Goal: Task Accomplishment & Management: Manage account settings

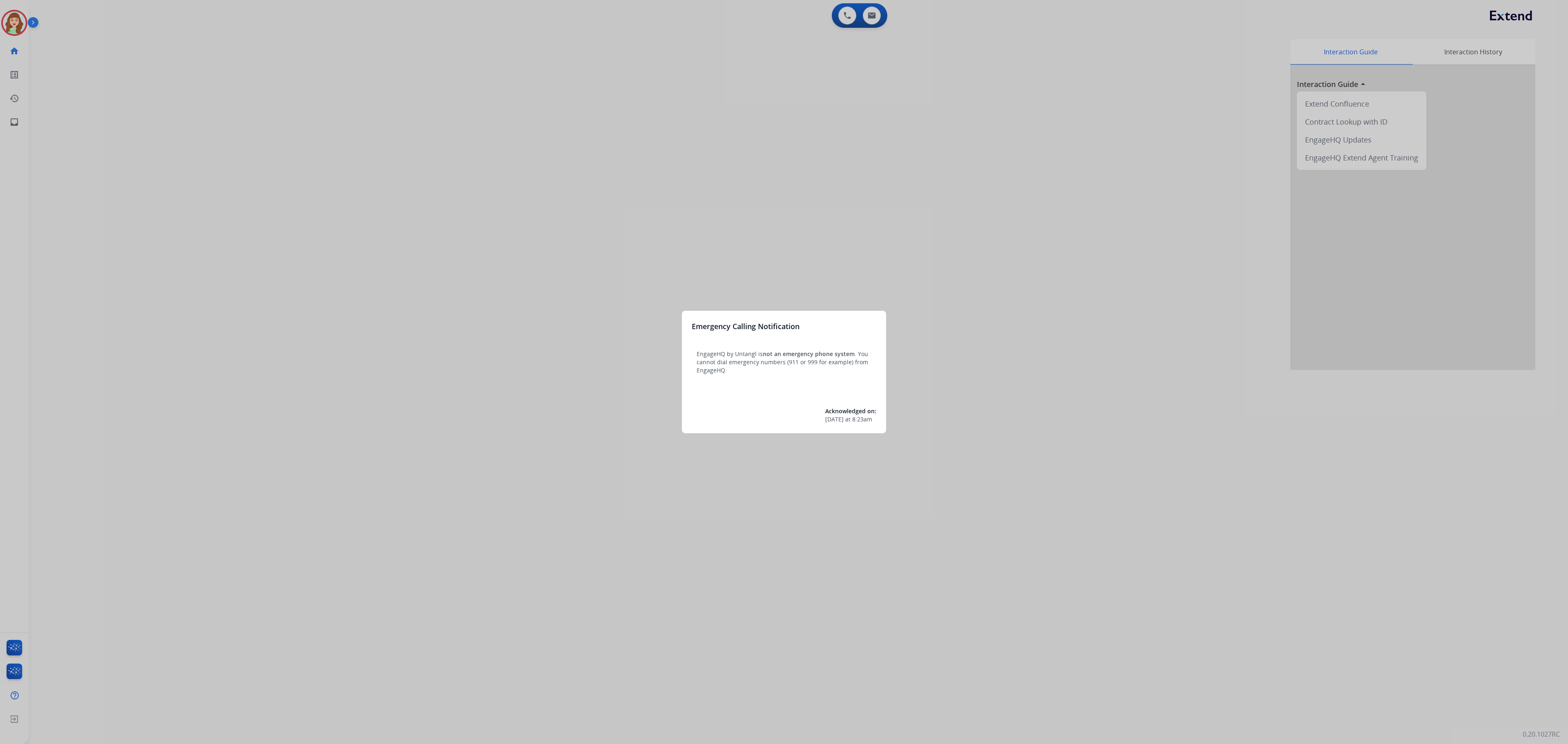
click at [371, 303] on div at bounding box center [784, 372] width 1568 height 744
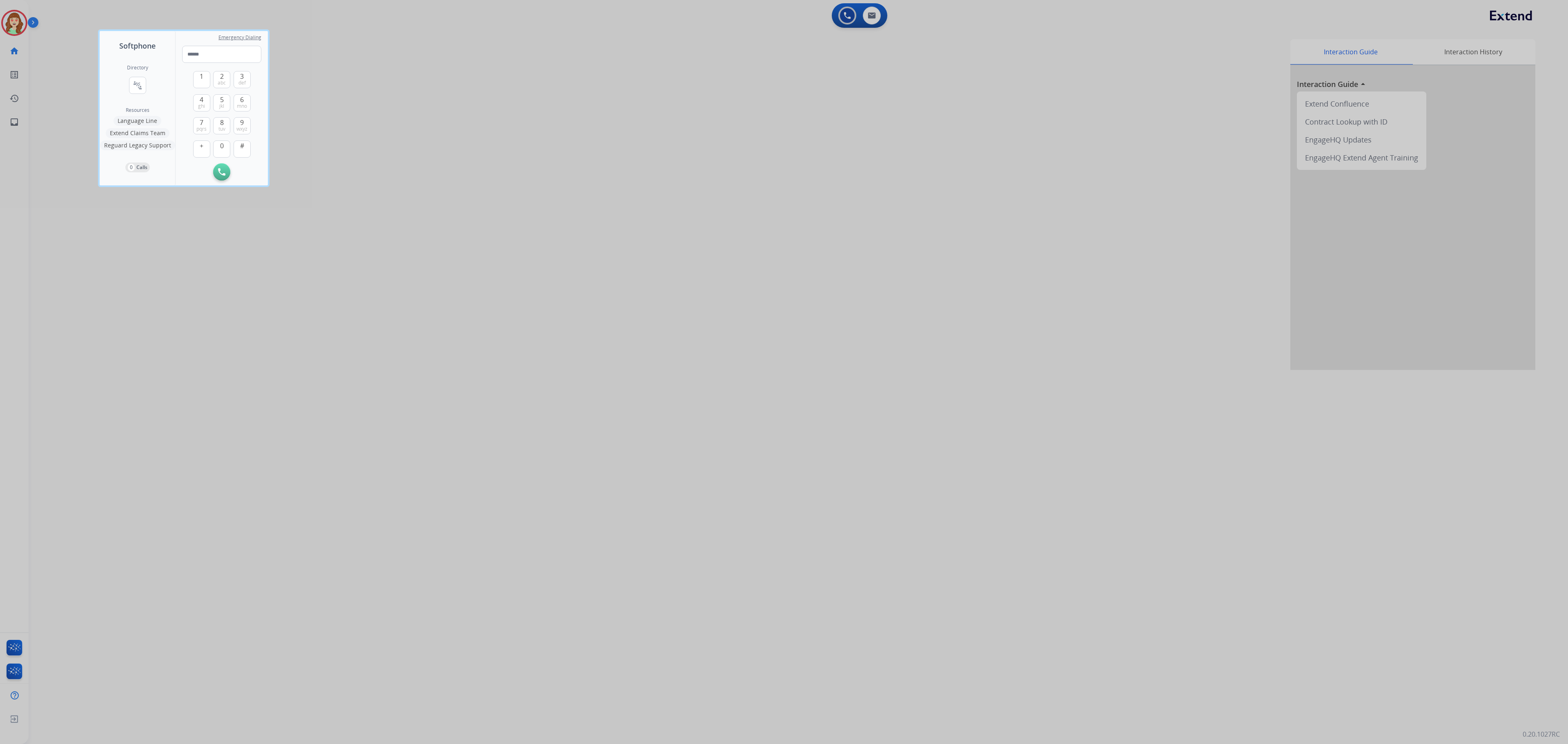
drag, startPoint x: 672, startPoint y: 206, endPoint x: 1285, endPoint y: 115, distance: 619.7
click at [668, 208] on div at bounding box center [784, 372] width 1568 height 744
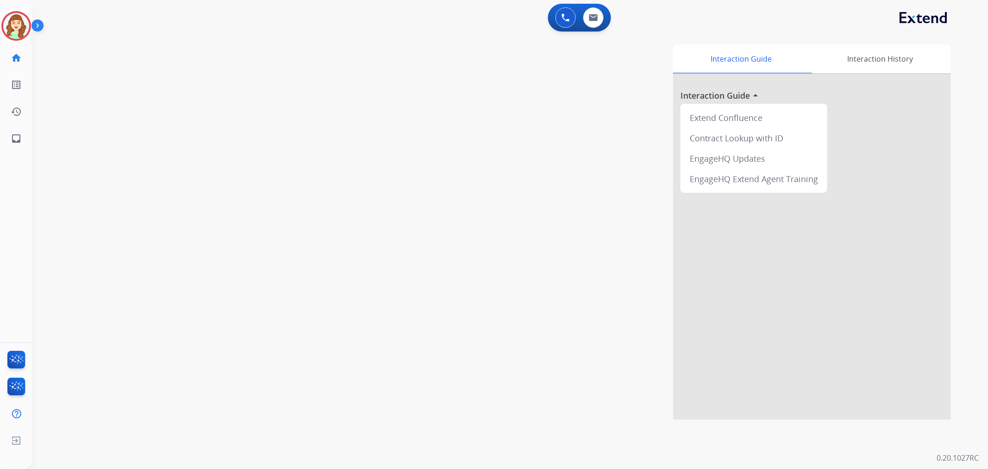
drag, startPoint x: 1748, startPoint y: 0, endPoint x: 438, endPoint y: 235, distance: 1330.7
click at [437, 228] on div "Interaction Guide Interaction History Interaction Guide arrow_drop_up Extend Co…" at bounding box center [633, 231] width 635 height 375
click at [594, 22] on button at bounding box center [593, 17] width 20 height 20
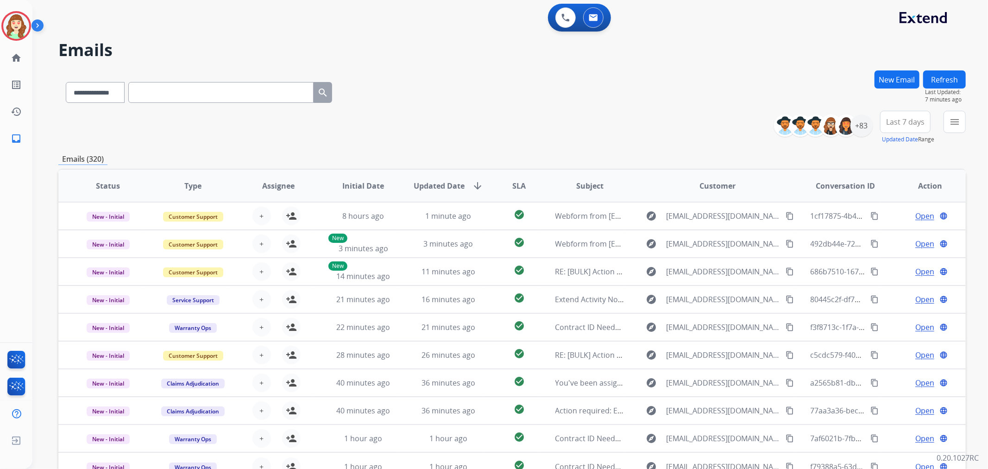
drag, startPoint x: 905, startPoint y: 122, endPoint x: 885, endPoint y: 199, distance: 80.0
click at [906, 122] on span "Last 7 days" at bounding box center [905, 122] width 38 height 4
drag, startPoint x: 900, startPoint y: 233, endPoint x: 973, endPoint y: 192, distance: 83.8
click at [903, 233] on div "Last 90 days" at bounding box center [901, 234] width 51 height 14
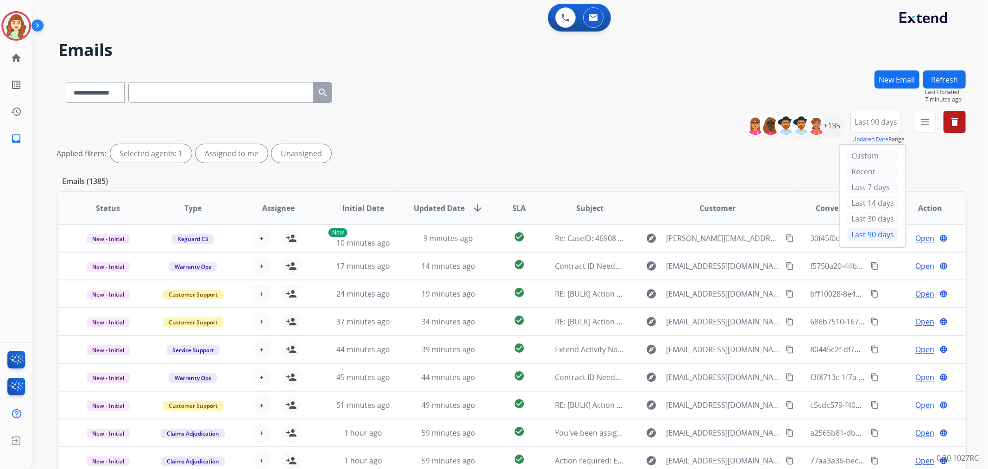
drag, startPoint x: 489, startPoint y: 113, endPoint x: 650, endPoint y: 136, distance: 161.7
click at [489, 113] on div "**********" at bounding box center [511, 139] width 907 height 56
click at [925, 124] on mat-icon "menu" at bounding box center [924, 121] width 11 height 11
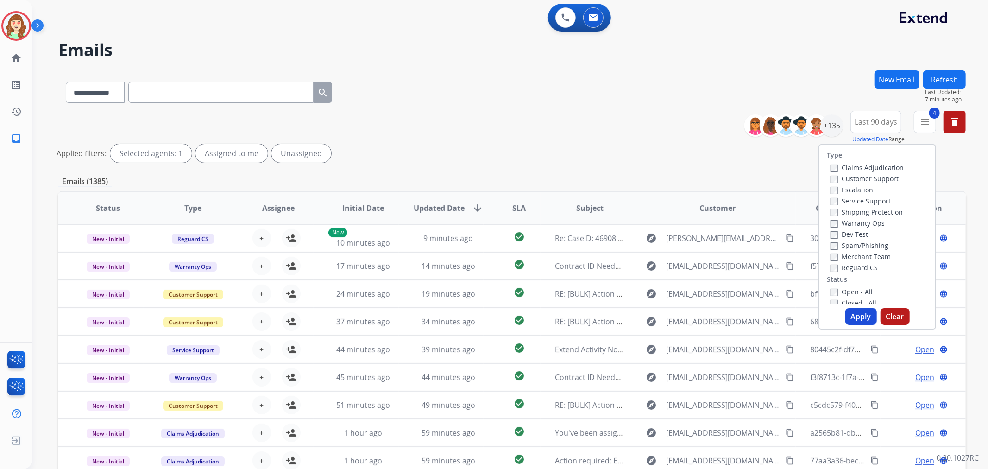
click at [859, 317] on button "Apply" at bounding box center [860, 316] width 31 height 17
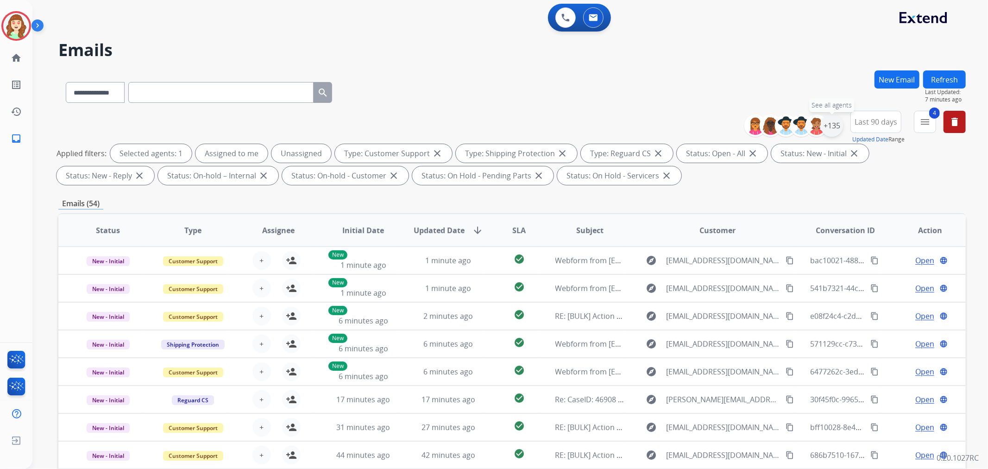
click at [832, 126] on div "+135" at bounding box center [831, 125] width 22 height 22
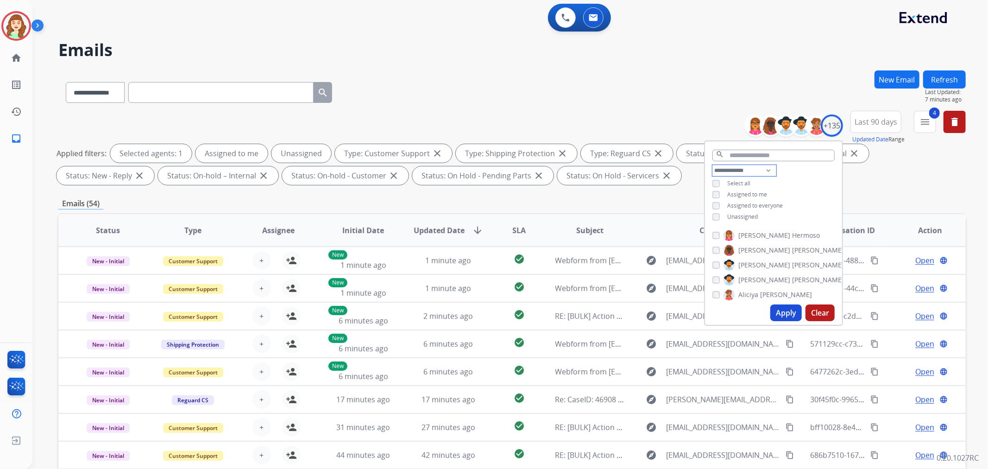
click at [723, 165] on select "**********" at bounding box center [744, 170] width 64 height 11
select select "**********"
click at [712, 165] on select "**********" at bounding box center [744, 170] width 64 height 11
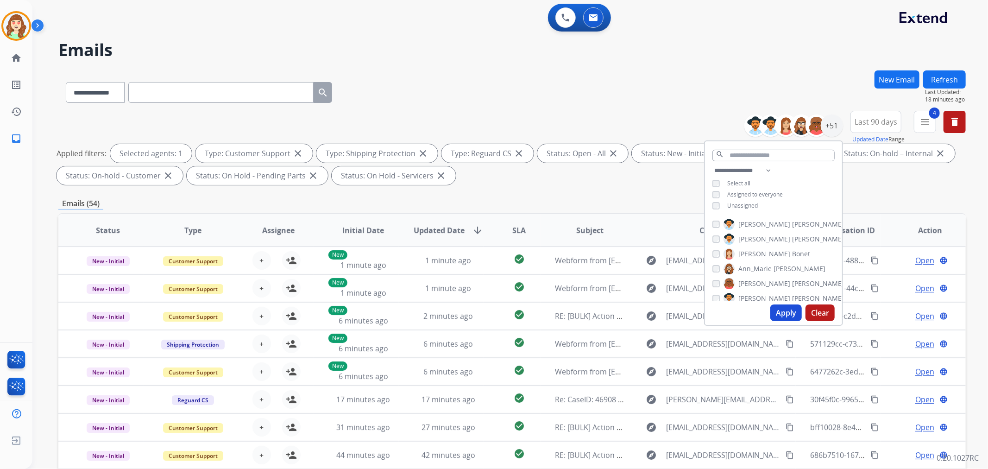
click at [733, 85] on div "**********" at bounding box center [511, 90] width 907 height 40
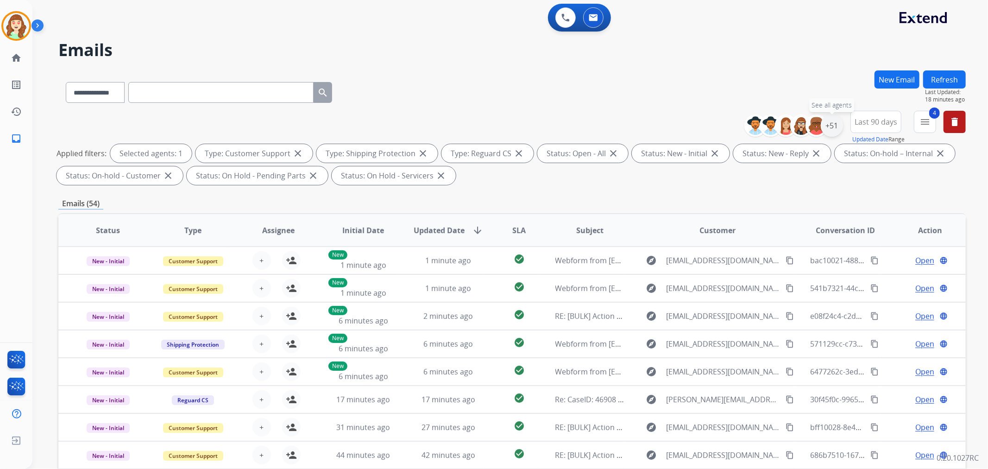
click at [828, 126] on div "+51" at bounding box center [831, 125] width 22 height 22
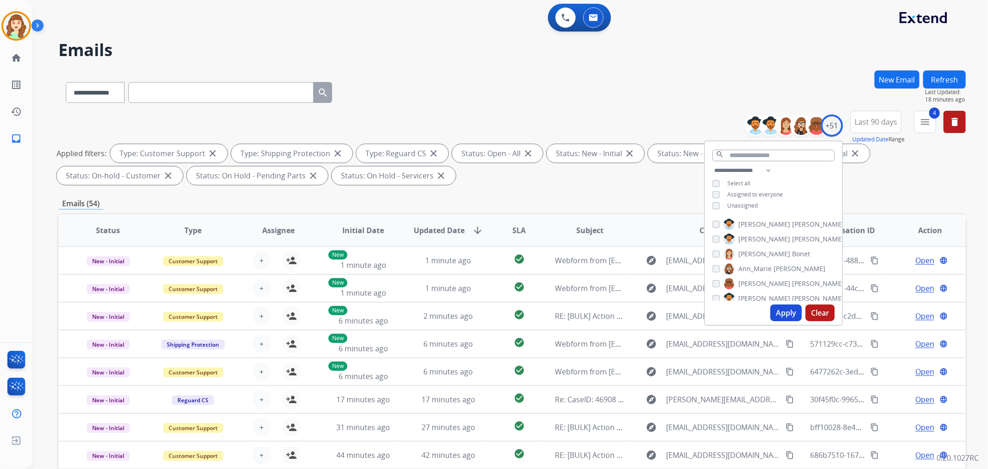
click at [749, 93] on div "**********" at bounding box center [511, 90] width 907 height 40
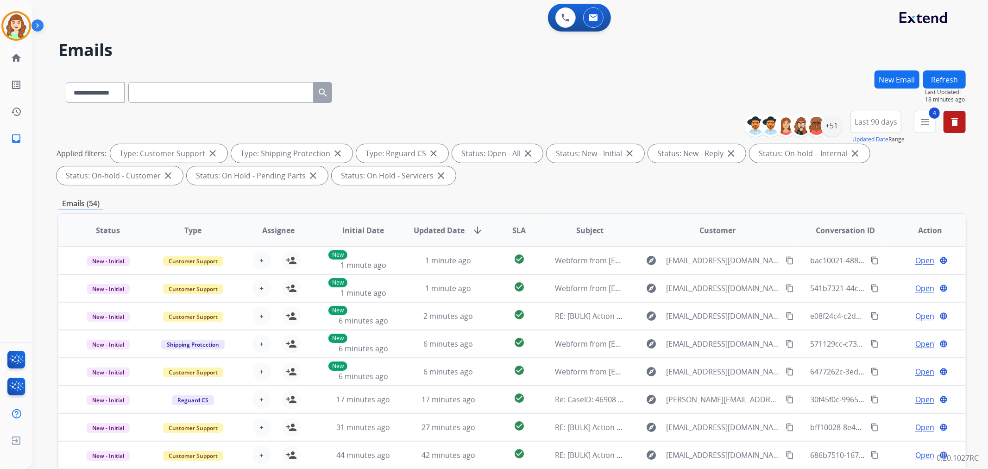
click at [869, 120] on span "Last 90 days" at bounding box center [875, 122] width 43 height 4
drag, startPoint x: 796, startPoint y: 87, endPoint x: 812, endPoint y: 109, distance: 27.2
click at [797, 89] on div "**********" at bounding box center [511, 90] width 907 height 40
drag, startPoint x: 834, startPoint y: 125, endPoint x: 830, endPoint y: 123, distance: 5.0
click at [831, 124] on div "+51" at bounding box center [831, 125] width 22 height 22
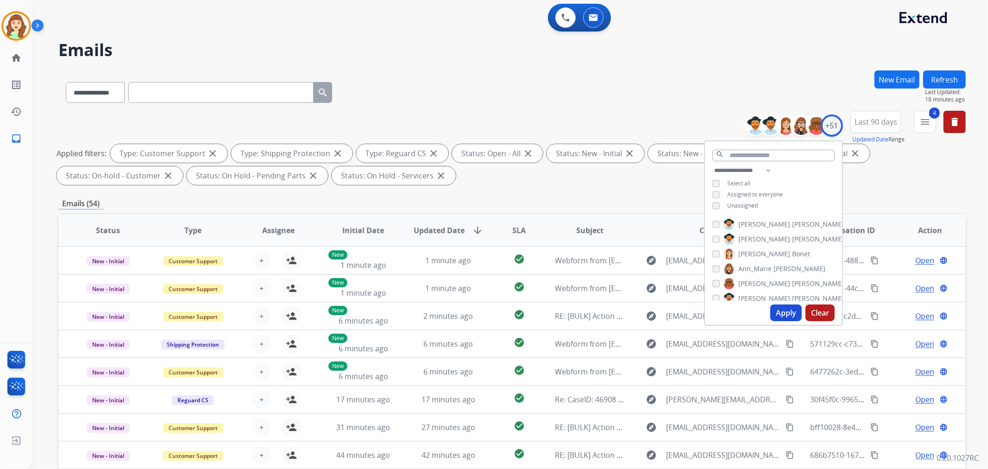
click at [516, 227] on span "SLA" at bounding box center [518, 230] width 13 height 11
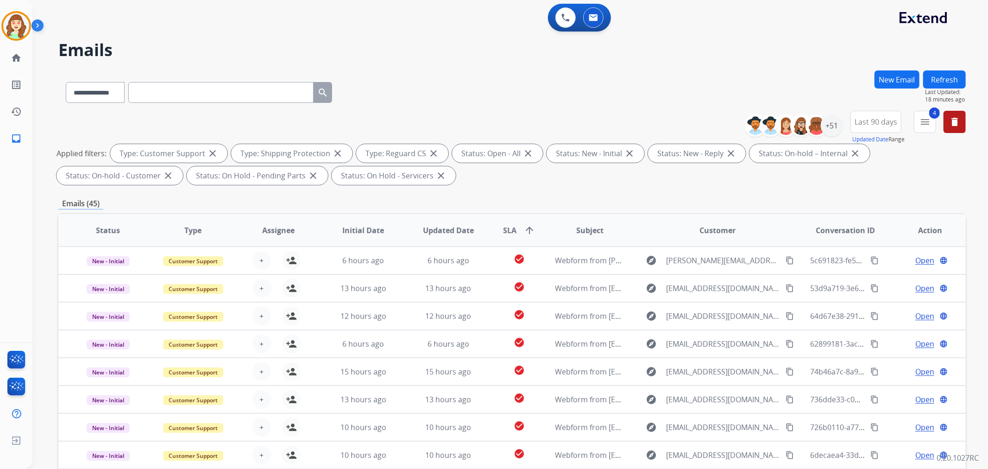
click at [465, 70] on div "**********" at bounding box center [511, 90] width 907 height 40
click at [831, 126] on div "+51" at bounding box center [831, 125] width 22 height 22
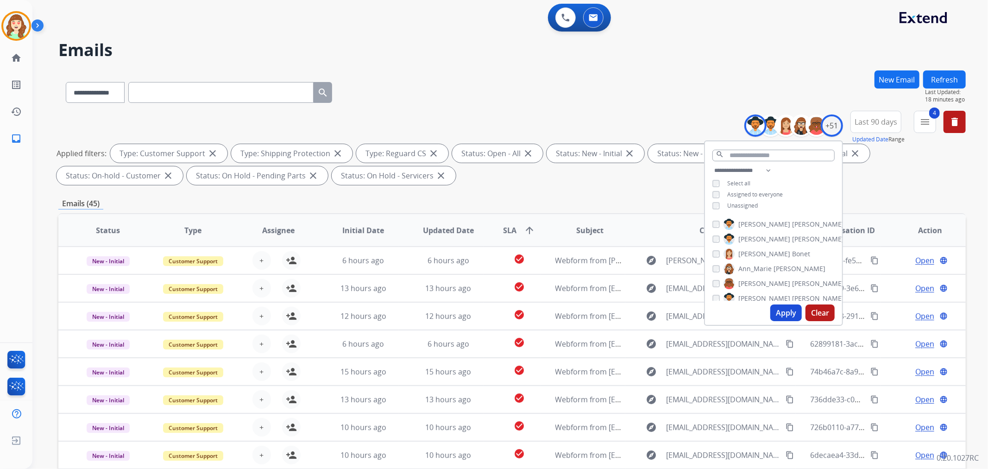
click at [784, 314] on button "Apply" at bounding box center [785, 312] width 31 height 17
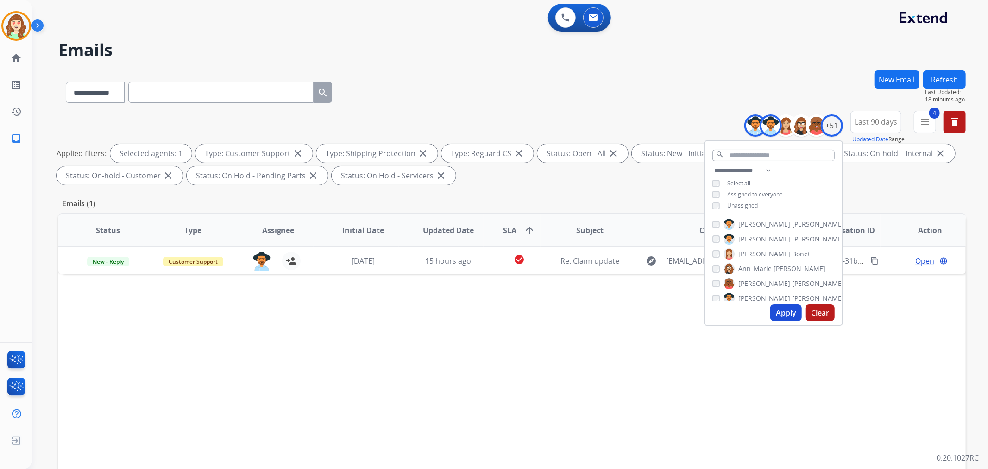
click at [784, 312] on button "Apply" at bounding box center [785, 312] width 31 height 17
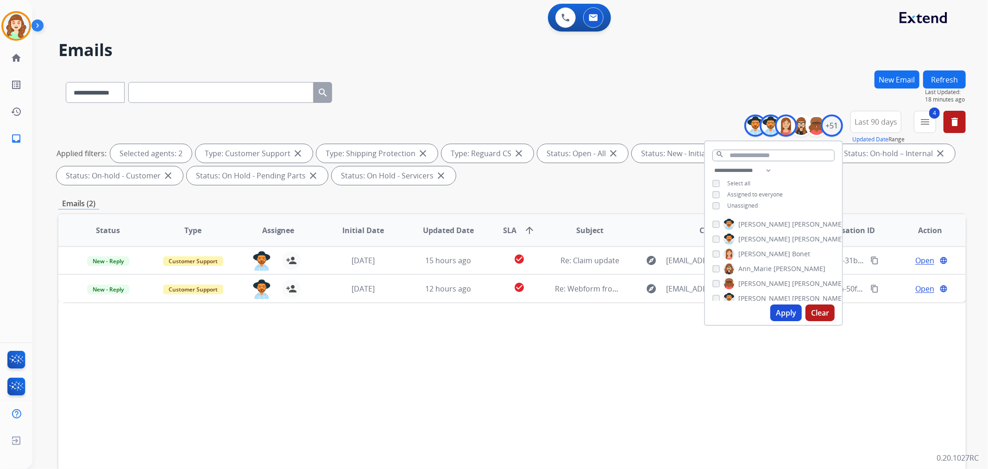
click at [787, 312] on button "Apply" at bounding box center [785, 312] width 31 height 17
click at [782, 316] on button "Apply" at bounding box center [785, 312] width 31 height 17
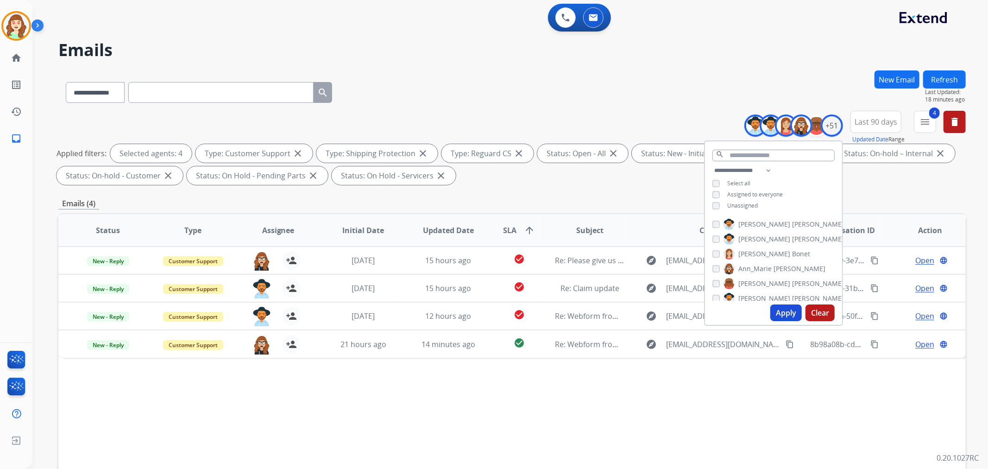
scroll to position [51, 0]
click at [784, 311] on button "Apply" at bounding box center [785, 312] width 31 height 17
click at [793, 312] on button "Apply" at bounding box center [785, 312] width 31 height 17
click at [712, 258] on div "[PERSON_NAME]" at bounding box center [777, 254] width 131 height 11
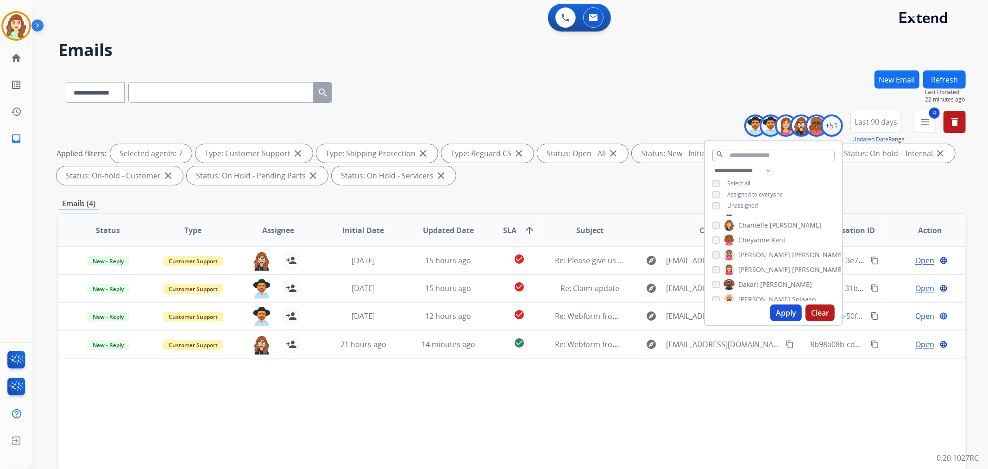
click at [777, 307] on button "Apply" at bounding box center [785, 312] width 31 height 17
click at [778, 313] on button "Apply" at bounding box center [785, 312] width 31 height 17
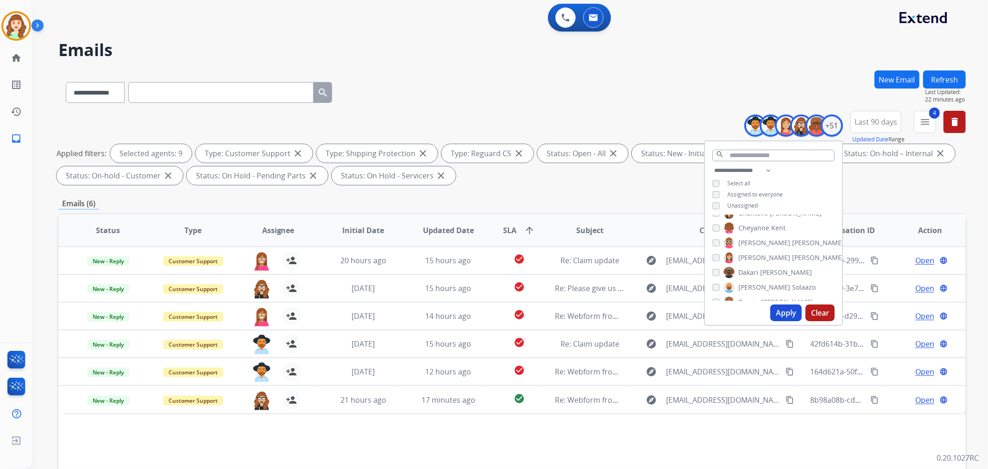
scroll to position [154, 0]
click at [784, 314] on button "Apply" at bounding box center [785, 312] width 31 height 17
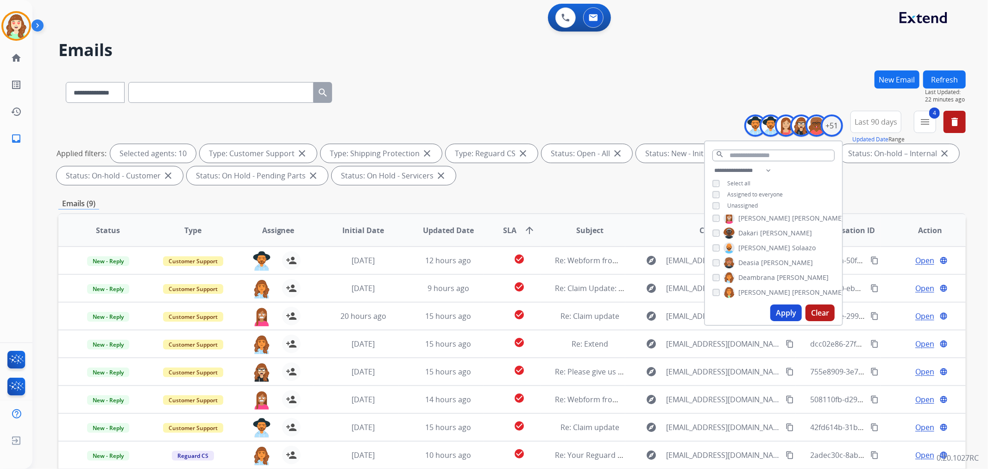
scroll to position [103, 0]
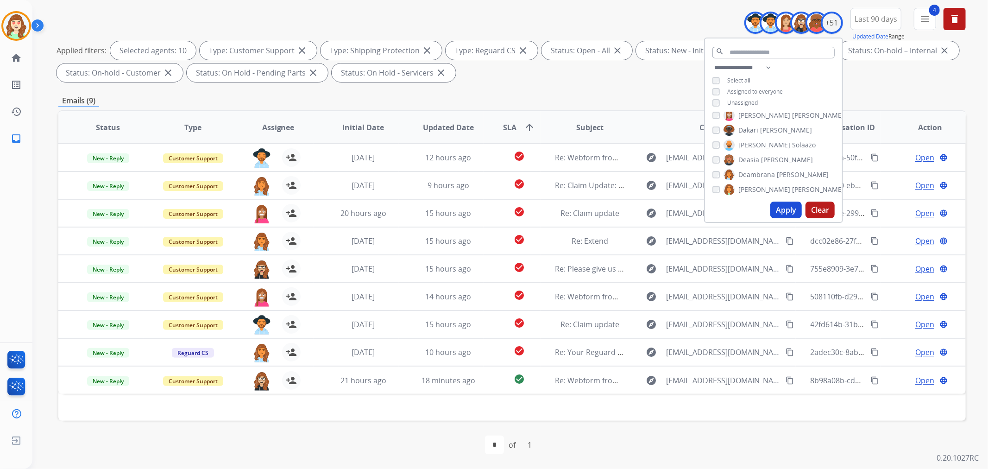
click at [783, 209] on button "Apply" at bounding box center [785, 209] width 31 height 17
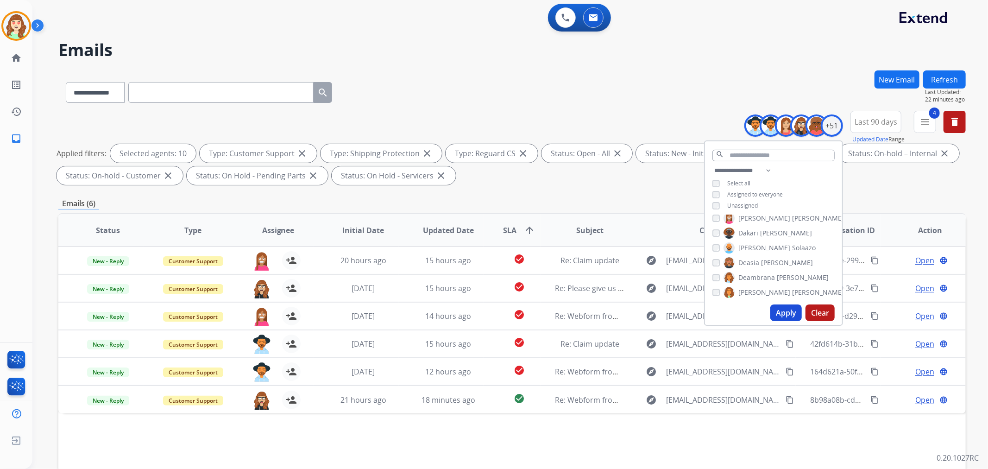
scroll to position [206, 0]
click at [790, 317] on button "Apply" at bounding box center [785, 312] width 31 height 17
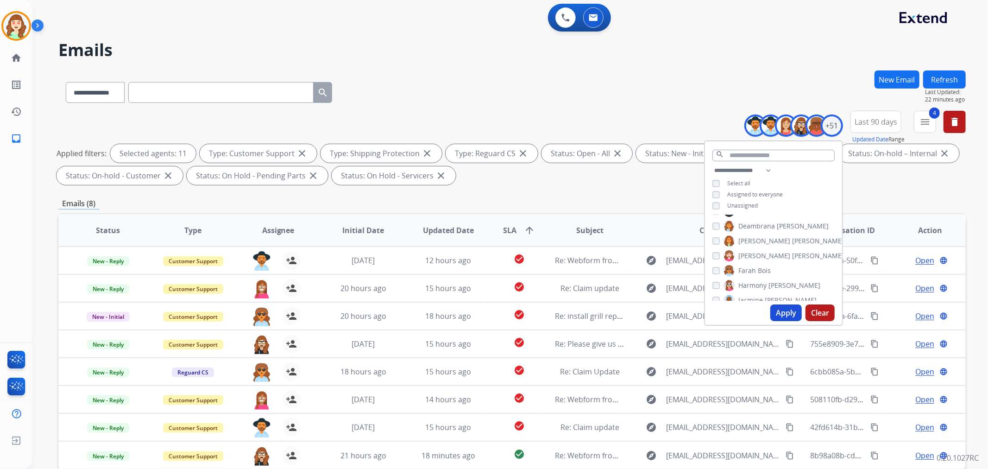
scroll to position [103, 0]
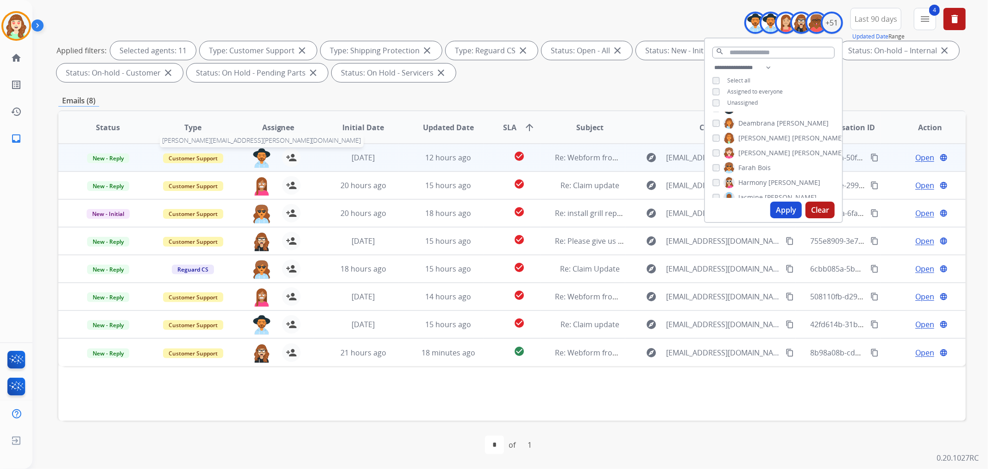
click at [262, 157] on img at bounding box center [261, 157] width 19 height 19
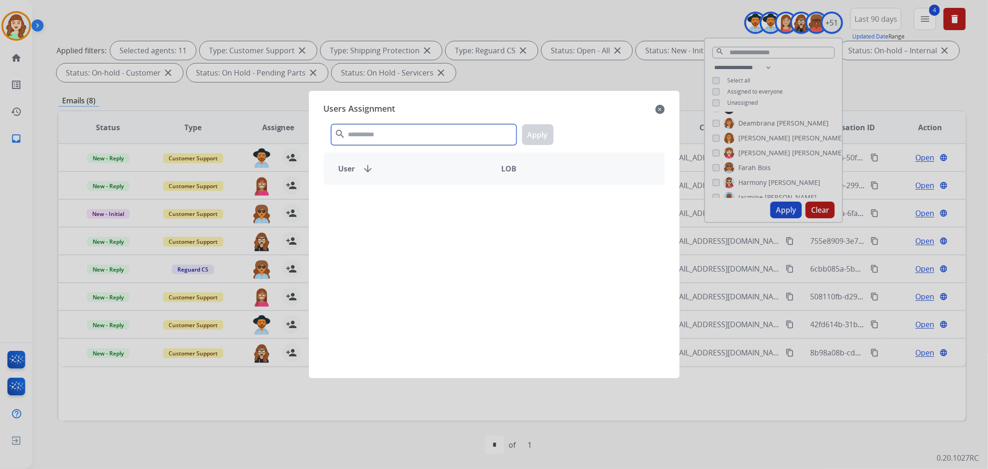
click at [419, 132] on input "text" at bounding box center [423, 134] width 185 height 21
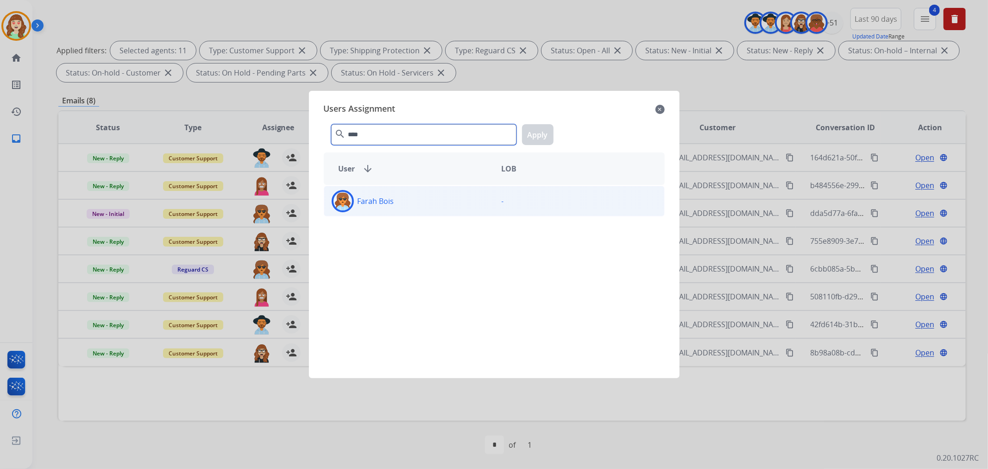
type input "****"
drag, startPoint x: 452, startPoint y: 195, endPoint x: 529, endPoint y: 163, distance: 83.2
click at [456, 195] on div "Farah Bois" at bounding box center [409, 201] width 170 height 22
click at [538, 130] on button "Apply" at bounding box center [537, 134] width 31 height 21
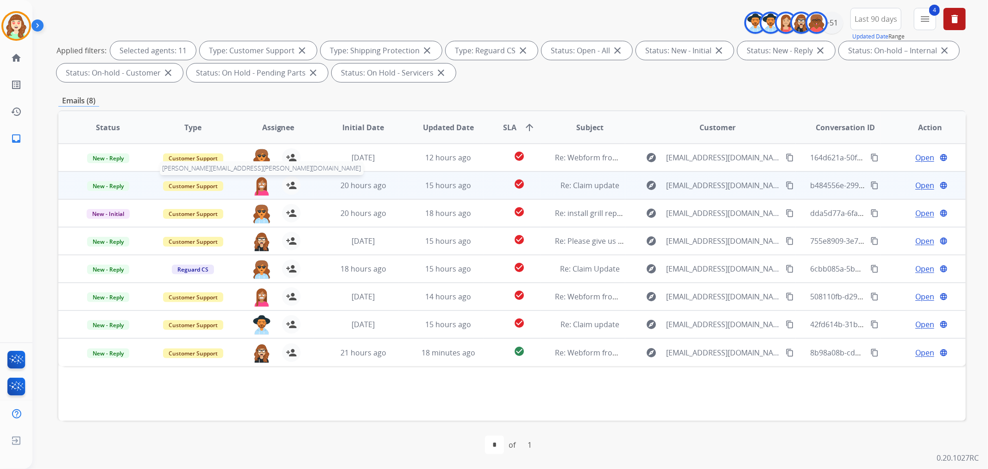
click at [260, 183] on img at bounding box center [261, 185] width 19 height 19
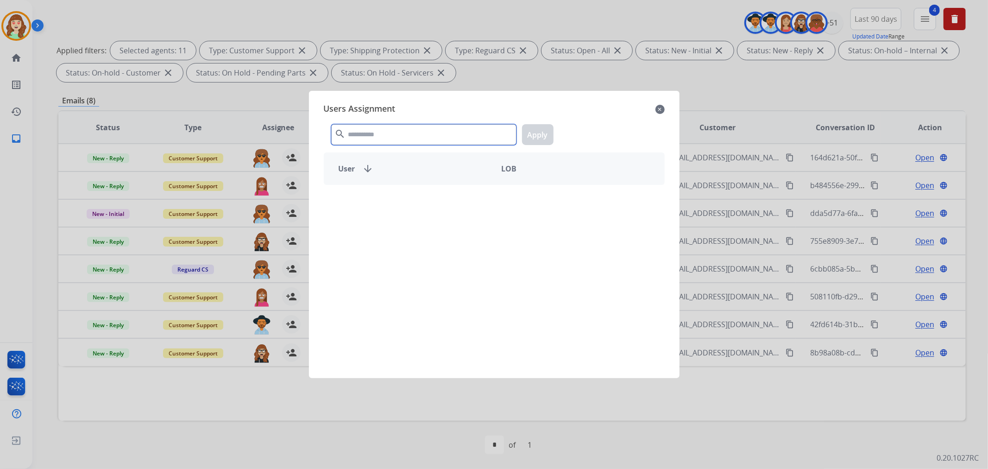
click at [411, 126] on input "text" at bounding box center [423, 134] width 185 height 21
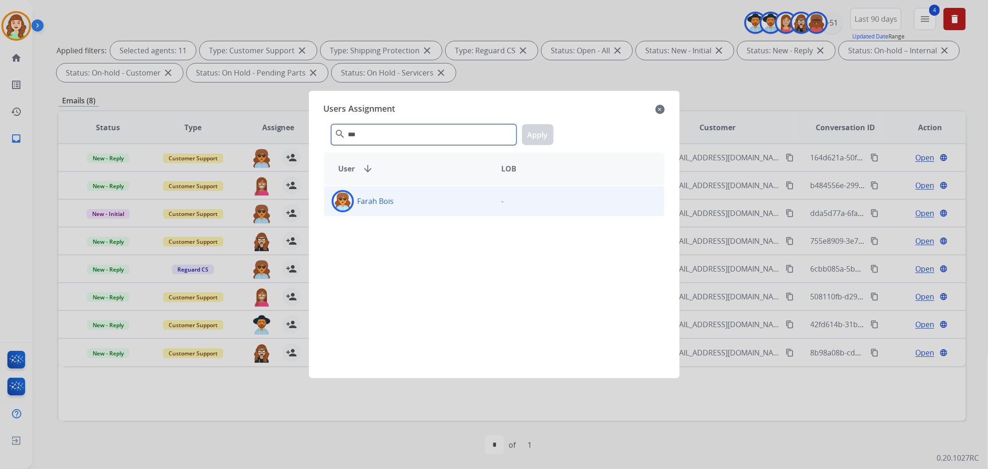
type input "***"
click at [420, 211] on div "Farah Bois" at bounding box center [409, 201] width 170 height 22
click at [539, 134] on button "Apply" at bounding box center [537, 134] width 31 height 21
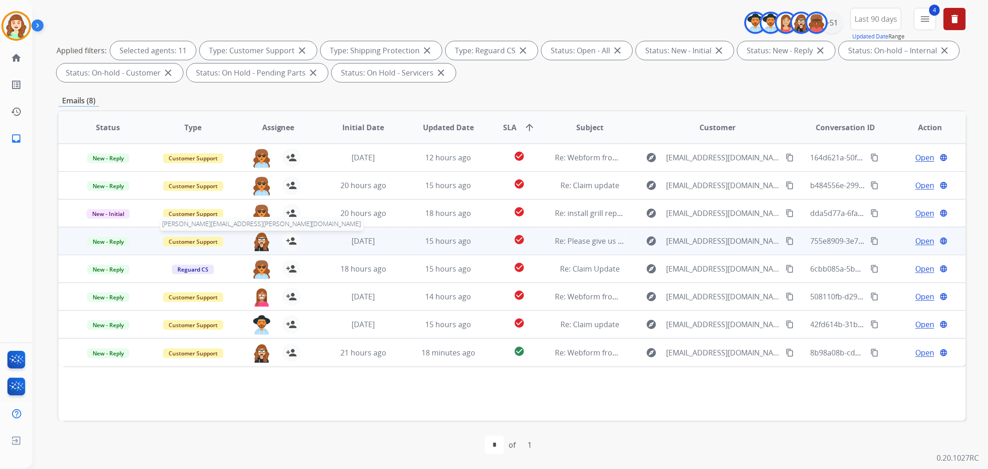
click at [257, 238] on img at bounding box center [261, 240] width 19 height 19
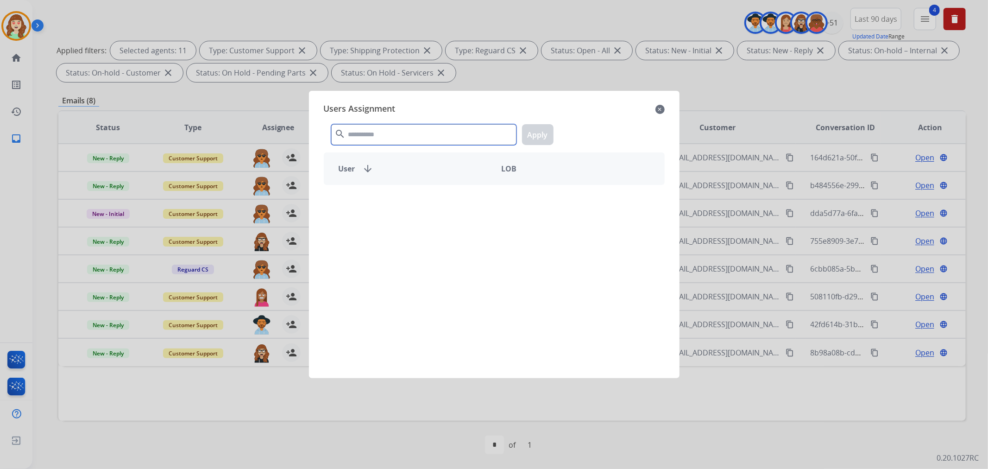
click at [400, 133] on input "text" at bounding box center [423, 134] width 185 height 21
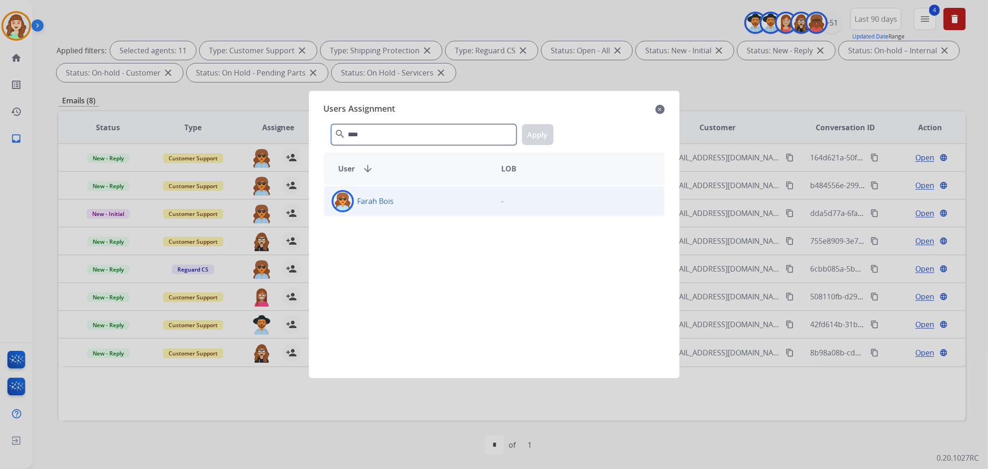
type input "****"
click at [408, 196] on div "Farah Bois" at bounding box center [409, 201] width 170 height 22
click at [540, 136] on button "Apply" at bounding box center [537, 134] width 31 height 21
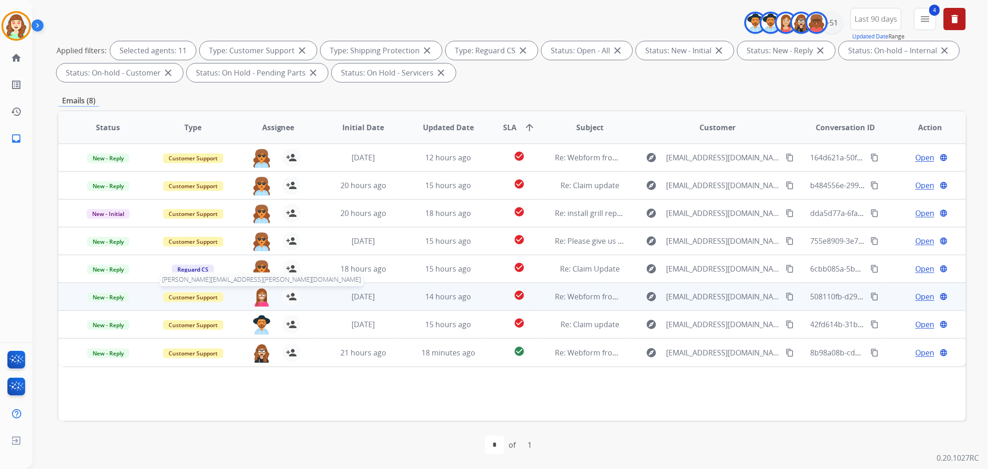
click at [258, 295] on img at bounding box center [261, 296] width 19 height 19
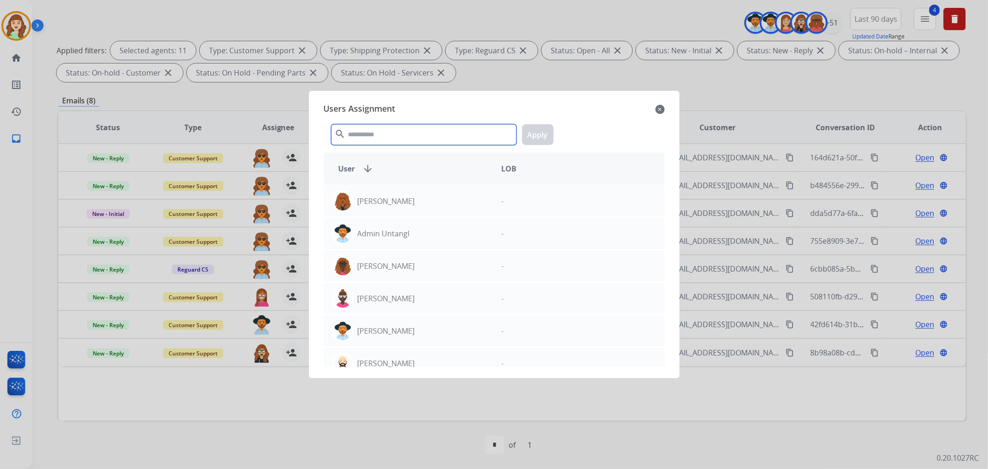
click at [396, 135] on input "text" at bounding box center [423, 134] width 185 height 21
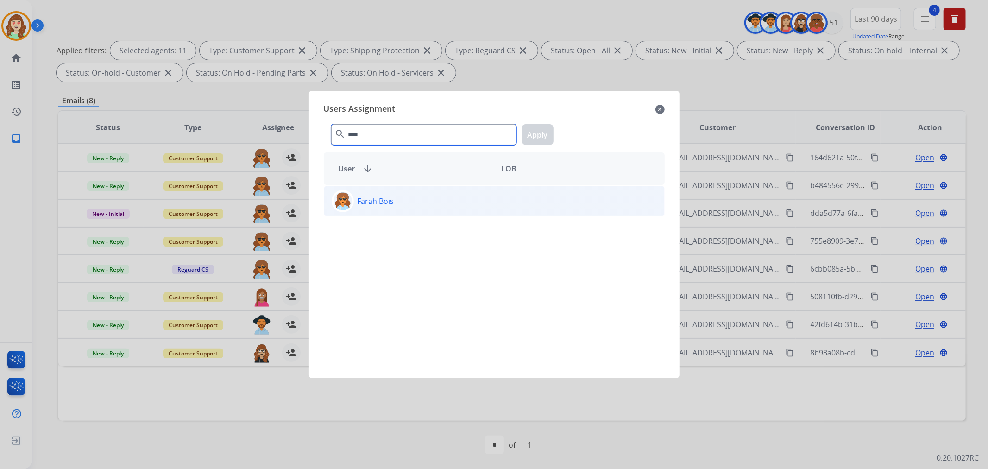
type input "****"
click at [413, 206] on div "Farah Bois" at bounding box center [409, 201] width 170 height 22
click at [540, 131] on button "Apply" at bounding box center [537, 134] width 31 height 21
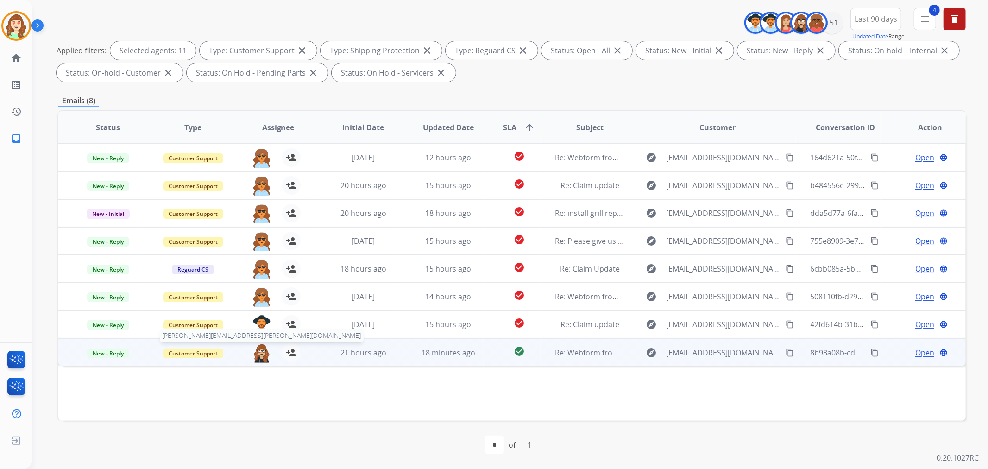
click at [260, 356] on img at bounding box center [261, 352] width 19 height 19
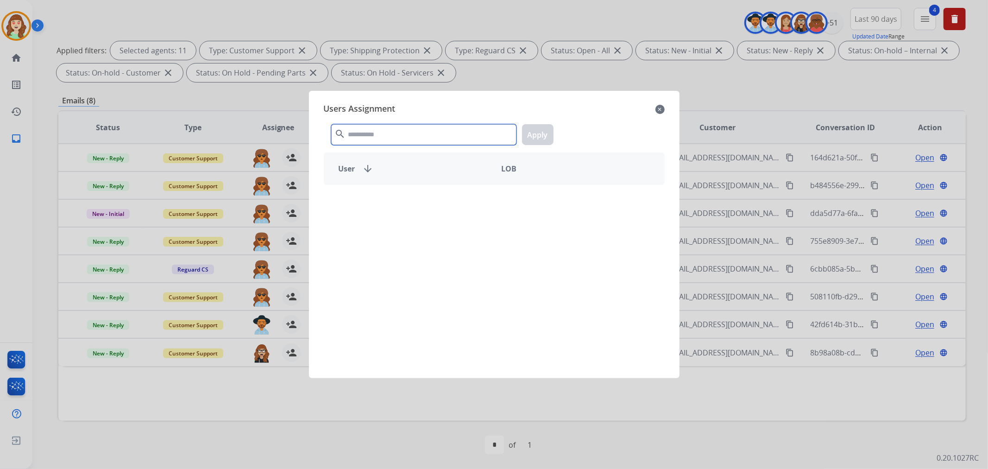
click at [425, 133] on input "text" at bounding box center [423, 134] width 185 height 21
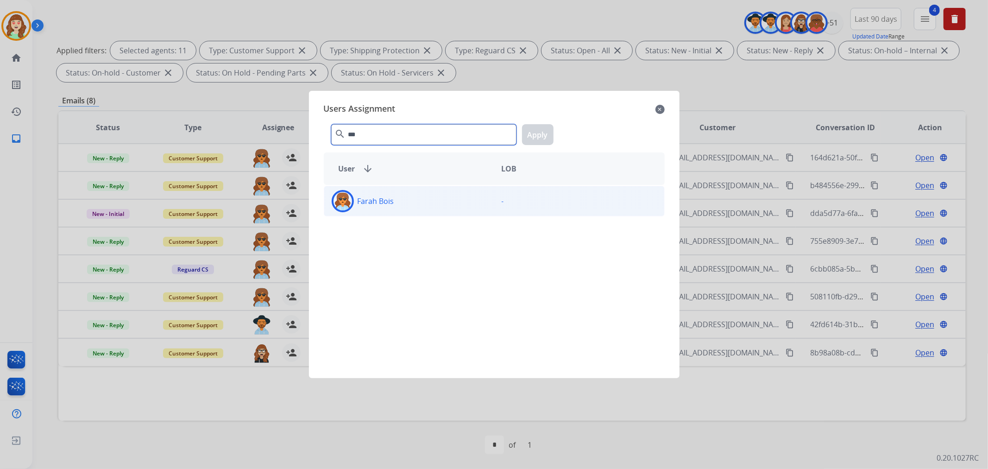
type input "***"
drag, startPoint x: 406, startPoint y: 204, endPoint x: 579, endPoint y: 137, distance: 185.3
click at [411, 201] on div "Farah Bois" at bounding box center [409, 201] width 170 height 22
drag, startPoint x: 547, startPoint y: 131, endPoint x: 434, endPoint y: 191, distance: 128.2
click at [546, 131] on button "Apply" at bounding box center [537, 134] width 31 height 21
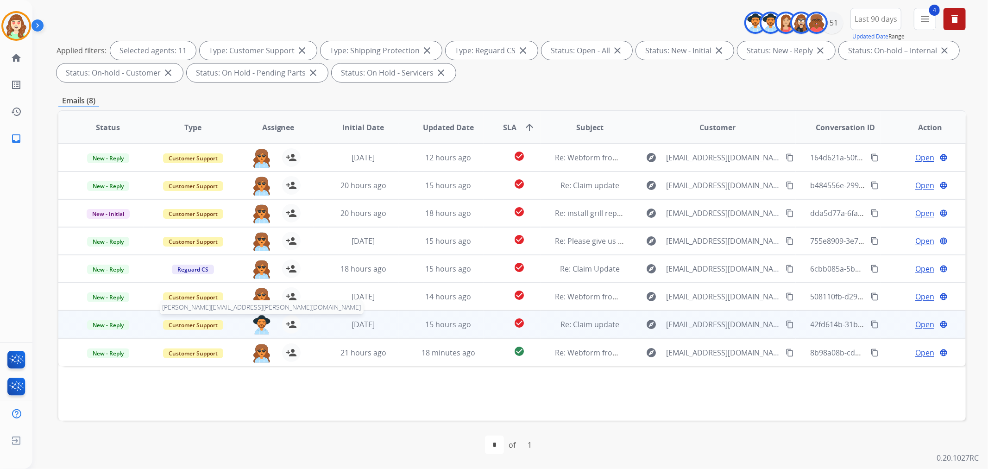
click at [258, 322] on img at bounding box center [261, 324] width 19 height 19
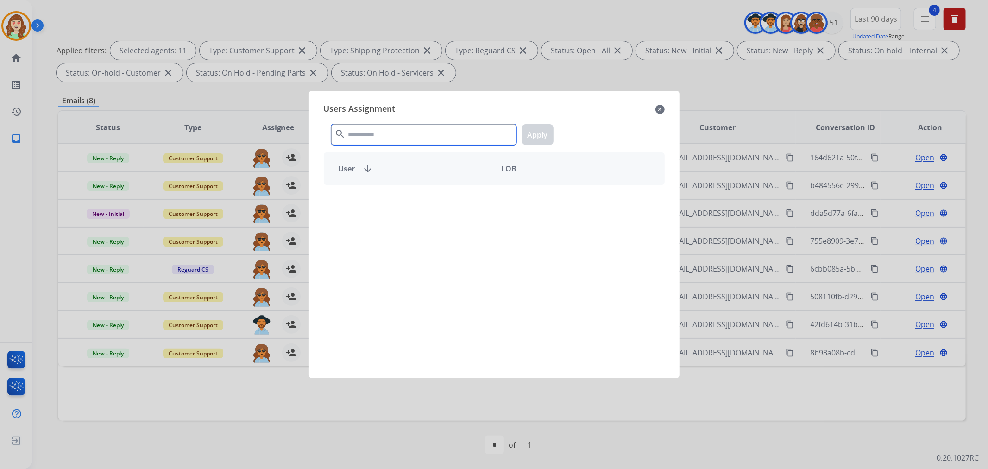
click at [427, 136] on input "text" at bounding box center [423, 134] width 185 height 21
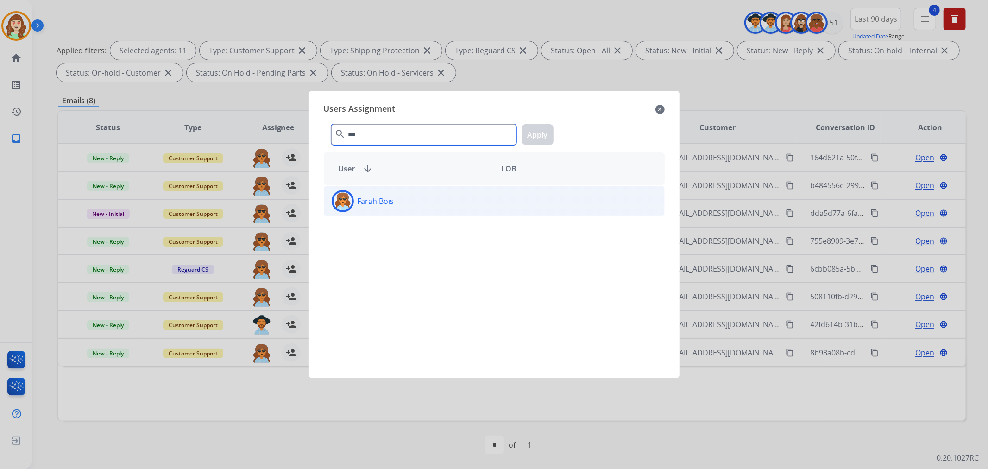
type input "***"
click at [398, 201] on div "Farah Bois" at bounding box center [409, 201] width 170 height 22
click at [541, 137] on button "Apply" at bounding box center [537, 134] width 31 height 21
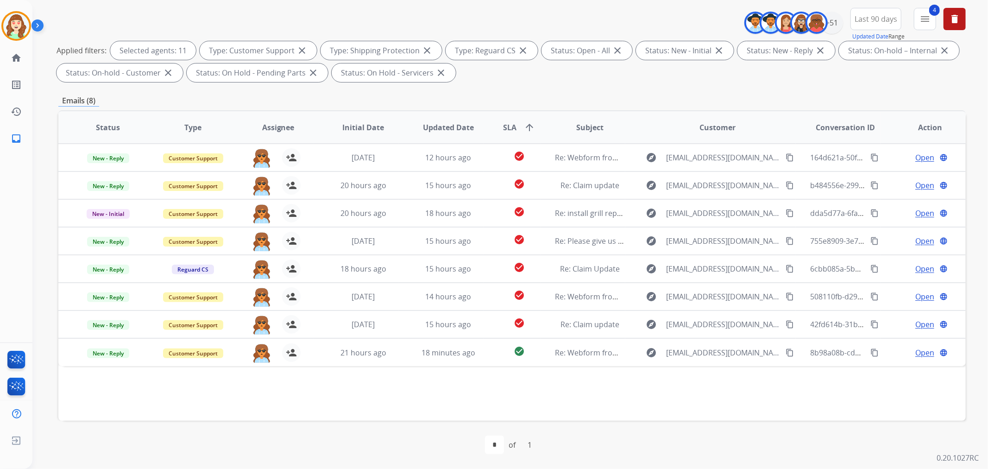
scroll to position [0, 0]
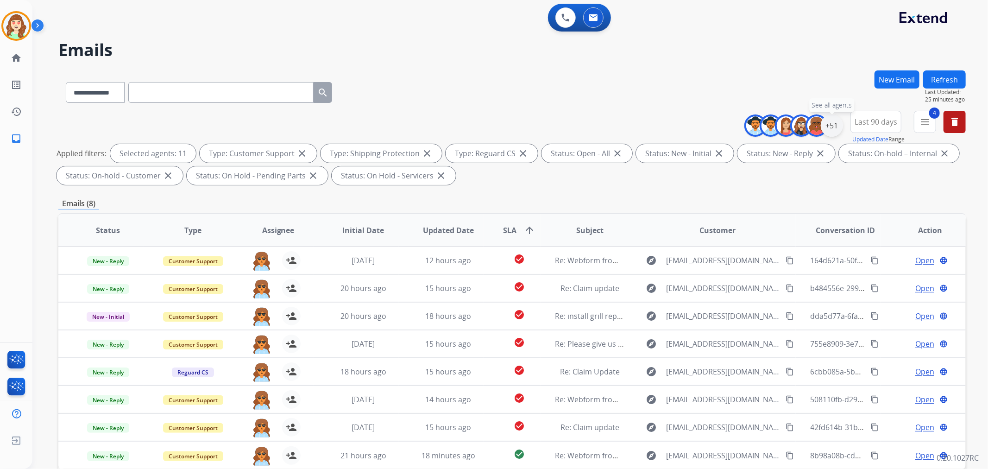
click at [830, 124] on div "+51" at bounding box center [831, 125] width 22 height 22
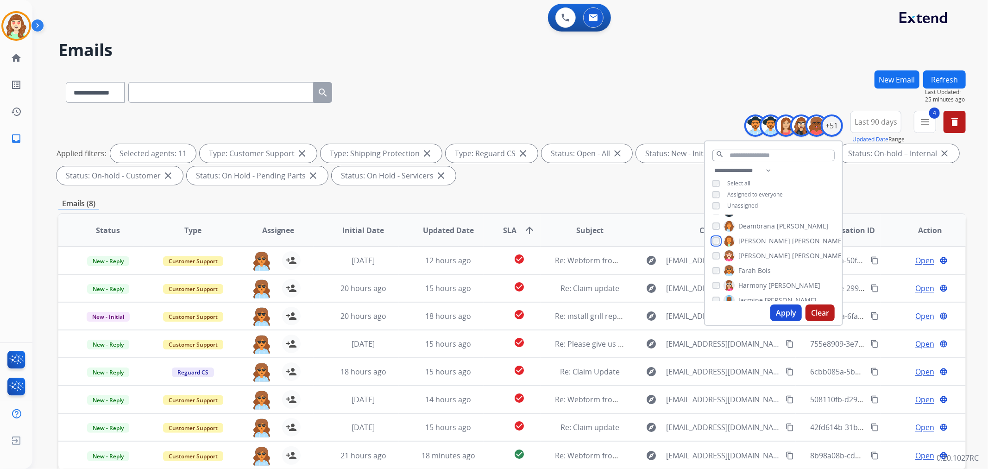
scroll to position [154, 0]
click at [720, 260] on div "[PERSON_NAME]" at bounding box center [762, 262] width 100 height 11
click at [783, 311] on button "Apply" at bounding box center [785, 312] width 31 height 17
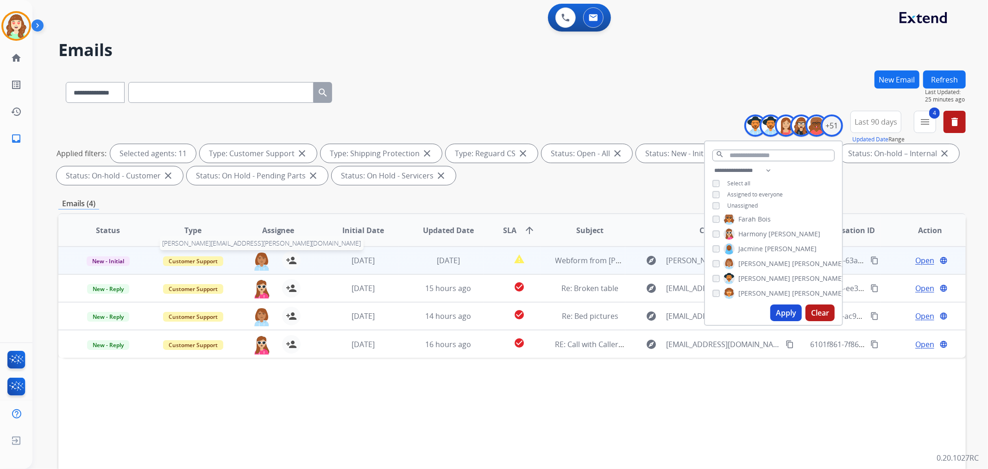
click at [258, 257] on img at bounding box center [261, 260] width 19 height 19
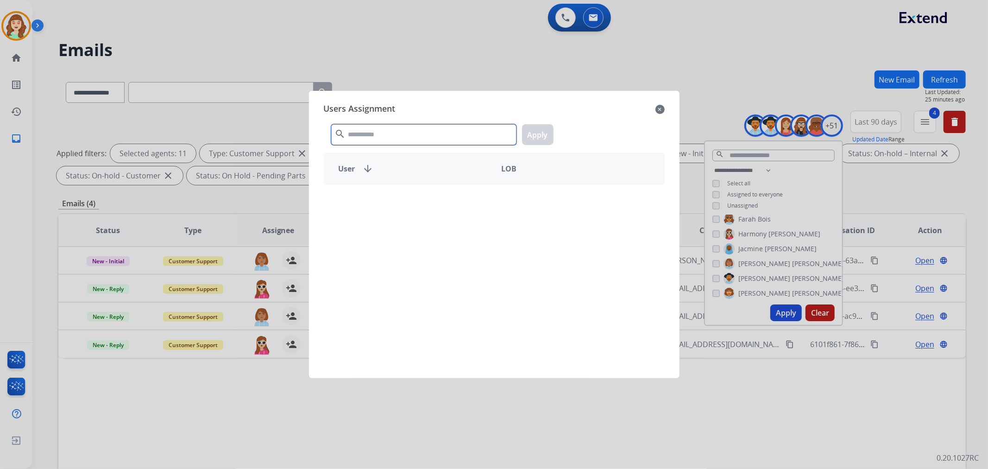
click at [415, 138] on input "text" at bounding box center [423, 134] width 185 height 21
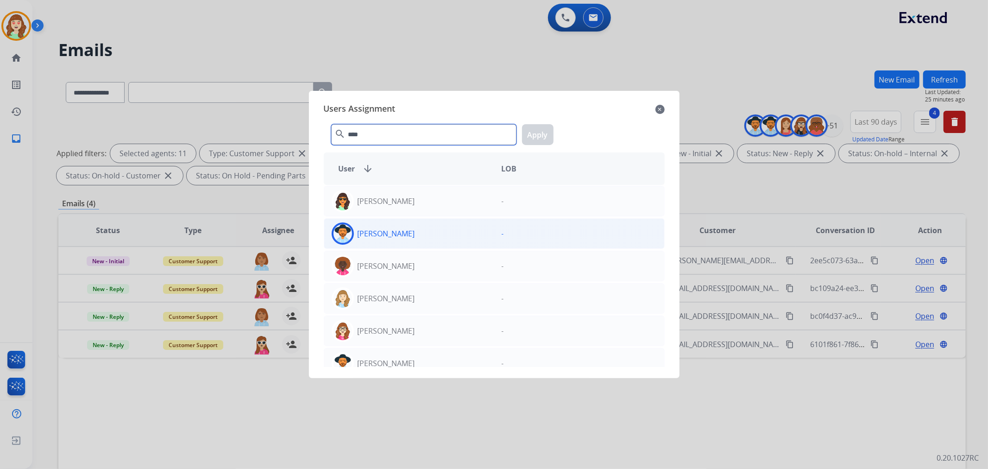
type input "****"
click at [440, 238] on div "[PERSON_NAME]" at bounding box center [409, 233] width 170 height 22
click at [532, 146] on div "**** search Apply" at bounding box center [494, 133] width 341 height 32
click at [543, 134] on button "Apply" at bounding box center [537, 134] width 31 height 21
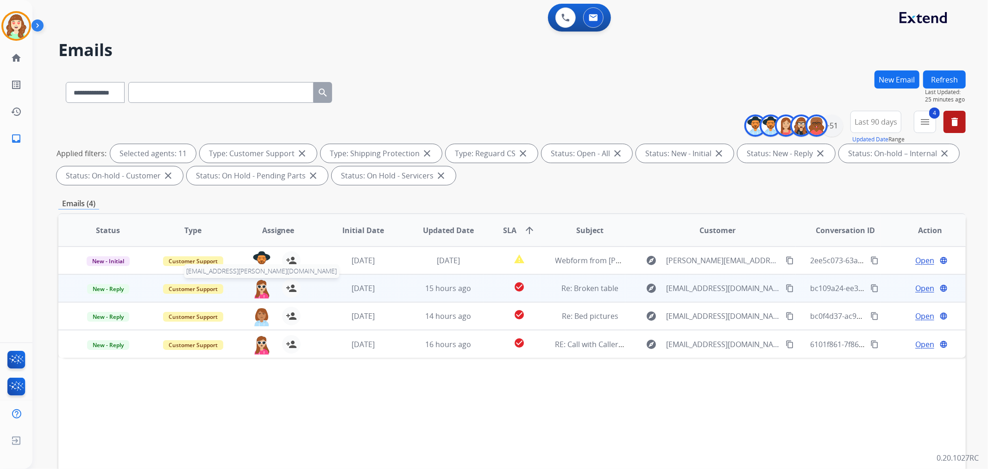
click at [261, 288] on img at bounding box center [261, 288] width 19 height 19
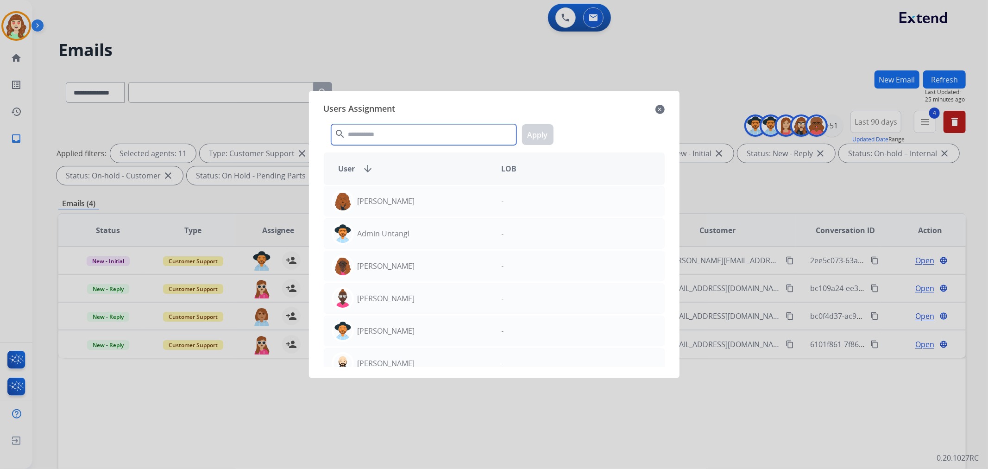
click at [388, 128] on input "text" at bounding box center [423, 134] width 185 height 21
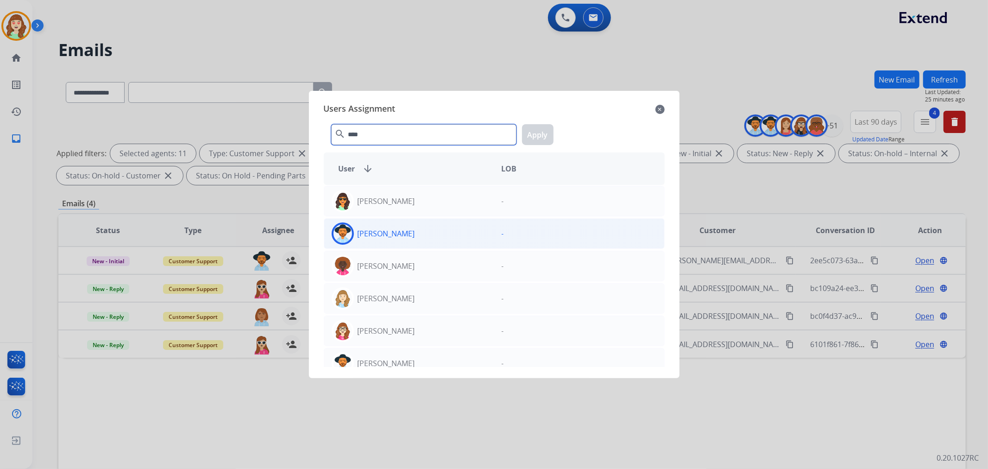
type input "****"
click at [441, 225] on div "[PERSON_NAME]" at bounding box center [409, 233] width 170 height 22
drag, startPoint x: 539, startPoint y: 134, endPoint x: 526, endPoint y: 133, distance: 12.6
click at [538, 134] on button "Apply" at bounding box center [537, 134] width 31 height 21
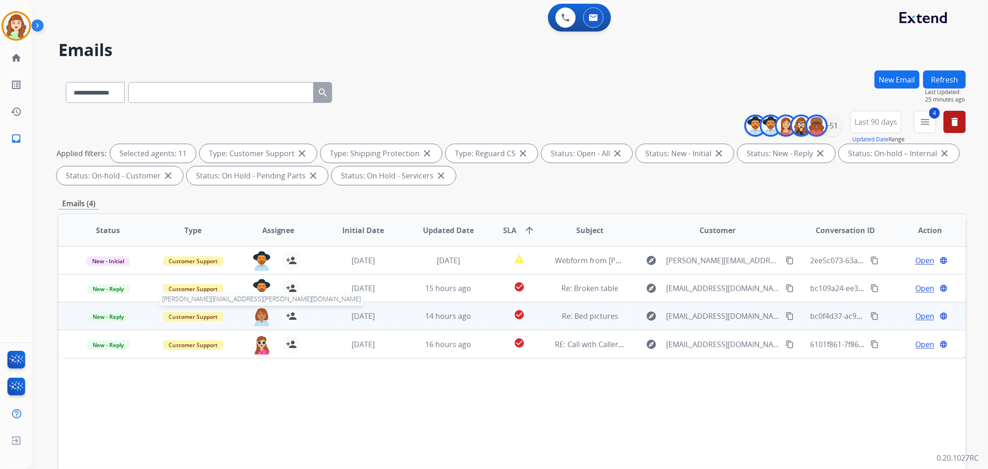
click at [259, 312] on img at bounding box center [261, 315] width 19 height 19
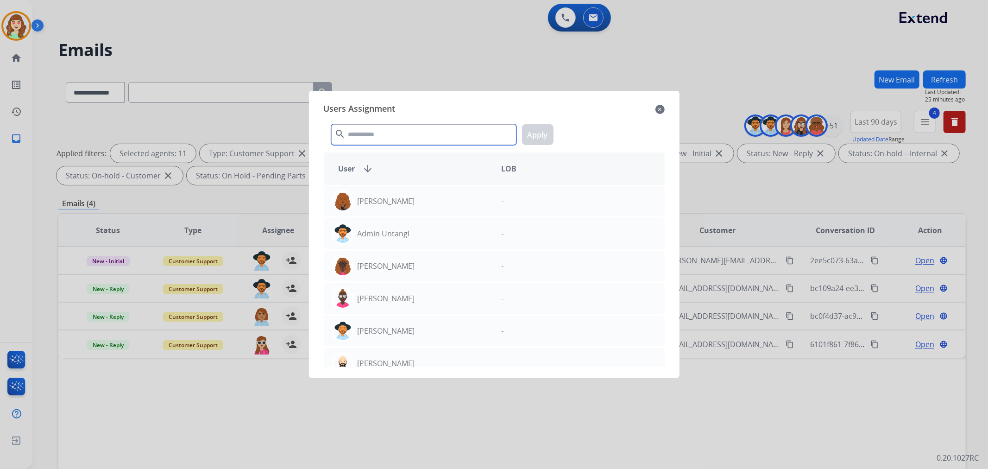
click at [413, 131] on input "text" at bounding box center [423, 134] width 185 height 21
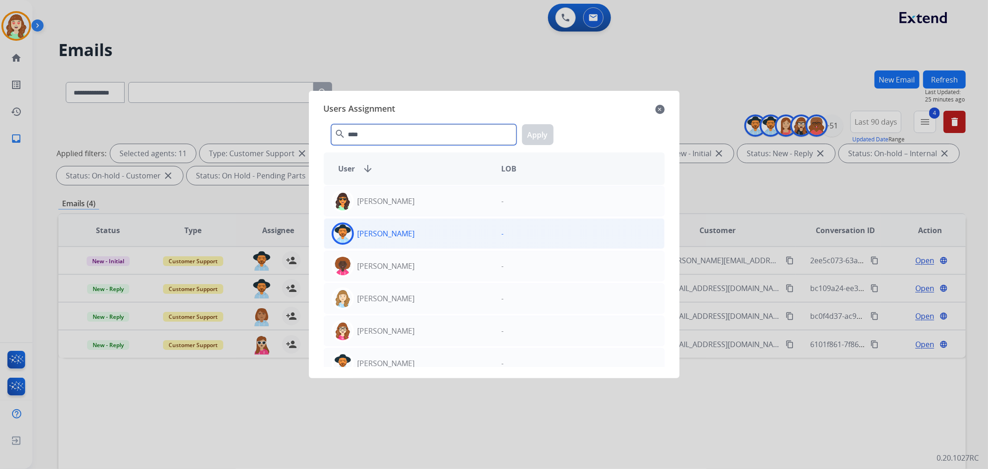
type input "****"
click at [439, 238] on div "[PERSON_NAME]" at bounding box center [409, 233] width 170 height 22
click at [541, 128] on button "Apply" at bounding box center [537, 134] width 31 height 21
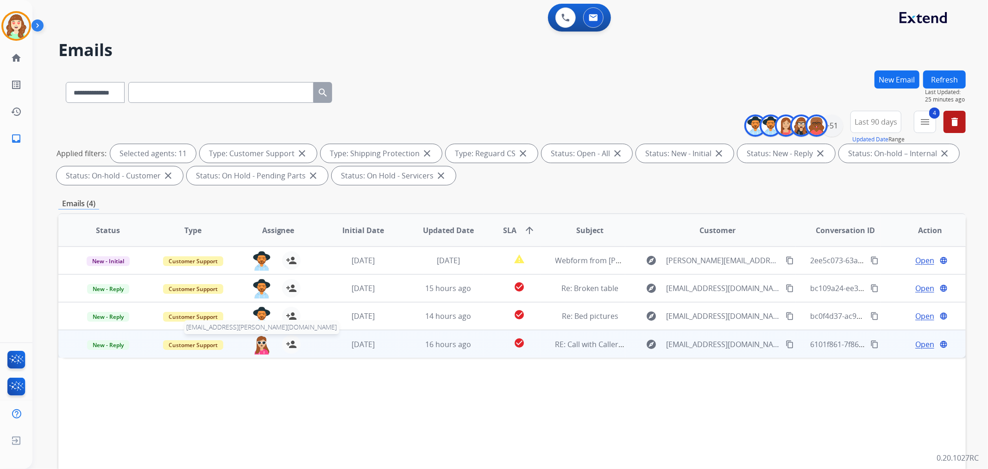
click at [263, 344] on img at bounding box center [261, 344] width 19 height 19
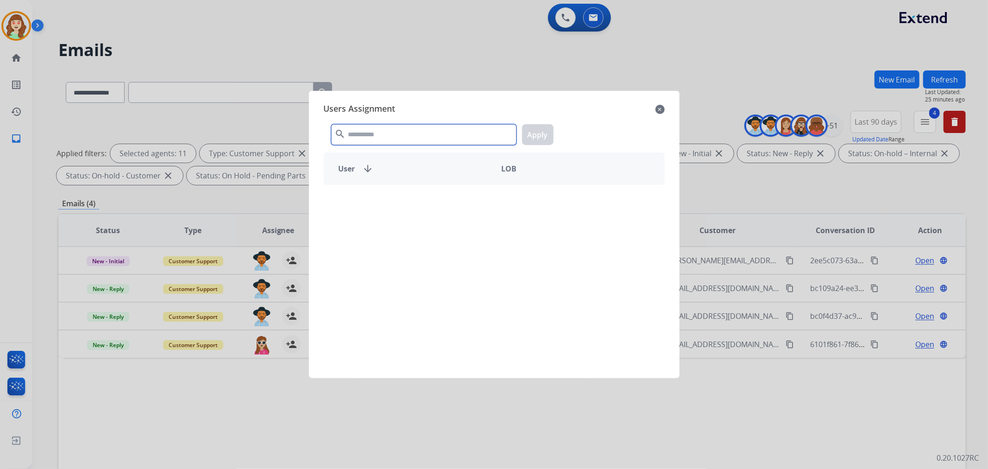
click at [424, 137] on input "text" at bounding box center [423, 134] width 185 height 21
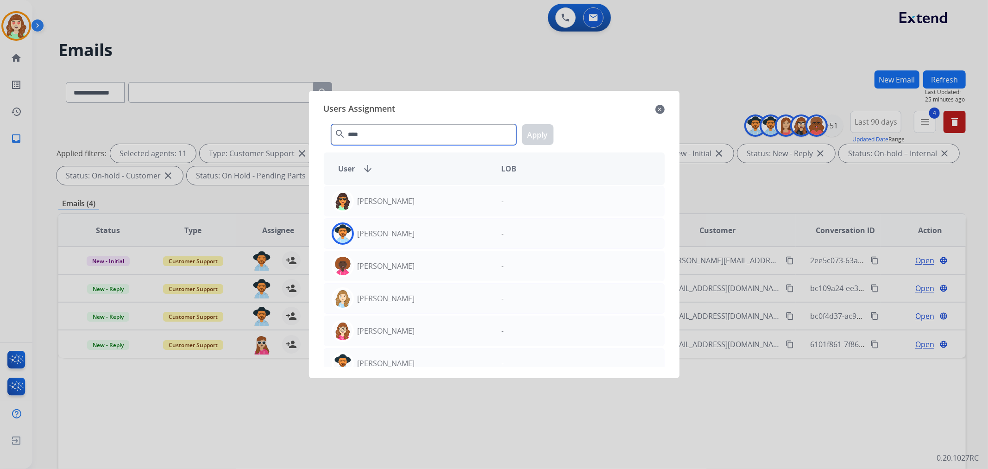
type input "****"
click at [474, 235] on div "[PERSON_NAME]" at bounding box center [409, 233] width 170 height 22
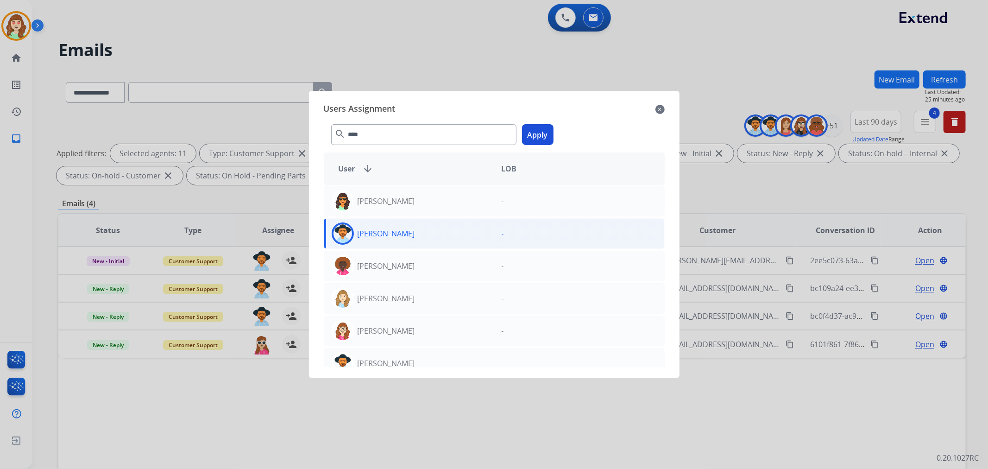
drag, startPoint x: 542, startPoint y: 134, endPoint x: 568, endPoint y: 136, distance: 26.0
click at [542, 134] on button "Apply" at bounding box center [537, 134] width 31 height 21
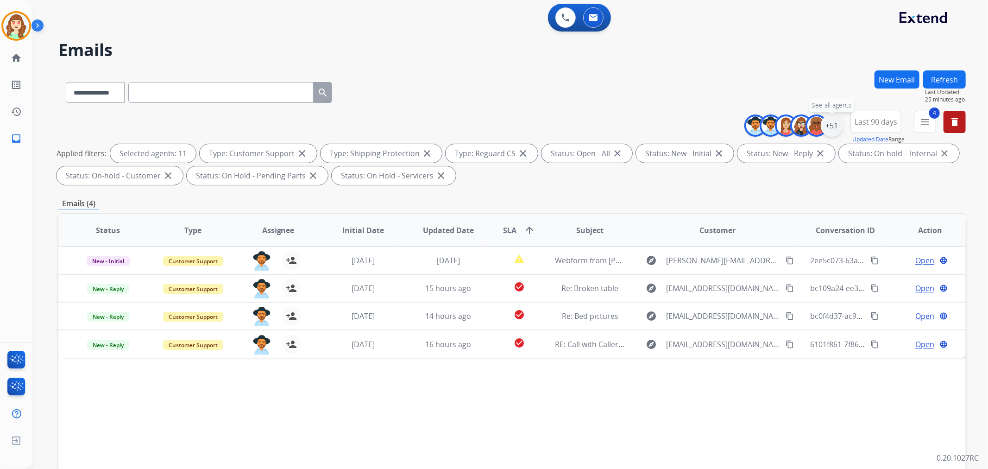
click at [832, 124] on div "+51" at bounding box center [831, 125] width 22 height 22
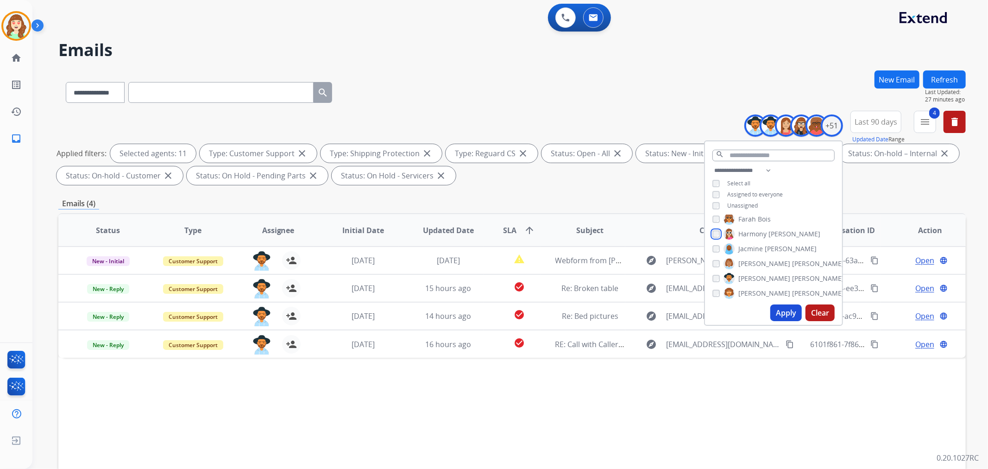
scroll to position [308, 0]
click at [714, 259] on div "[PERSON_NAME]" at bounding box center [760, 256] width 96 height 11
click at [780, 314] on button "Apply" at bounding box center [785, 312] width 31 height 17
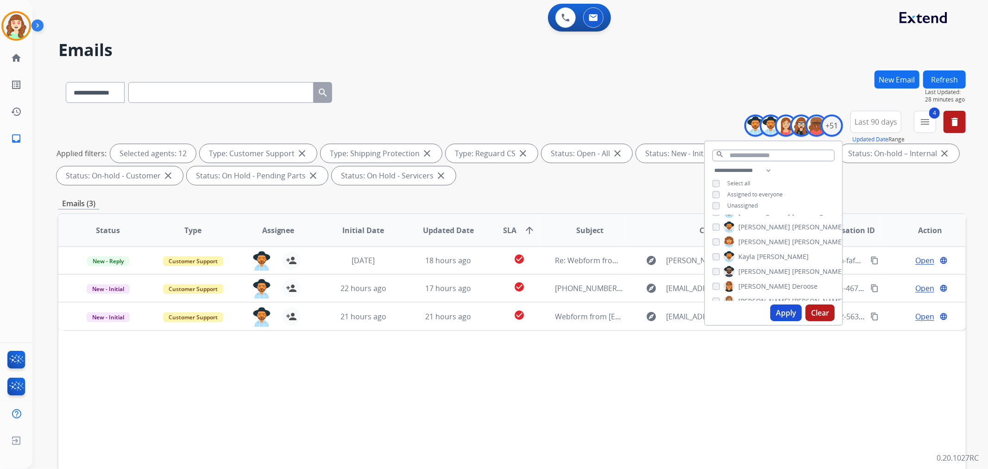
scroll to position [360, 0]
drag, startPoint x: 781, startPoint y: 313, endPoint x: 791, endPoint y: 313, distance: 10.2
click at [787, 313] on button "Apply" at bounding box center [785, 312] width 31 height 17
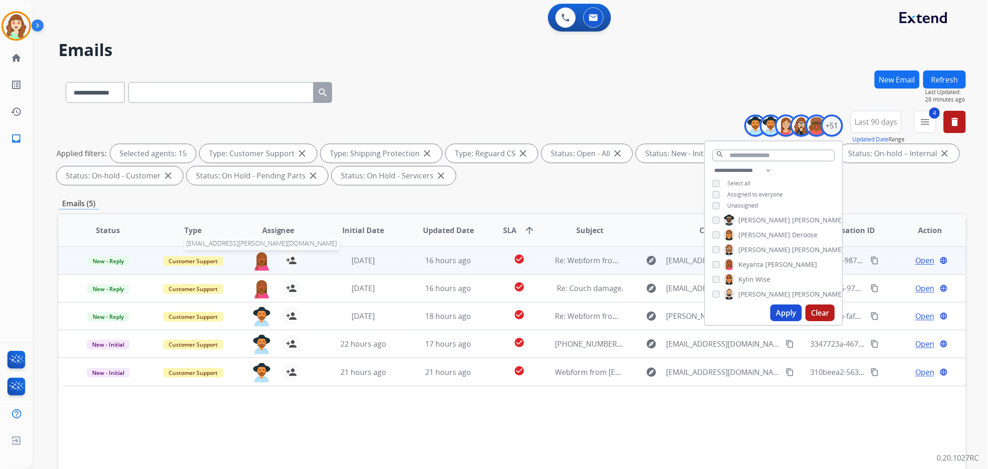
click at [261, 260] on img at bounding box center [261, 260] width 19 height 19
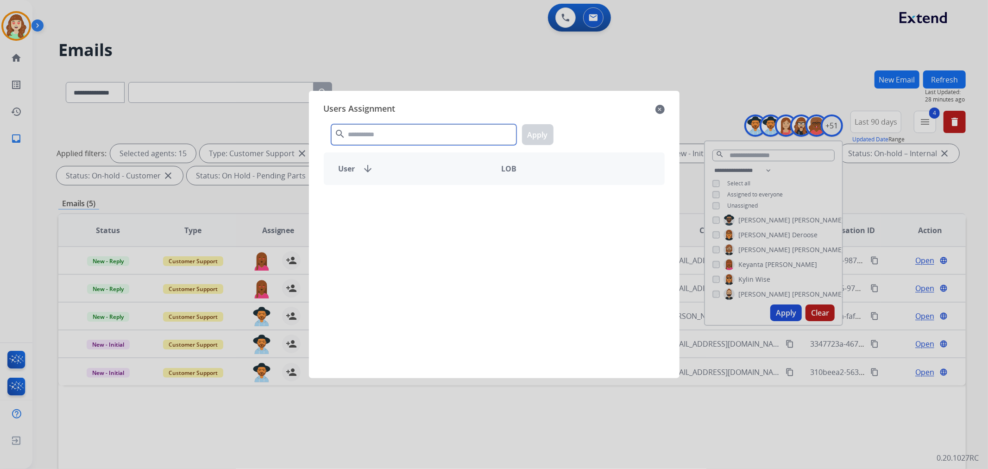
click at [416, 133] on input "text" at bounding box center [423, 134] width 185 height 21
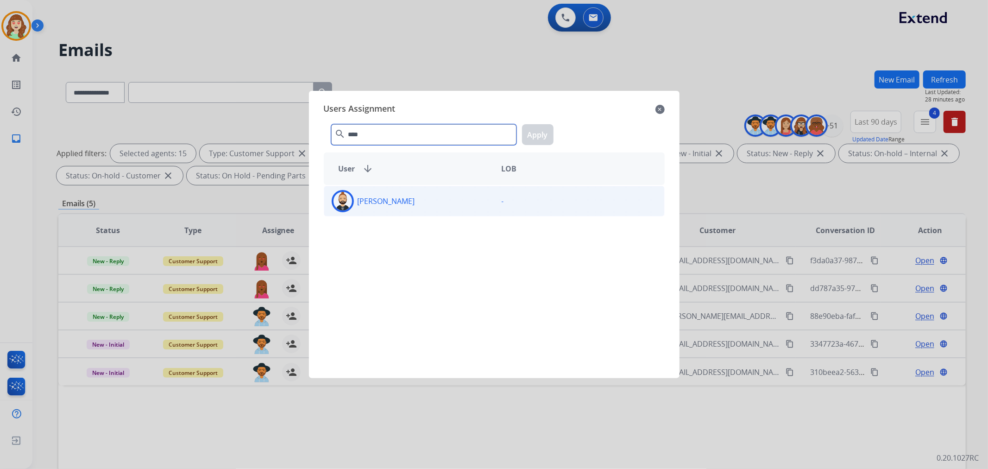
type input "****"
click at [445, 198] on div "[PERSON_NAME]" at bounding box center [409, 201] width 170 height 22
click at [539, 131] on button "Apply" at bounding box center [537, 134] width 31 height 21
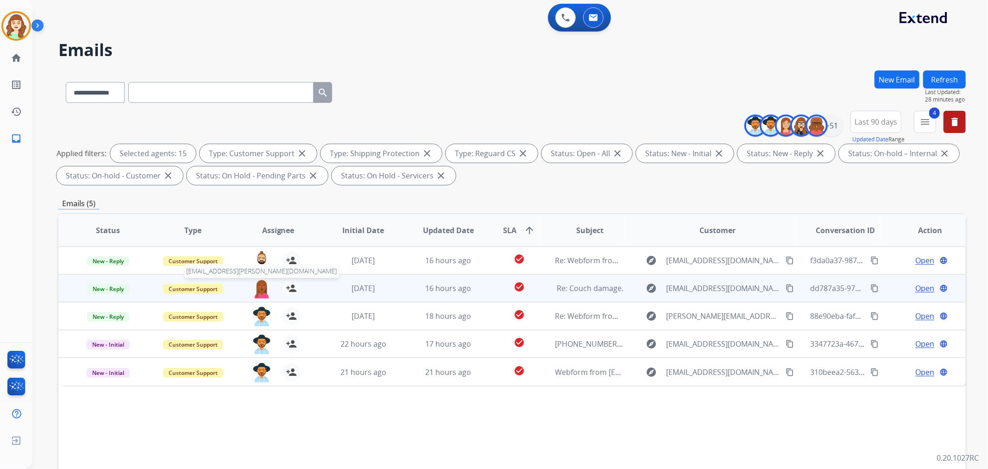
click at [262, 290] on img at bounding box center [261, 288] width 19 height 19
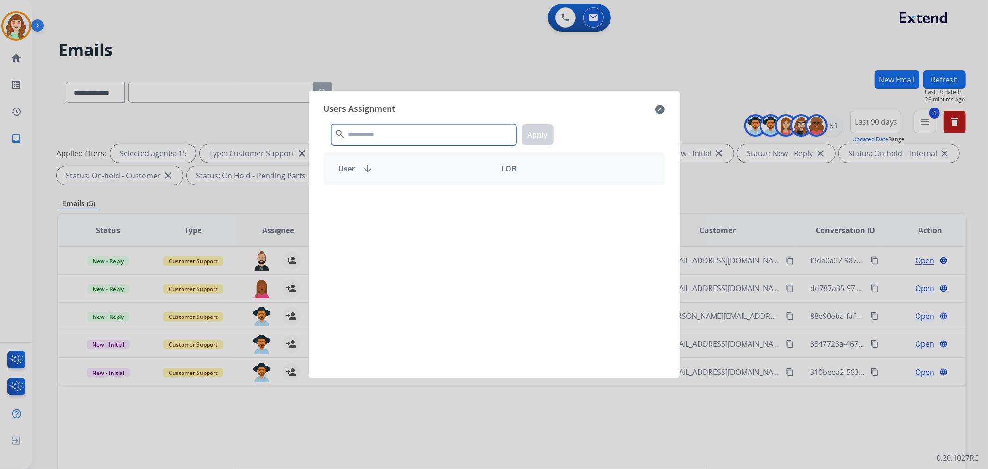
click at [417, 137] on input "text" at bounding box center [423, 134] width 185 height 21
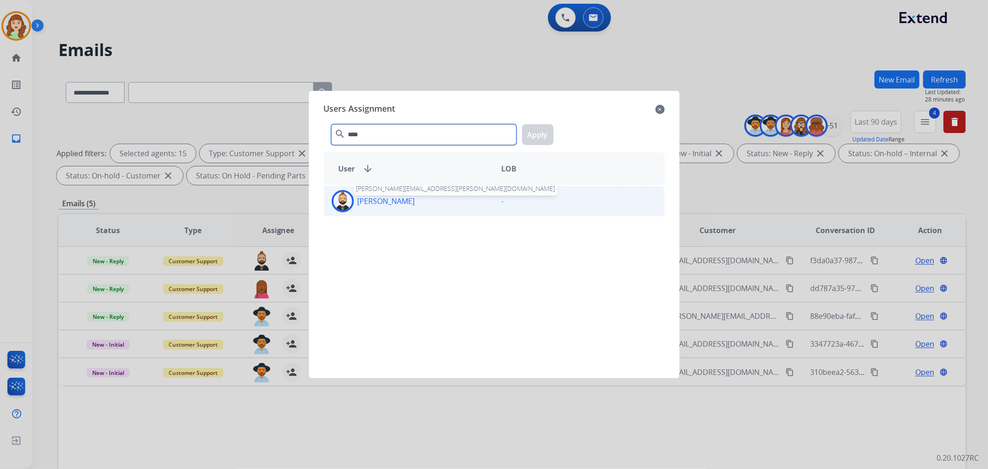
type input "****"
drag, startPoint x: 390, startPoint y: 201, endPoint x: 514, endPoint y: 159, distance: 130.9
click at [394, 202] on p "[PERSON_NAME]" at bounding box center [385, 200] width 57 height 11
click at [543, 135] on button "Apply" at bounding box center [537, 134] width 31 height 21
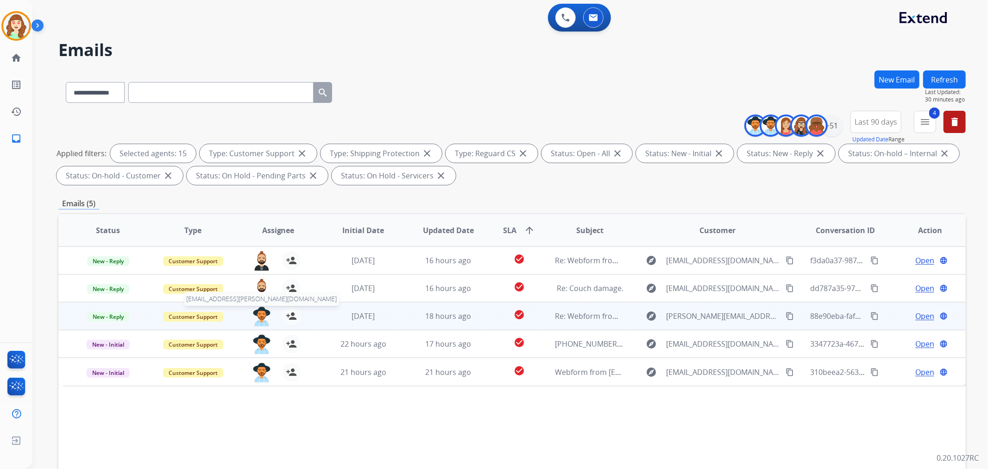
click at [261, 313] on img at bounding box center [261, 315] width 19 height 19
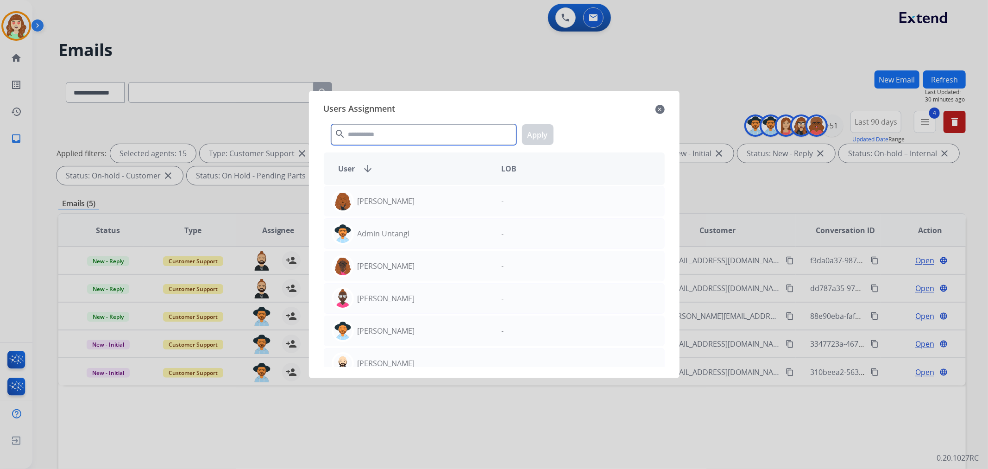
click at [420, 137] on input "text" at bounding box center [423, 134] width 185 height 21
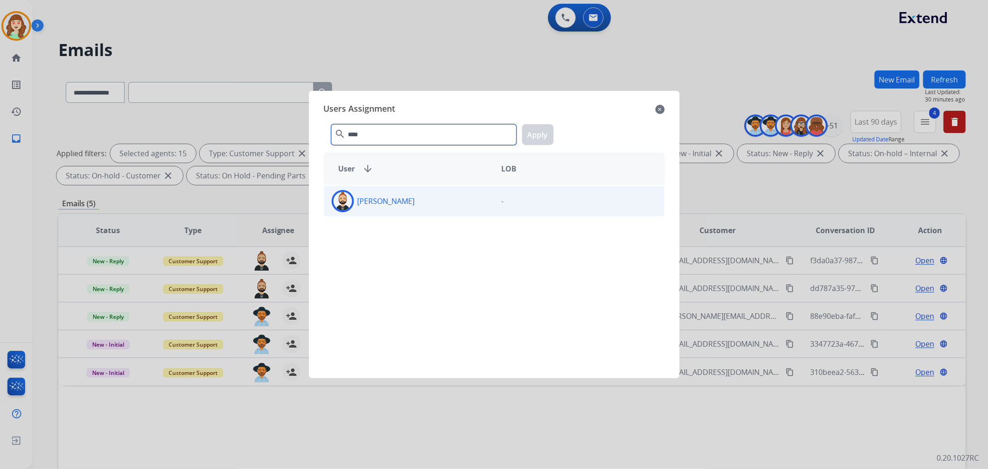
type input "****"
click at [434, 206] on div "[PERSON_NAME]" at bounding box center [409, 201] width 170 height 22
click at [537, 136] on button "Apply" at bounding box center [537, 134] width 31 height 21
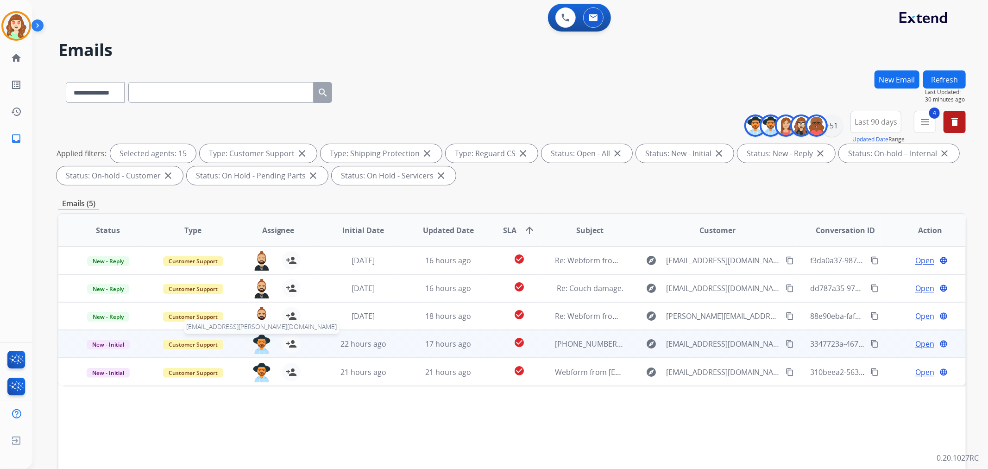
click at [258, 338] on img at bounding box center [261, 343] width 19 height 19
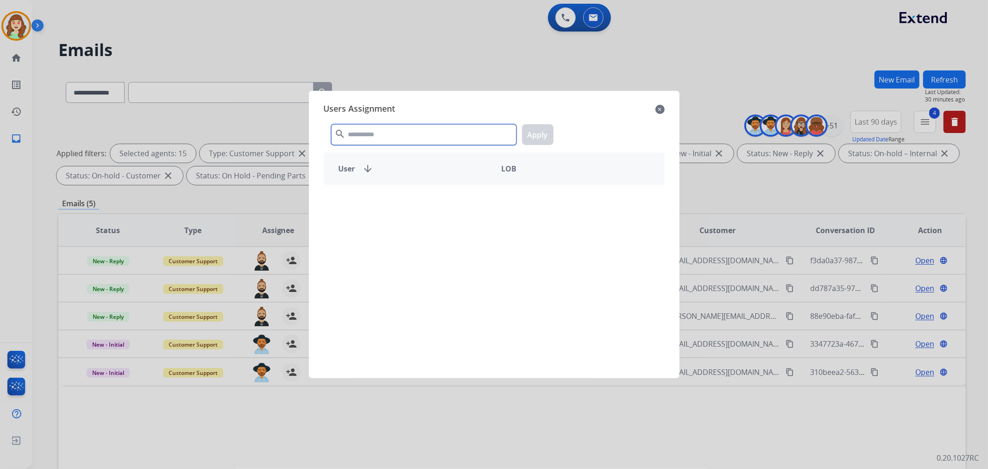
click at [401, 137] on input "text" at bounding box center [423, 134] width 185 height 21
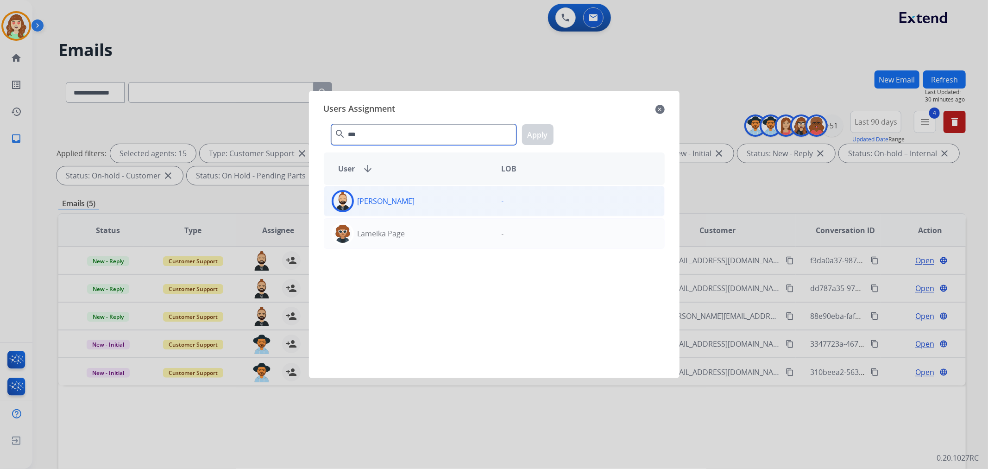
type input "***"
click at [419, 204] on div "[PERSON_NAME]" at bounding box center [409, 201] width 170 height 22
click at [538, 132] on button "Apply" at bounding box center [537, 134] width 31 height 21
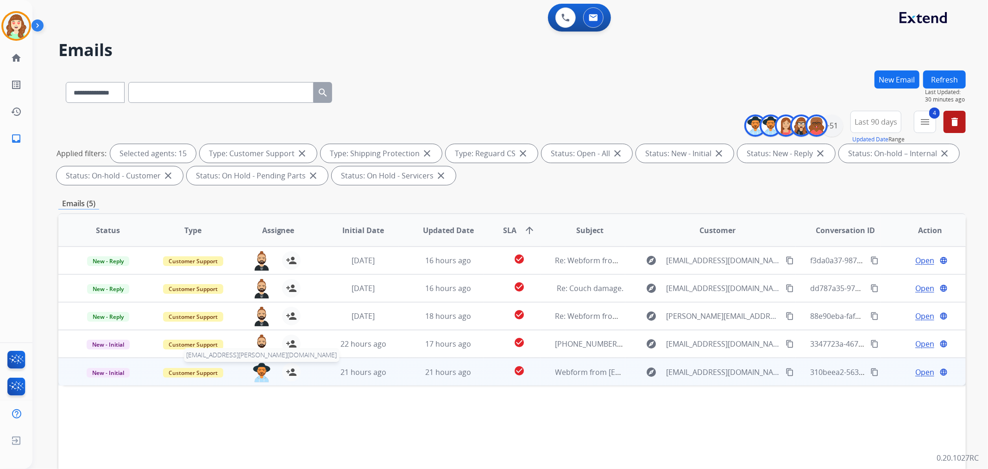
click at [259, 373] on img at bounding box center [261, 372] width 19 height 19
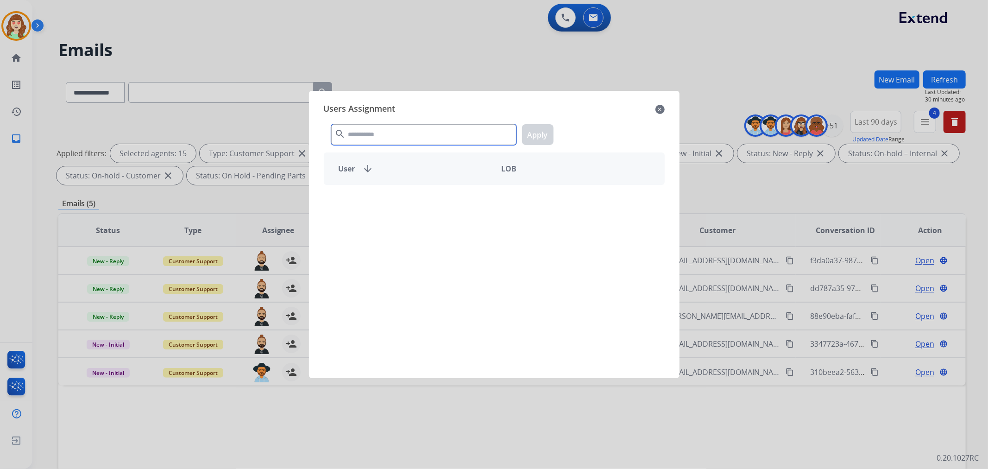
click at [375, 134] on input "text" at bounding box center [423, 134] width 185 height 21
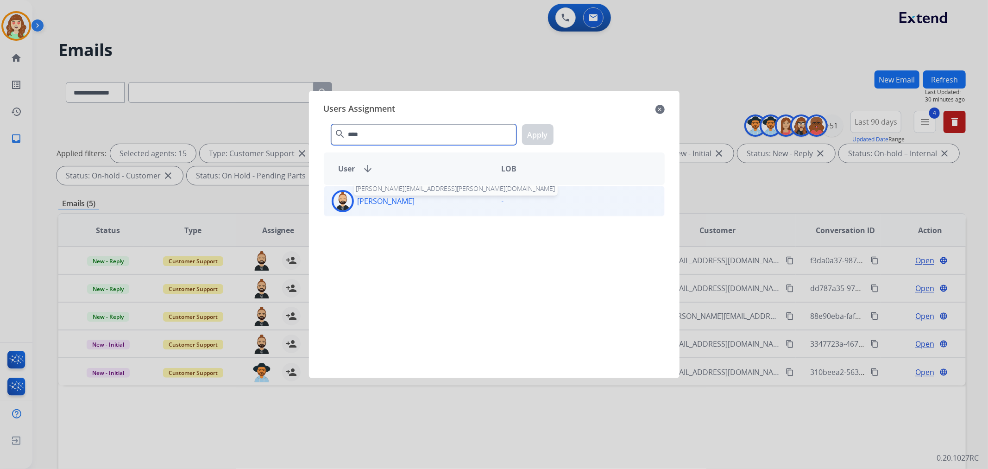
type input "****"
drag, startPoint x: 395, startPoint y: 200, endPoint x: 508, endPoint y: 168, distance: 118.0
click at [400, 200] on p "[PERSON_NAME]" at bounding box center [385, 200] width 57 height 11
click at [541, 130] on button "Apply" at bounding box center [537, 134] width 31 height 21
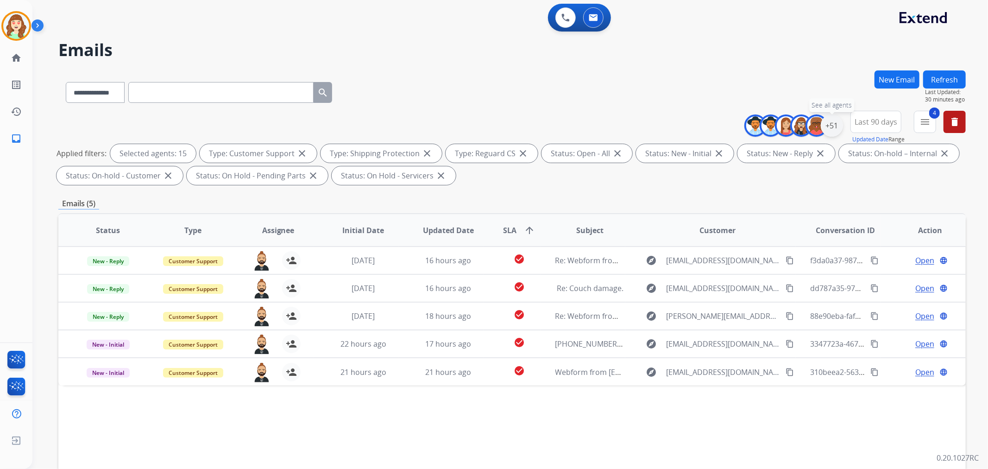
click at [831, 123] on div "+51" at bounding box center [831, 125] width 22 height 22
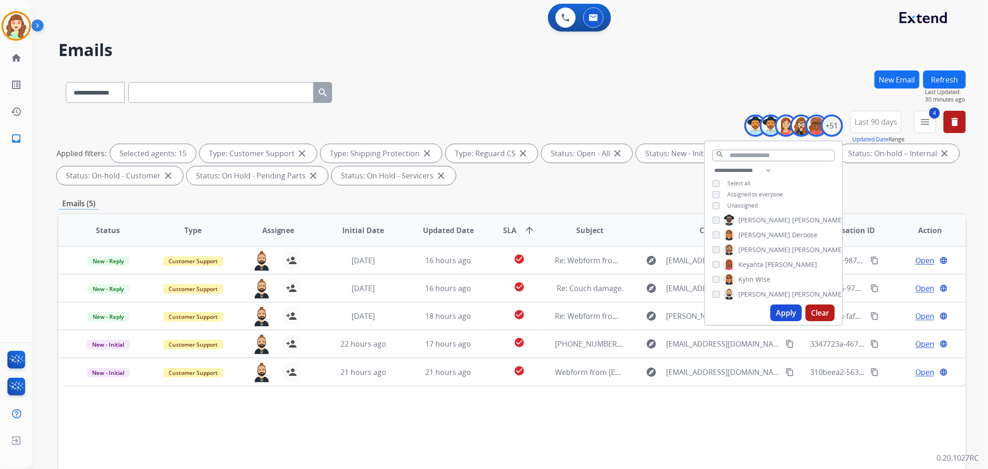
click at [872, 120] on span "Last 90 days" at bounding box center [875, 122] width 43 height 4
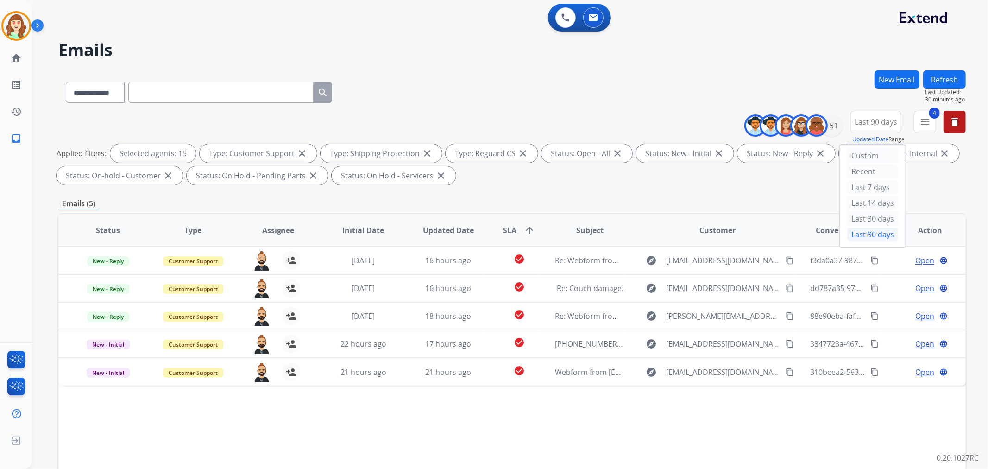
click at [754, 62] on div "**********" at bounding box center [498, 267] width 933 height 469
drag, startPoint x: 819, startPoint y: 128, endPoint x: 825, endPoint y: 127, distance: 7.0
click at [820, 128] on img at bounding box center [816, 125] width 19 height 19
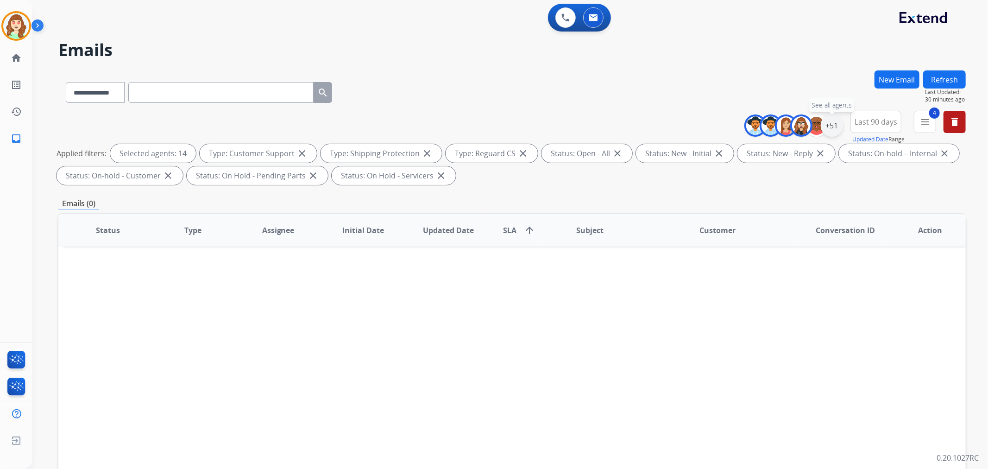
click at [832, 126] on div "+51" at bounding box center [831, 125] width 22 height 22
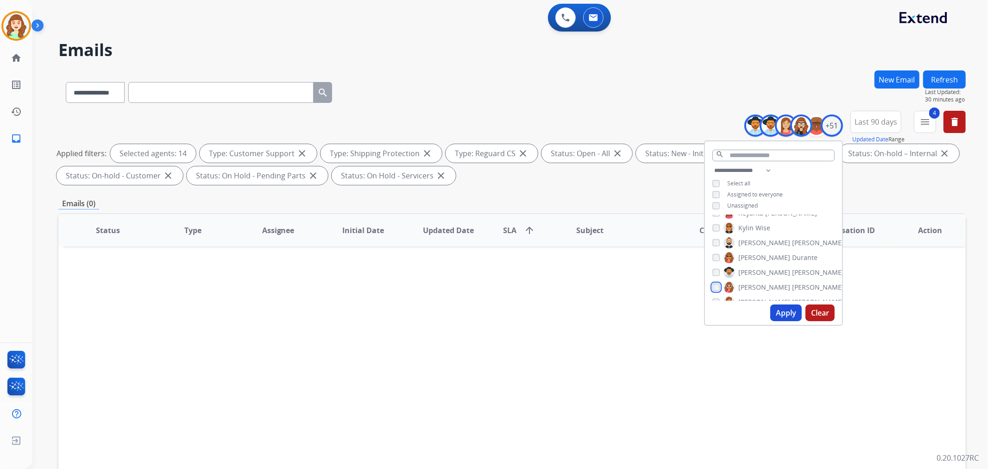
scroll to position [463, 0]
click at [714, 282] on div "[PERSON_NAME]" at bounding box center [762, 279] width 101 height 11
click at [784, 313] on button "Apply" at bounding box center [785, 312] width 31 height 17
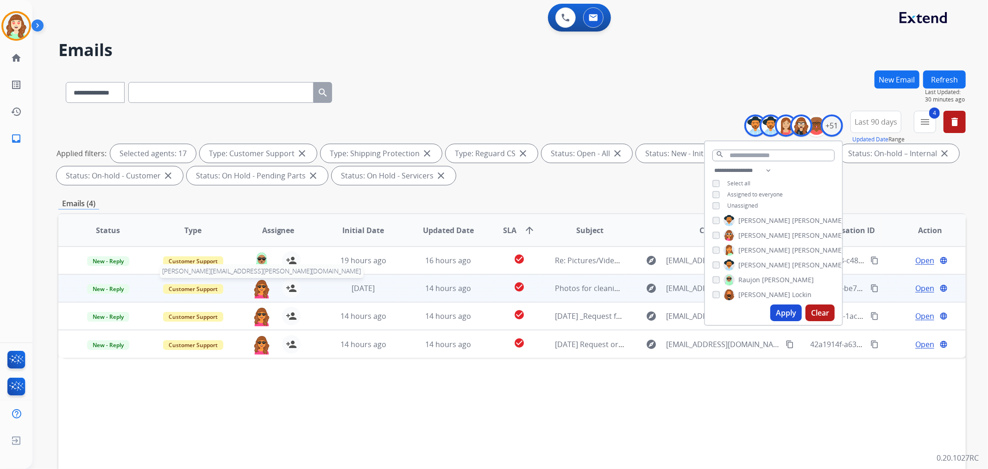
click at [257, 289] on img at bounding box center [261, 288] width 19 height 19
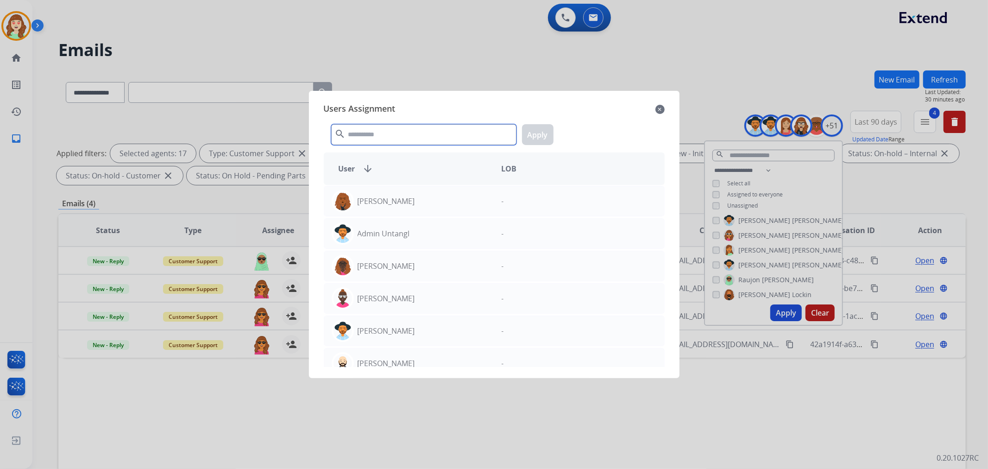
click at [400, 131] on input "text" at bounding box center [423, 134] width 185 height 21
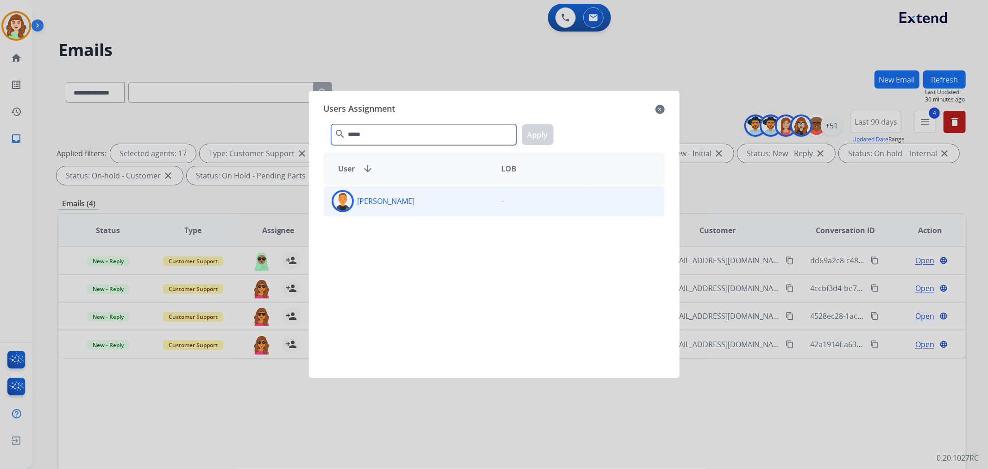
type input "*****"
click at [426, 204] on div "[PERSON_NAME]" at bounding box center [409, 201] width 170 height 22
click at [542, 131] on button "Apply" at bounding box center [537, 134] width 31 height 21
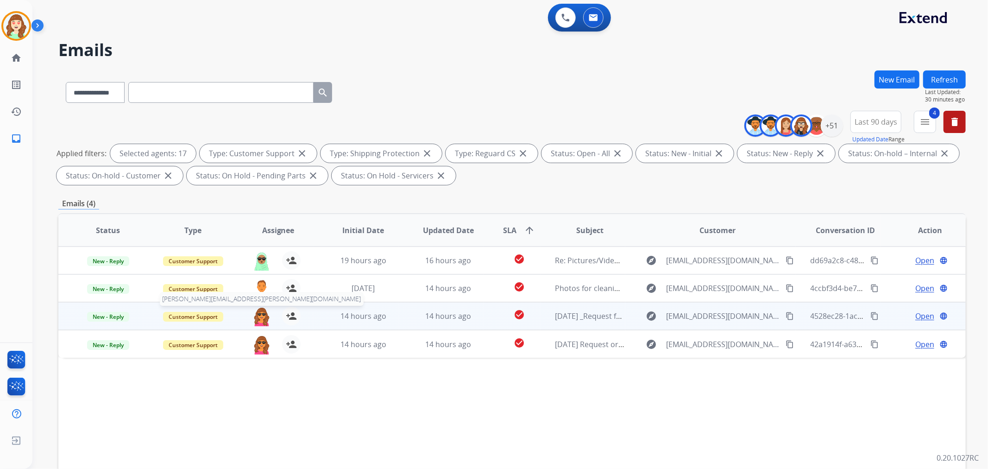
click at [260, 320] on img at bounding box center [261, 315] width 19 height 19
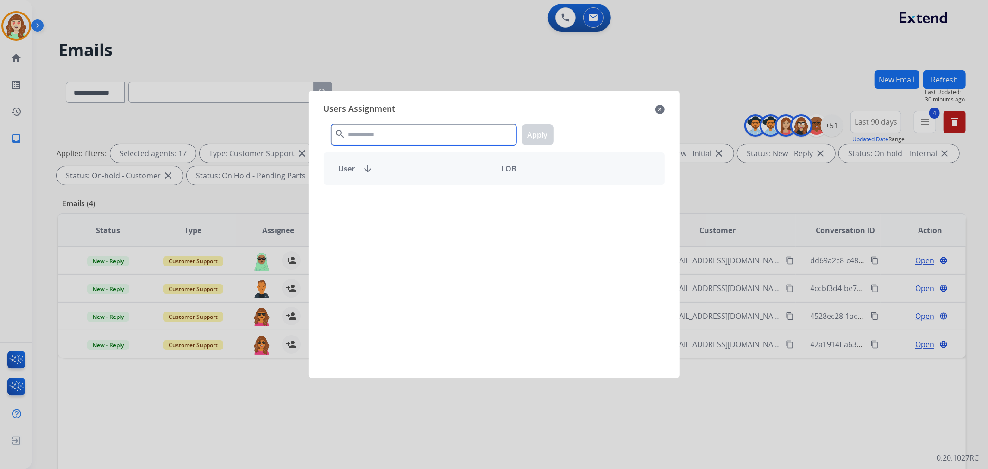
click at [415, 140] on input "text" at bounding box center [423, 134] width 185 height 21
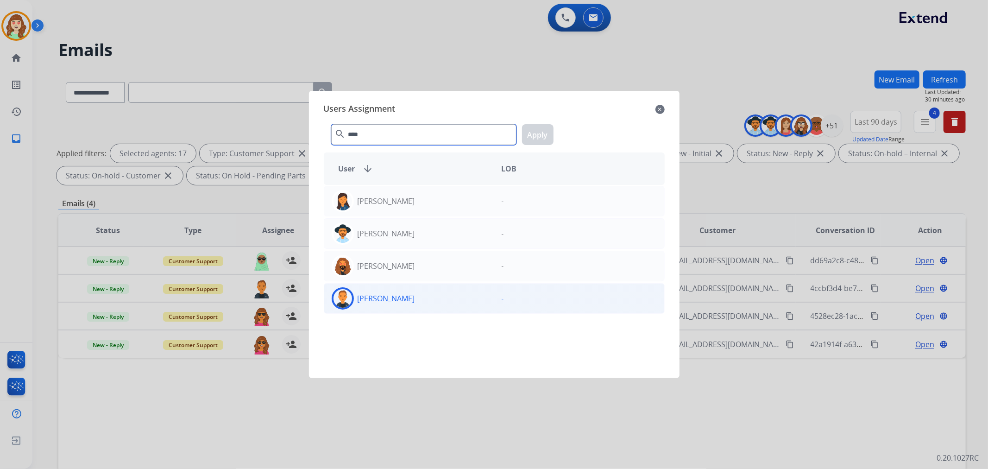
type input "****"
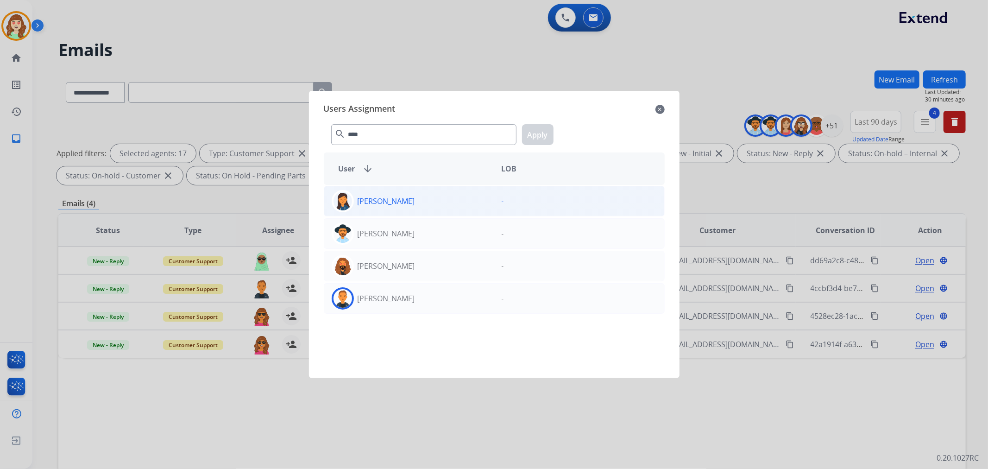
drag, startPoint x: 433, startPoint y: 299, endPoint x: 480, endPoint y: 191, distance: 118.2
click at [433, 297] on div "[PERSON_NAME]" at bounding box center [409, 298] width 170 height 22
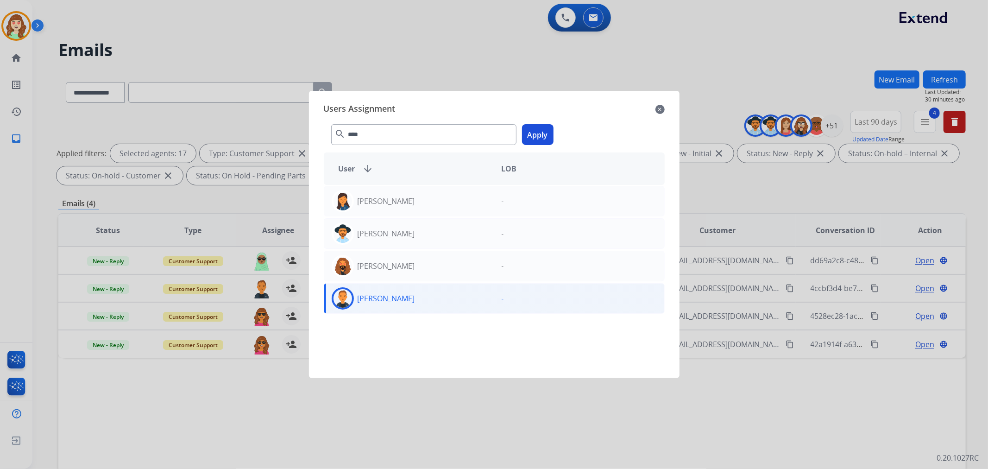
click at [533, 137] on button "Apply" at bounding box center [537, 134] width 31 height 21
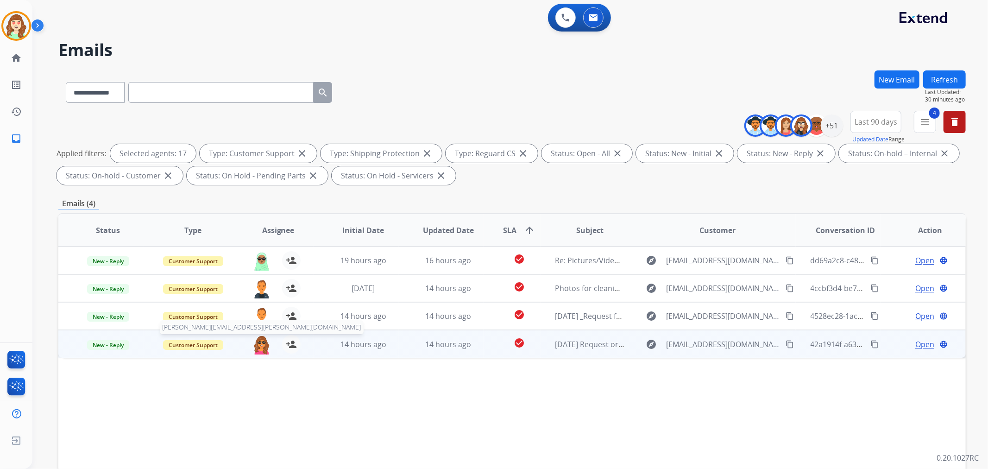
click at [259, 347] on img at bounding box center [261, 344] width 19 height 19
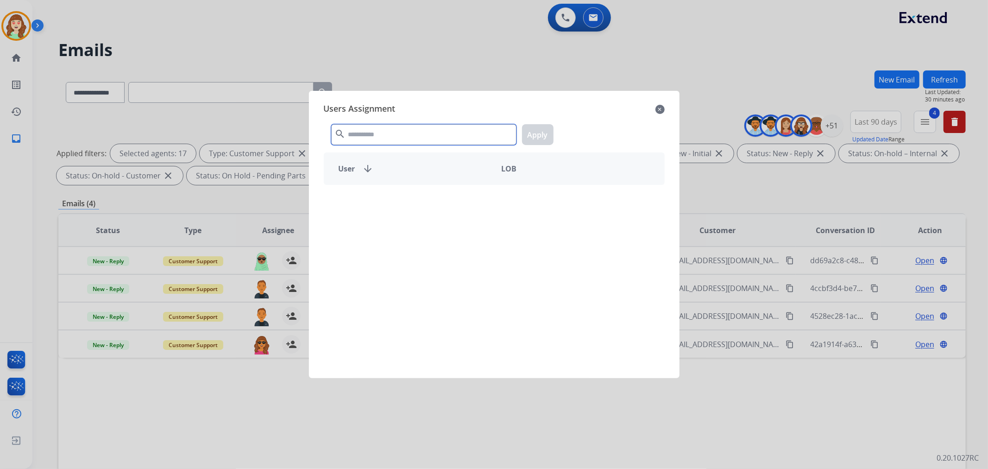
click at [379, 133] on input "text" at bounding box center [423, 134] width 185 height 21
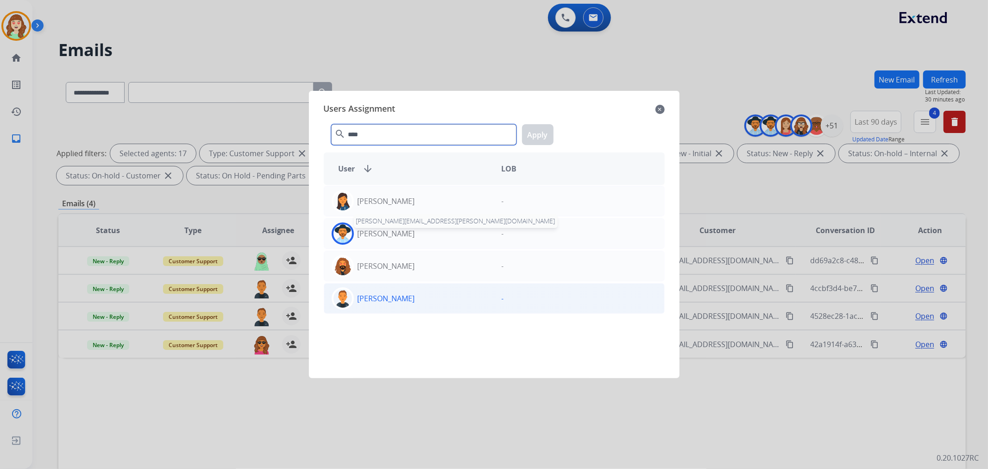
type input "****"
click at [410, 301] on div "[PERSON_NAME]" at bounding box center [409, 298] width 170 height 22
drag, startPoint x: 537, startPoint y: 137, endPoint x: 571, endPoint y: 131, distance: 34.2
click at [532, 138] on button "Apply" at bounding box center [537, 134] width 31 height 21
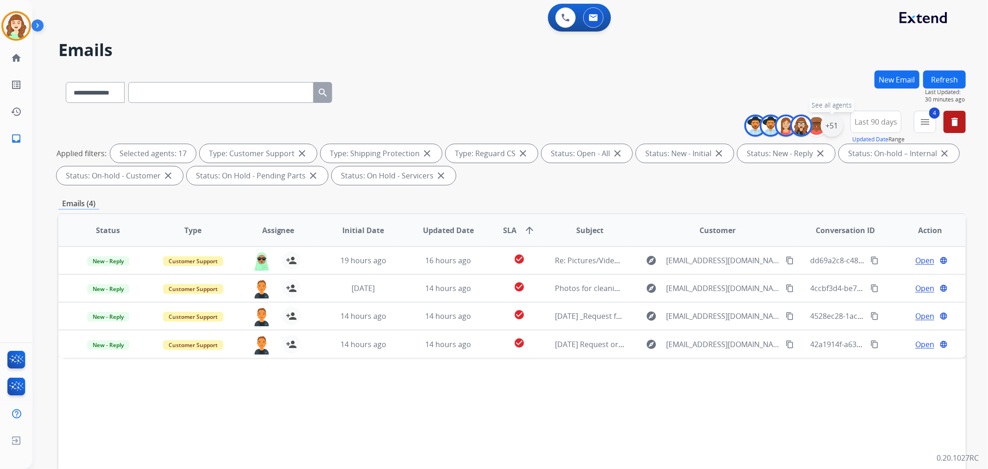
click at [827, 124] on div "+51" at bounding box center [831, 125] width 22 height 22
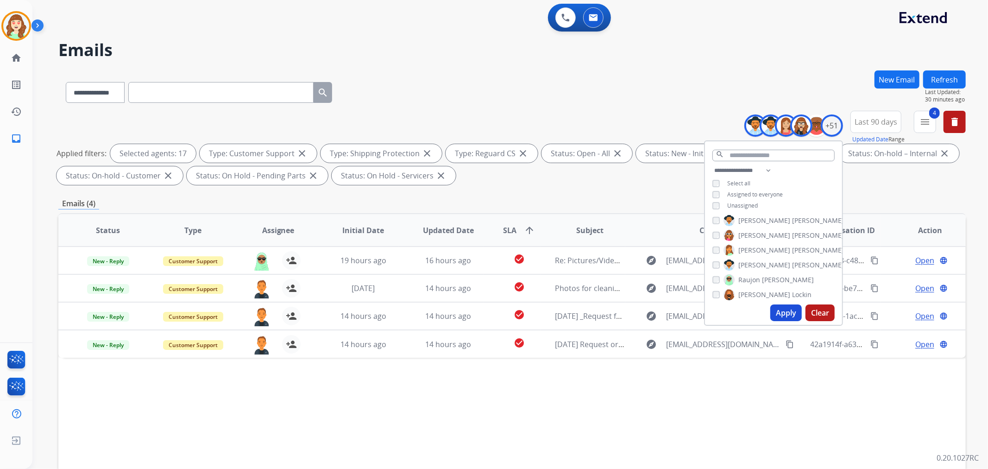
click at [709, 277] on div "[PERSON_NAME] [PERSON_NAME] [PERSON_NAME] [PERSON_NAME] [PERSON_NAME] [PERSON_N…" at bounding box center [773, 258] width 137 height 86
drag, startPoint x: 785, startPoint y: 312, endPoint x: 775, endPoint y: 302, distance: 13.7
click at [784, 312] on button "Apply" at bounding box center [785, 312] width 31 height 17
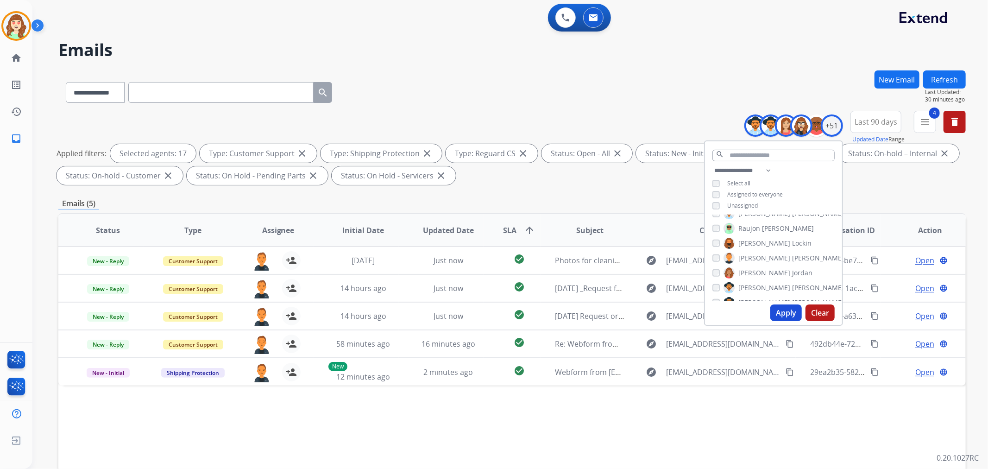
click at [774, 313] on button "Apply" at bounding box center [785, 312] width 31 height 17
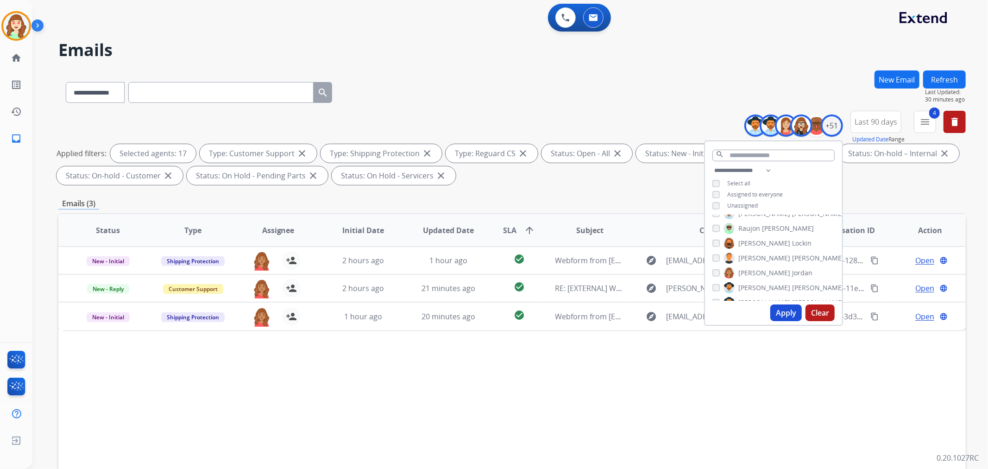
scroll to position [566, 0]
click at [782, 311] on button "Apply" at bounding box center [785, 312] width 31 height 17
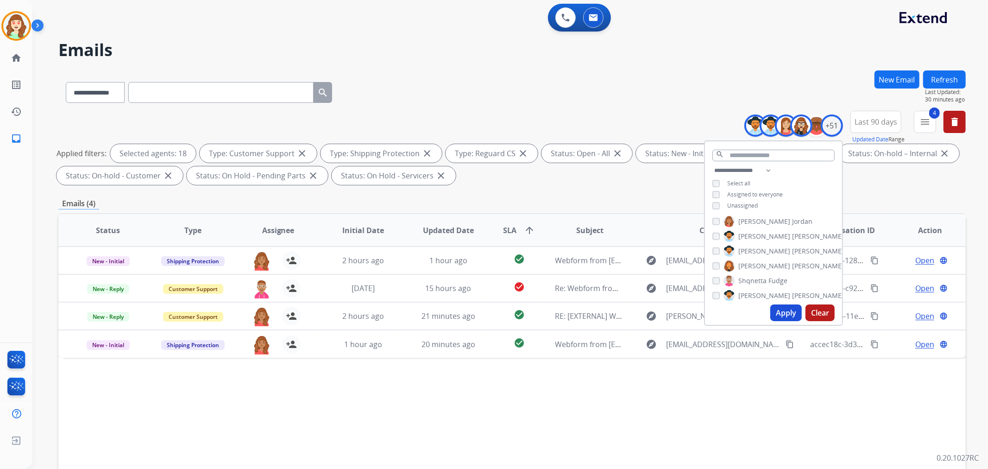
click at [828, 308] on button "Clear" at bounding box center [819, 312] width 29 height 17
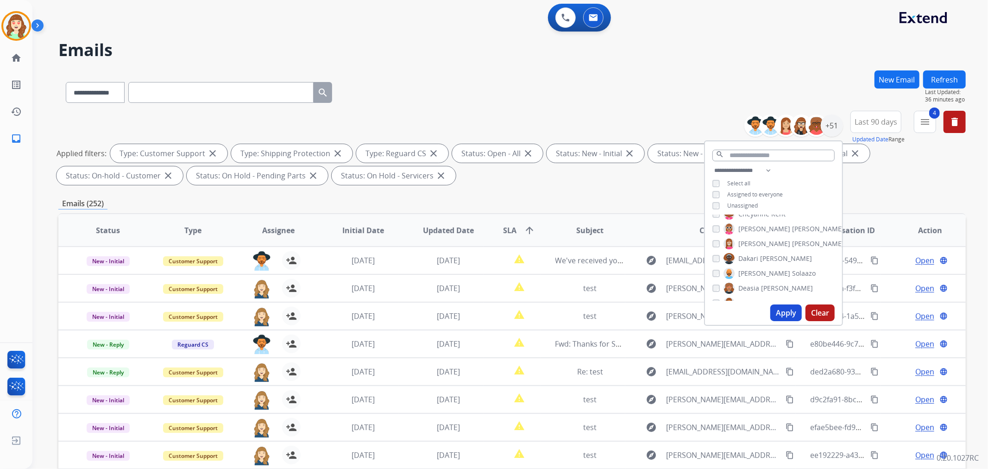
scroll to position [154, 0]
click at [782, 311] on button "Apply" at bounding box center [785, 312] width 31 height 17
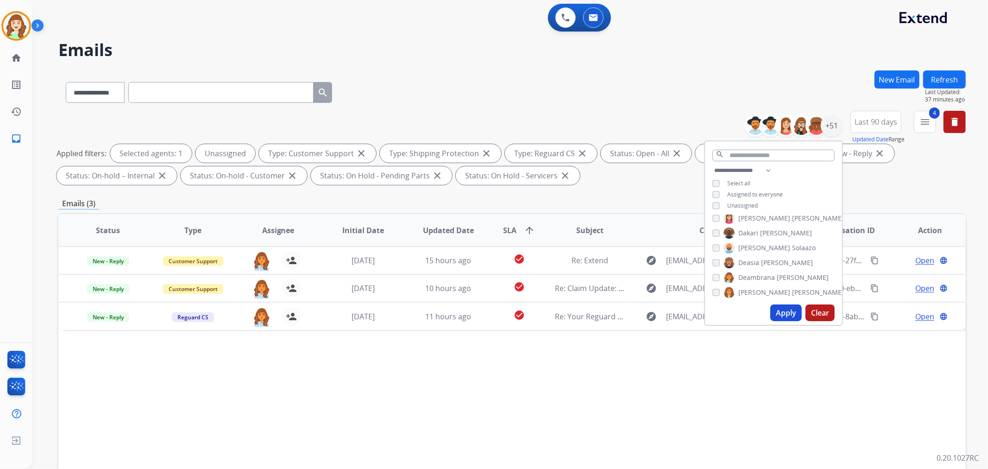
click at [778, 309] on button "Apply" at bounding box center [785, 312] width 31 height 17
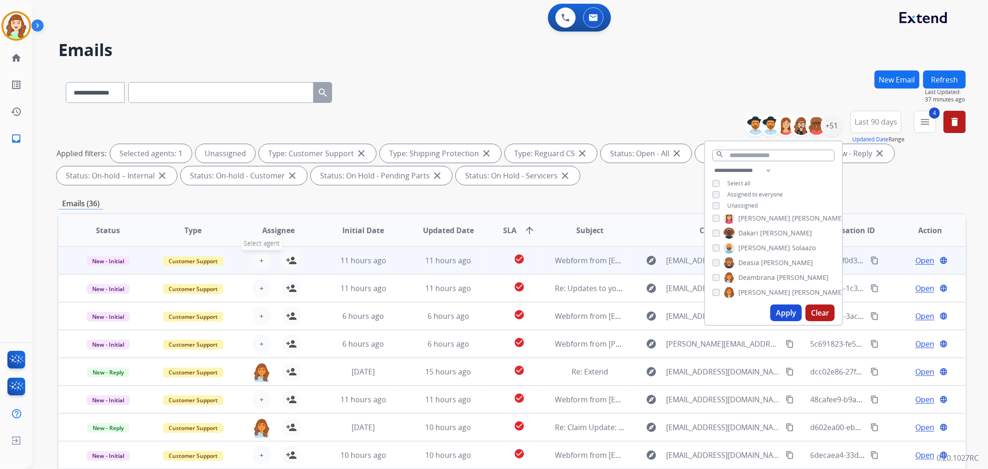
click at [255, 261] on button "+ Select agent" at bounding box center [261, 260] width 19 height 19
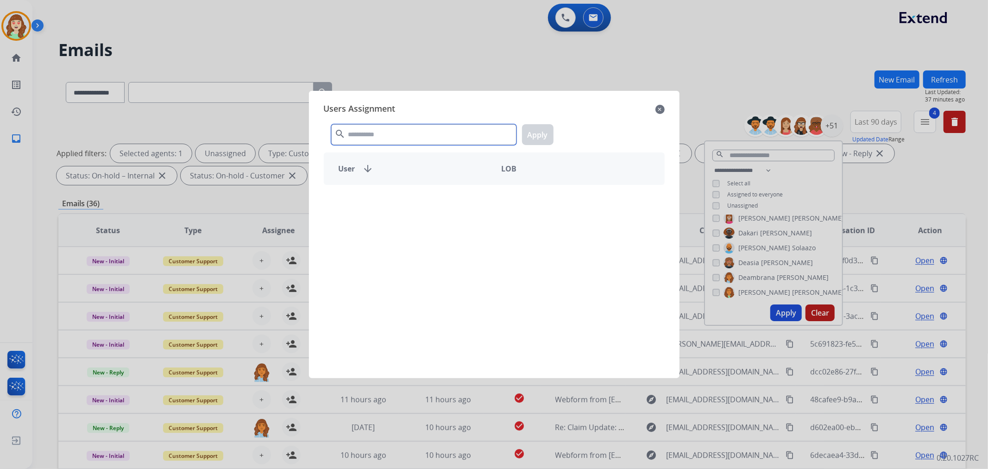
click at [430, 133] on input "text" at bounding box center [423, 134] width 185 height 21
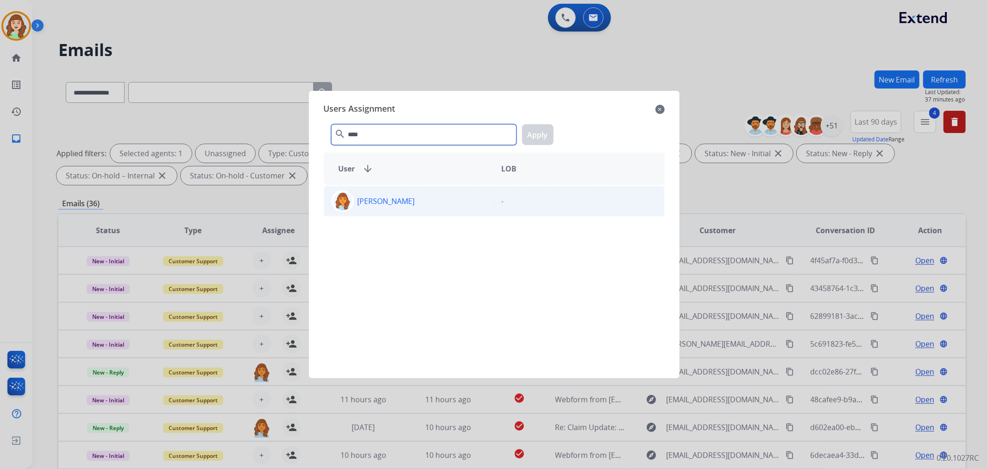
type input "****"
click at [446, 211] on div "[PERSON_NAME]" at bounding box center [409, 201] width 170 height 22
click at [531, 132] on button "Apply" at bounding box center [537, 134] width 31 height 21
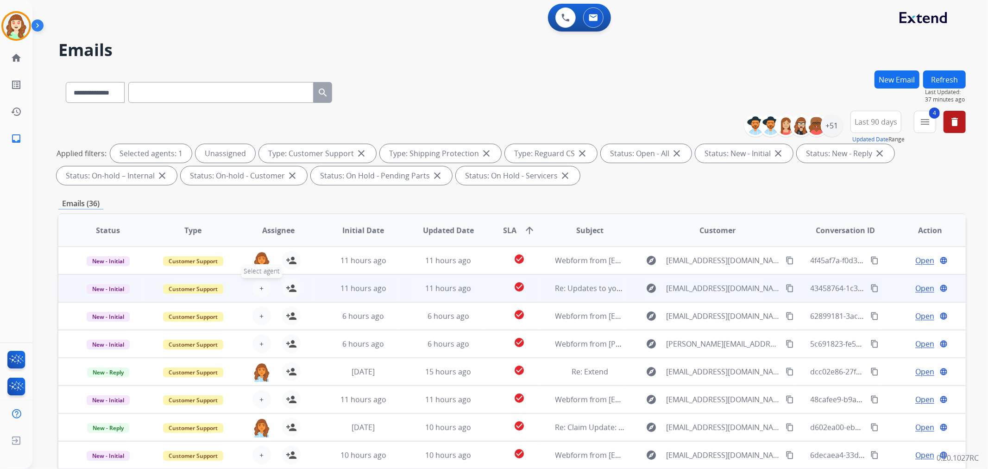
click at [261, 288] on button "+ Select agent" at bounding box center [261, 288] width 19 height 19
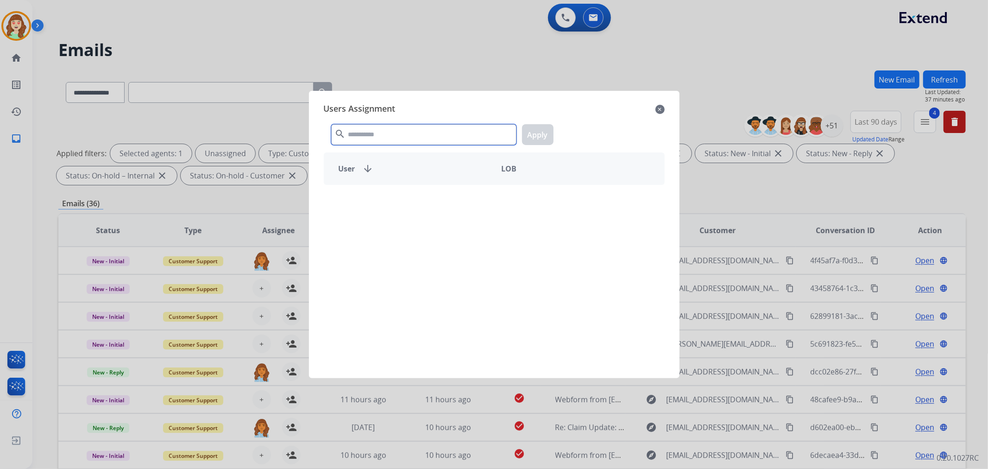
click at [428, 138] on input "text" at bounding box center [423, 134] width 185 height 21
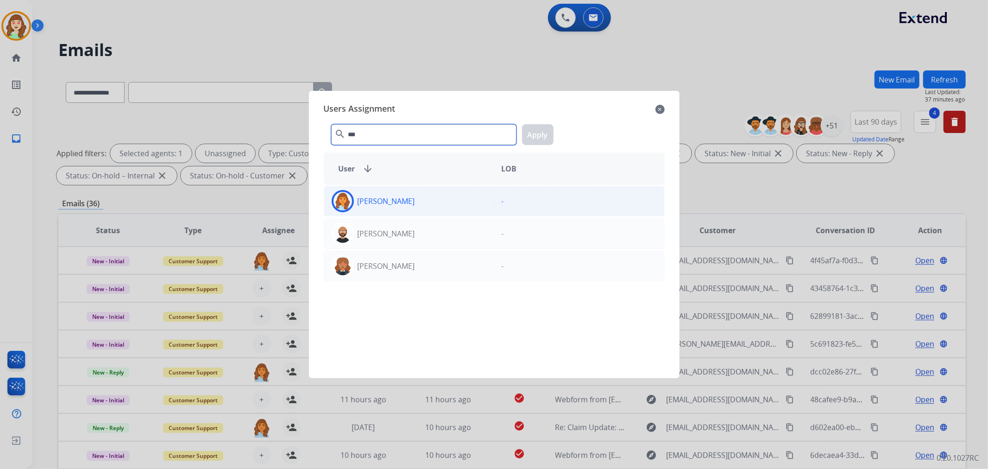
type input "***"
click at [420, 201] on div "[PERSON_NAME]" at bounding box center [409, 201] width 170 height 22
click at [544, 133] on button "Apply" at bounding box center [537, 134] width 31 height 21
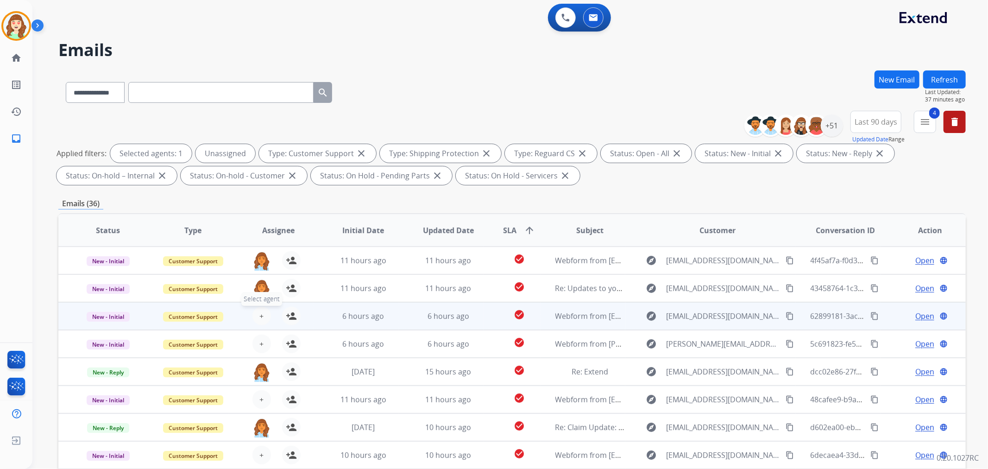
click at [260, 315] on span "+" at bounding box center [261, 315] width 4 height 11
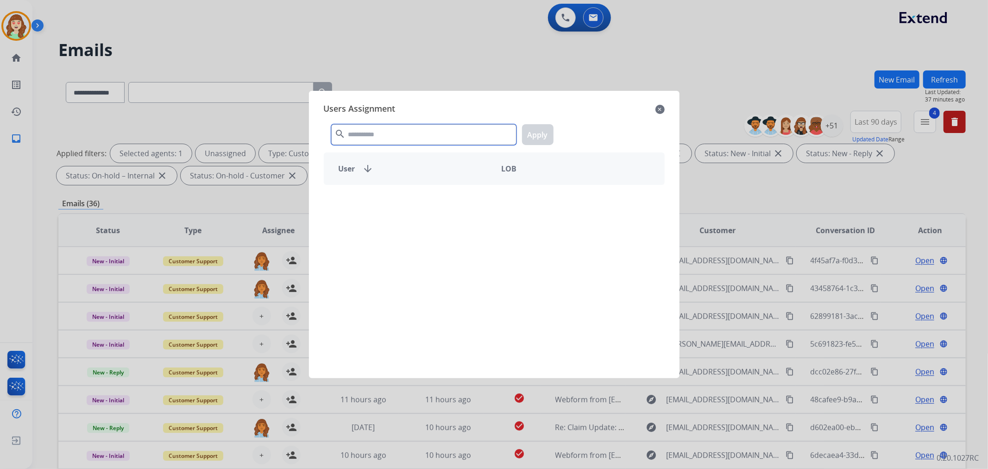
click at [387, 133] on input "text" at bounding box center [423, 134] width 185 height 21
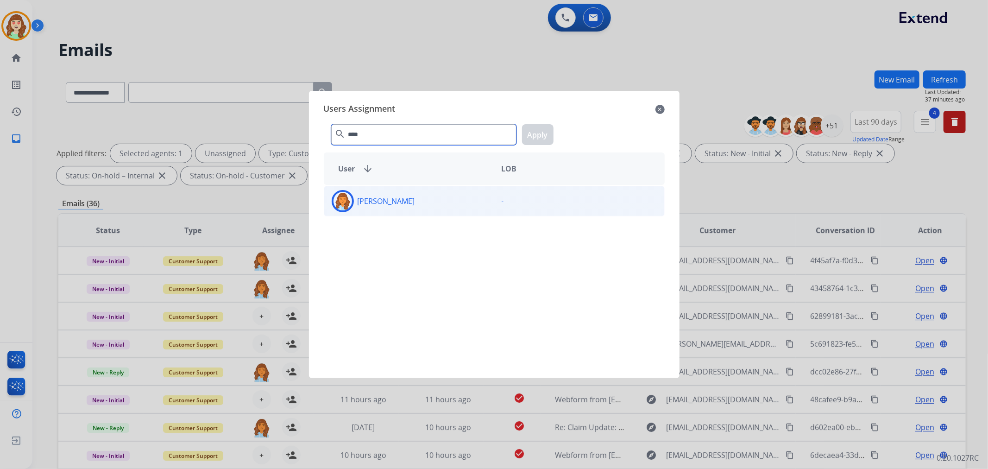
type input "****"
drag, startPoint x: 455, startPoint y: 209, endPoint x: 495, endPoint y: 187, distance: 46.0
click at [455, 209] on div "[PERSON_NAME]" at bounding box center [409, 201] width 170 height 22
drag, startPoint x: 542, startPoint y: 135, endPoint x: 354, endPoint y: 223, distance: 207.5
click at [541, 137] on button "Apply" at bounding box center [537, 134] width 31 height 21
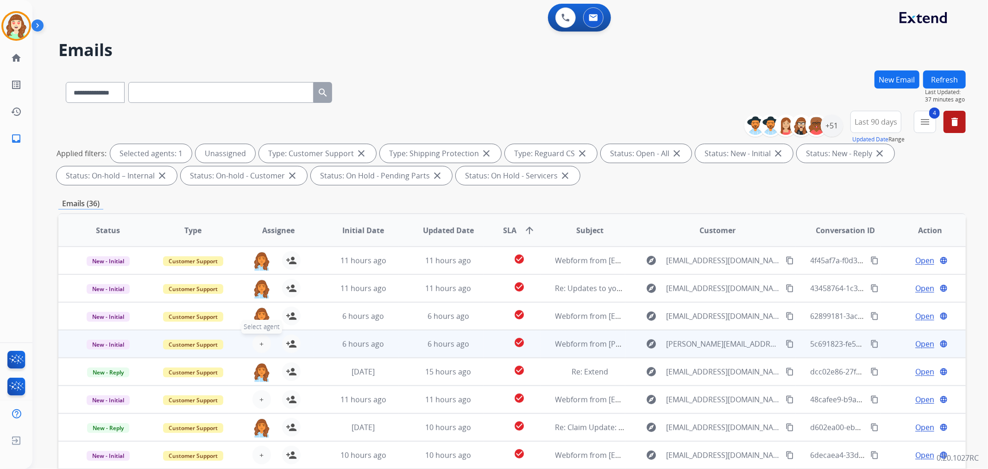
click at [259, 342] on span "+" at bounding box center [261, 343] width 4 height 11
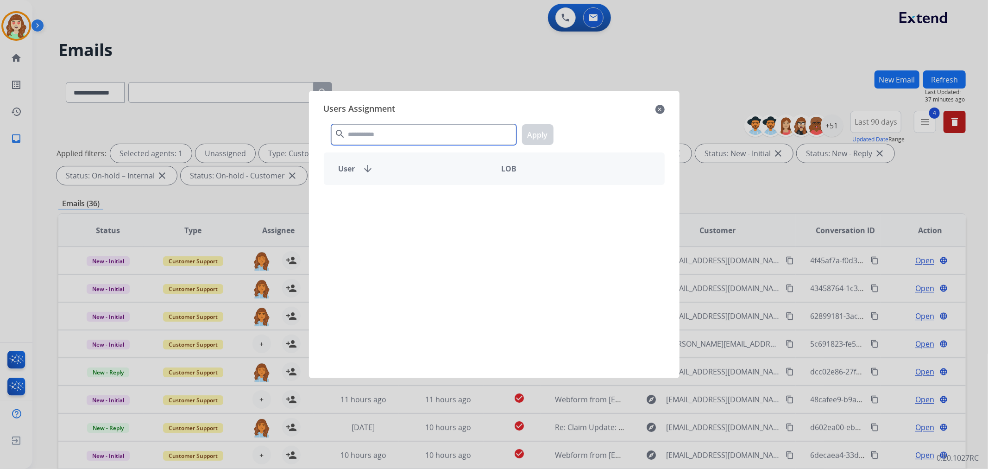
click at [425, 132] on input "text" at bounding box center [423, 134] width 185 height 21
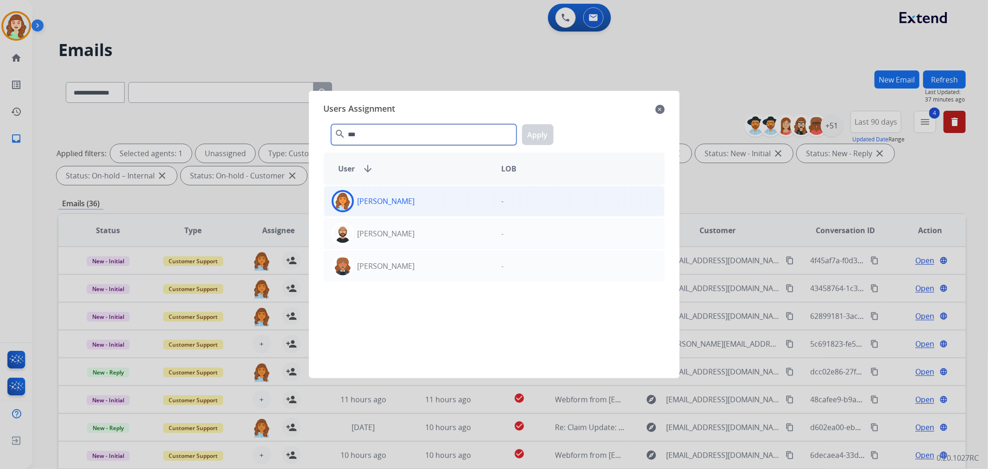
type input "***"
drag, startPoint x: 456, startPoint y: 204, endPoint x: 515, endPoint y: 169, distance: 68.9
click at [461, 201] on div "[PERSON_NAME]" at bounding box center [409, 201] width 170 height 22
click at [542, 131] on button "Apply" at bounding box center [537, 134] width 31 height 21
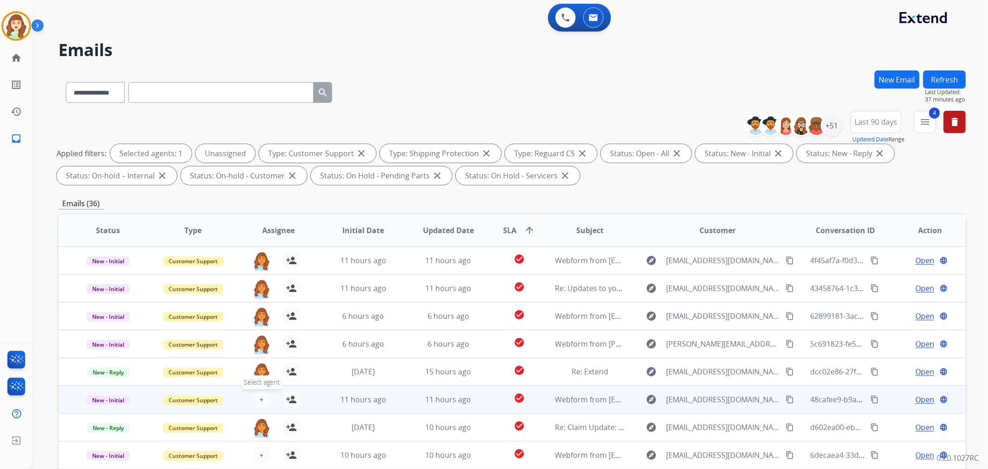
click at [257, 398] on button "+ Select agent" at bounding box center [261, 399] width 19 height 19
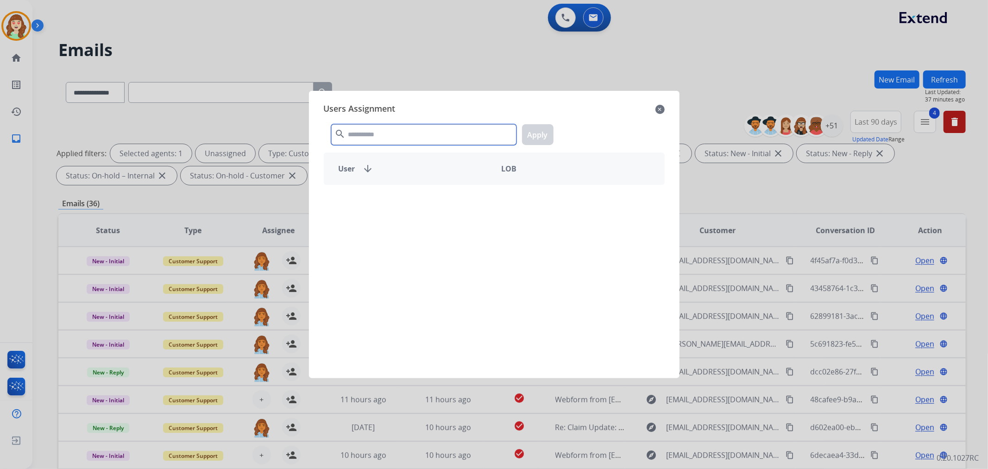
click at [431, 132] on input "text" at bounding box center [423, 134] width 185 height 21
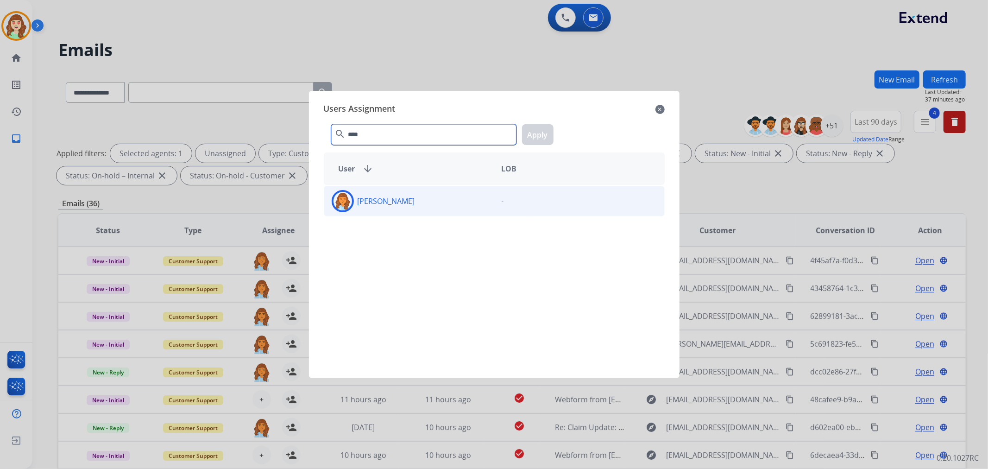
type input "****"
click at [427, 205] on div "[PERSON_NAME]" at bounding box center [409, 201] width 170 height 22
drag, startPoint x: 539, startPoint y: 137, endPoint x: 510, endPoint y: 181, distance: 52.6
click at [538, 138] on button "Apply" at bounding box center [537, 134] width 31 height 21
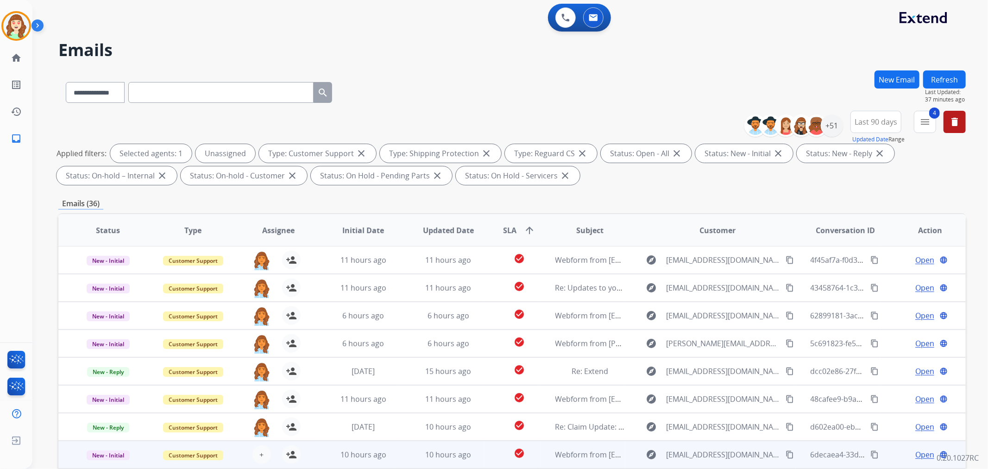
scroll to position [103, 0]
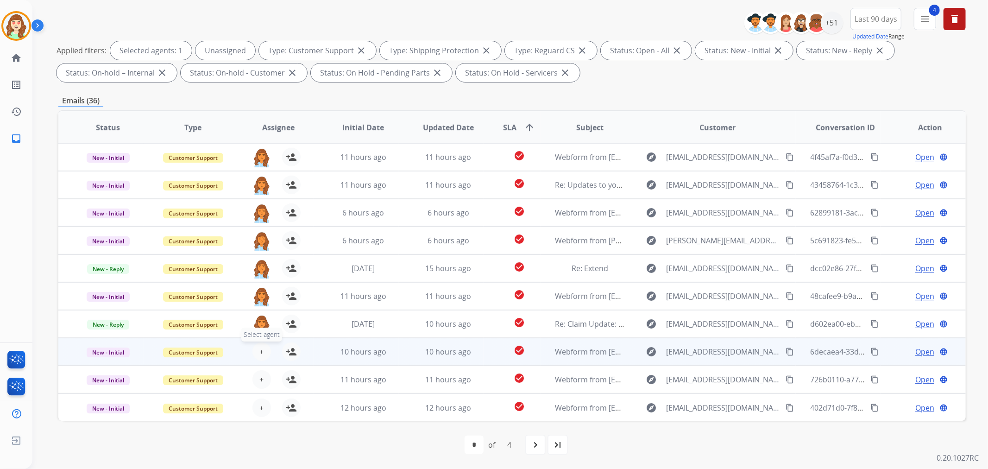
click at [259, 343] on button "+ Select agent" at bounding box center [261, 351] width 19 height 19
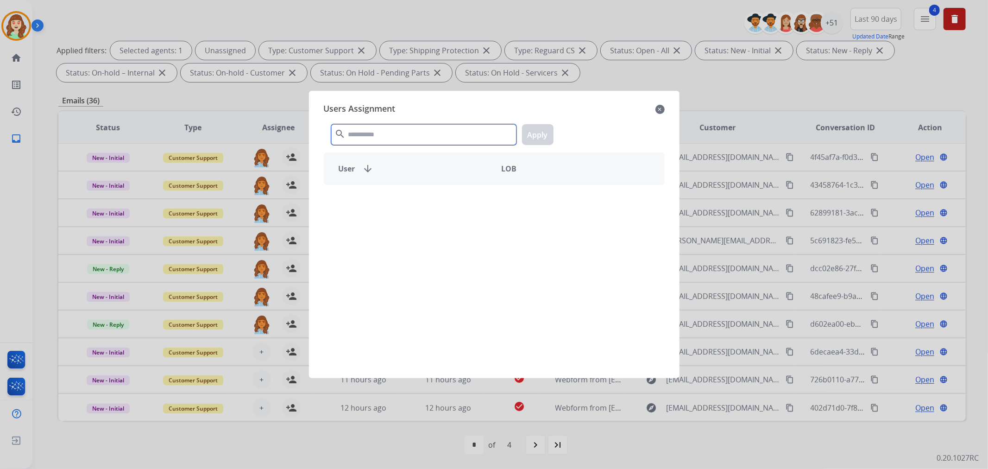
click at [410, 139] on input "text" at bounding box center [423, 134] width 185 height 21
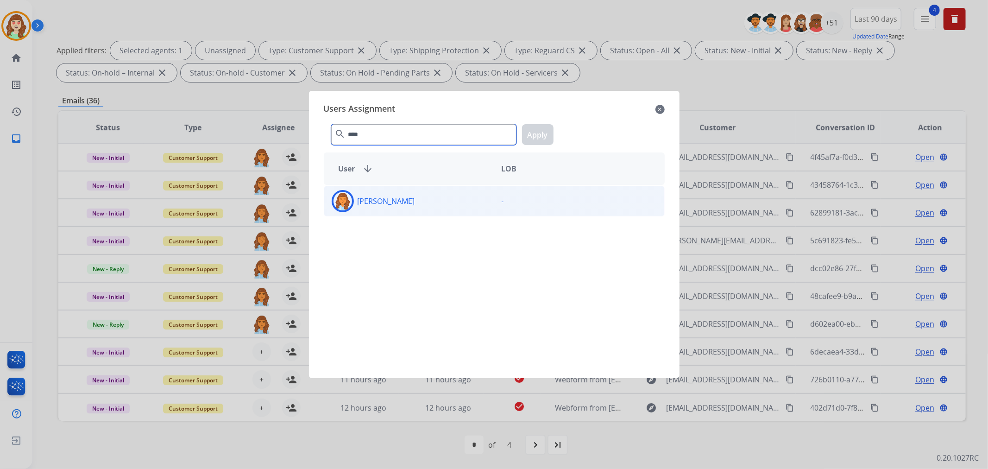
type input "****"
click at [446, 204] on div "[PERSON_NAME]" at bounding box center [409, 201] width 170 height 22
click at [537, 137] on button "Apply" at bounding box center [537, 134] width 31 height 21
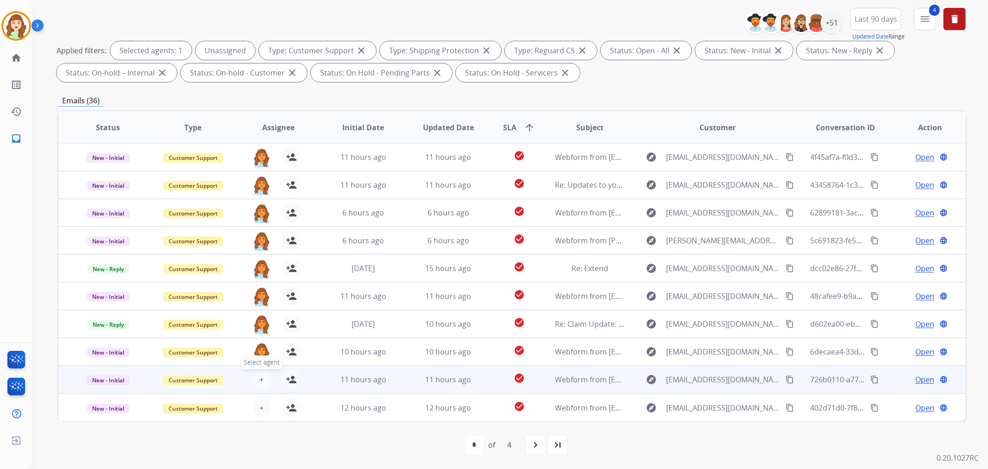
click at [256, 371] on button "+ Select agent" at bounding box center [261, 379] width 19 height 19
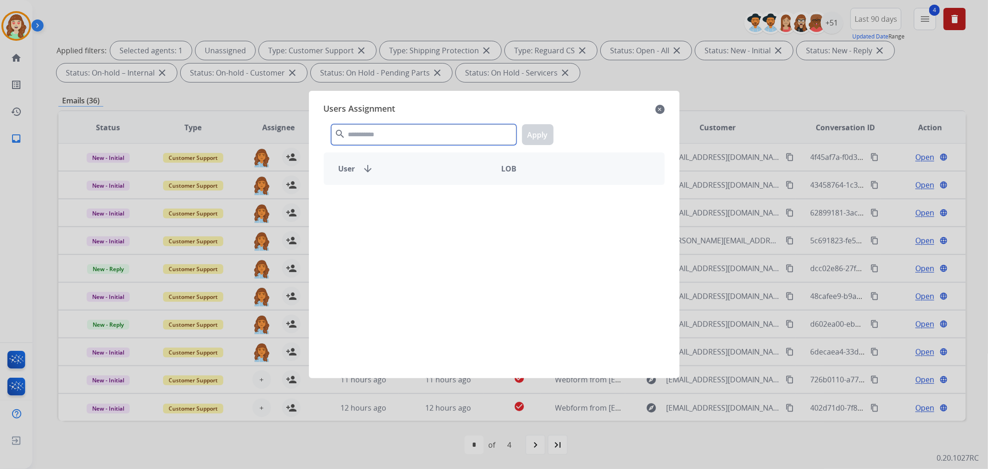
click at [408, 135] on input "text" at bounding box center [423, 134] width 185 height 21
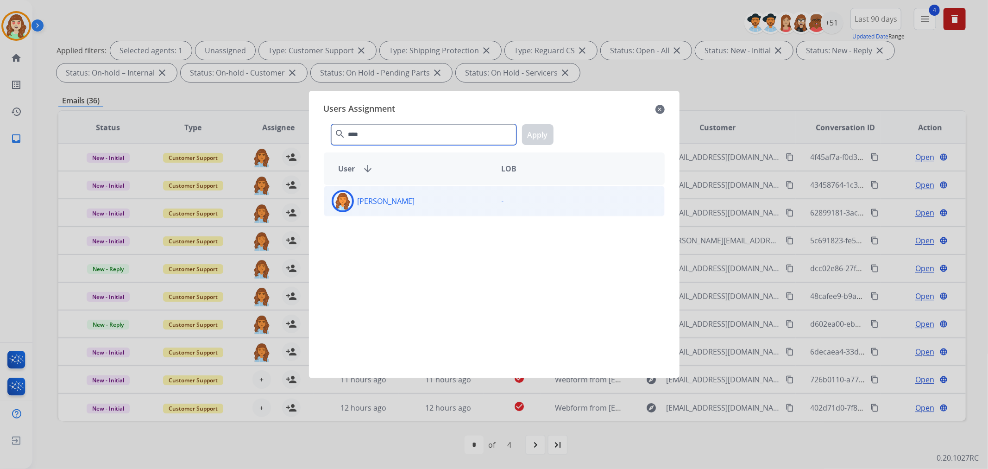
type input "****"
drag, startPoint x: 459, startPoint y: 202, endPoint x: 570, endPoint y: 129, distance: 133.0
click at [460, 201] on div "[PERSON_NAME]" at bounding box center [409, 201] width 170 height 22
click at [536, 135] on button "Apply" at bounding box center [537, 134] width 31 height 21
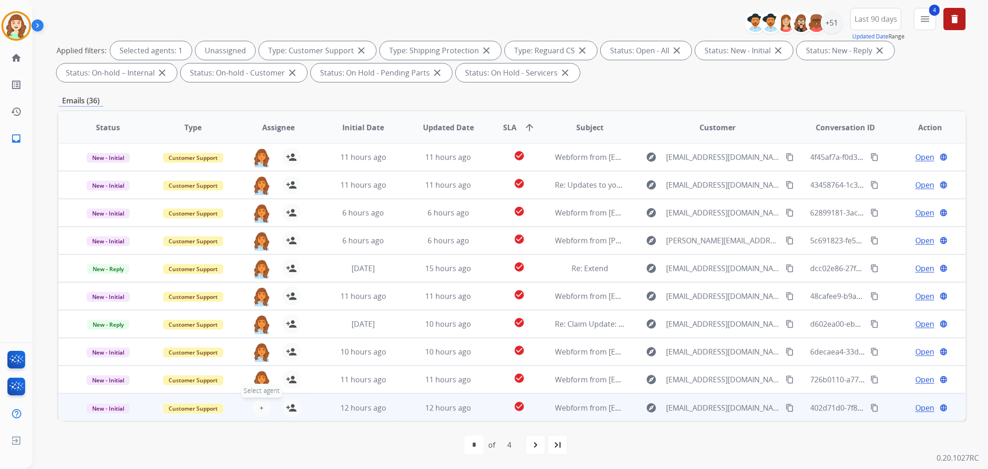
click at [259, 408] on span "+" at bounding box center [261, 407] width 4 height 11
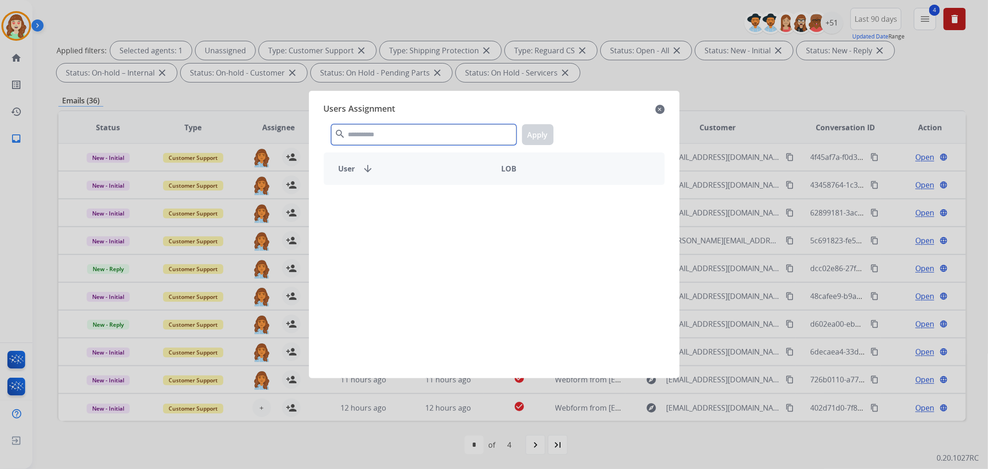
click at [422, 139] on input "text" at bounding box center [423, 134] width 185 height 21
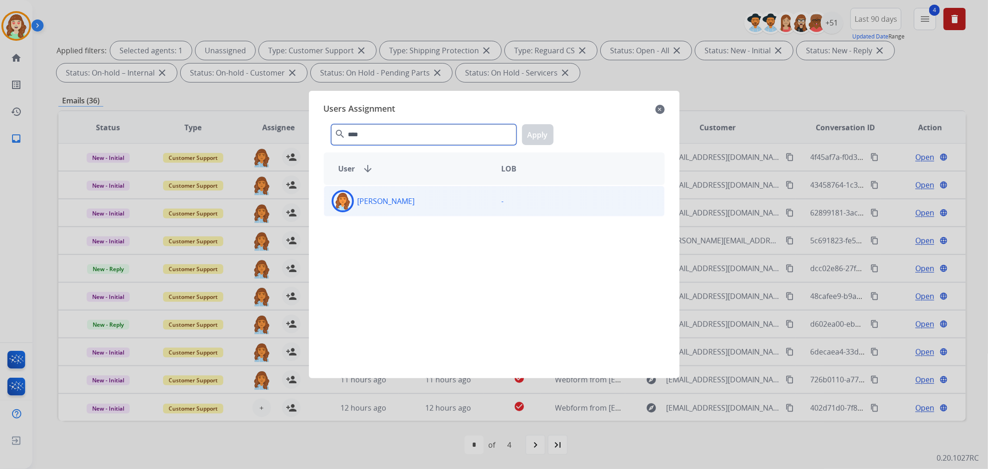
type input "****"
drag, startPoint x: 406, startPoint y: 206, endPoint x: 415, endPoint y: 216, distance: 13.4
click at [407, 214] on div "[PERSON_NAME] -" at bounding box center [494, 201] width 341 height 31
click at [541, 131] on button "Apply" at bounding box center [537, 134] width 31 height 21
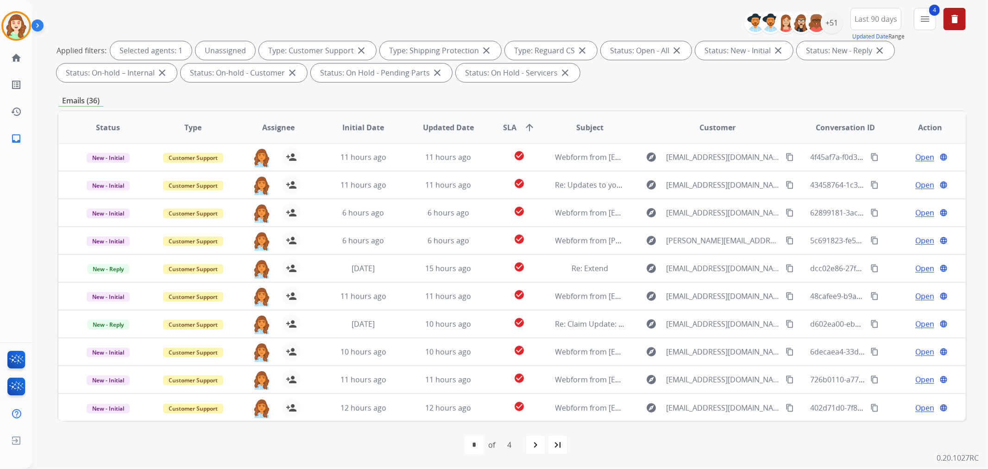
scroll to position [0, 0]
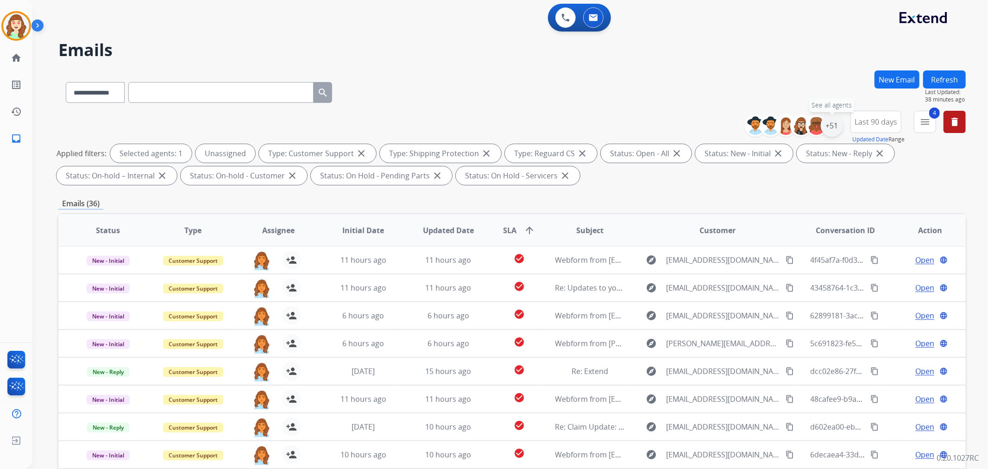
click at [834, 127] on div "+51" at bounding box center [831, 125] width 22 height 22
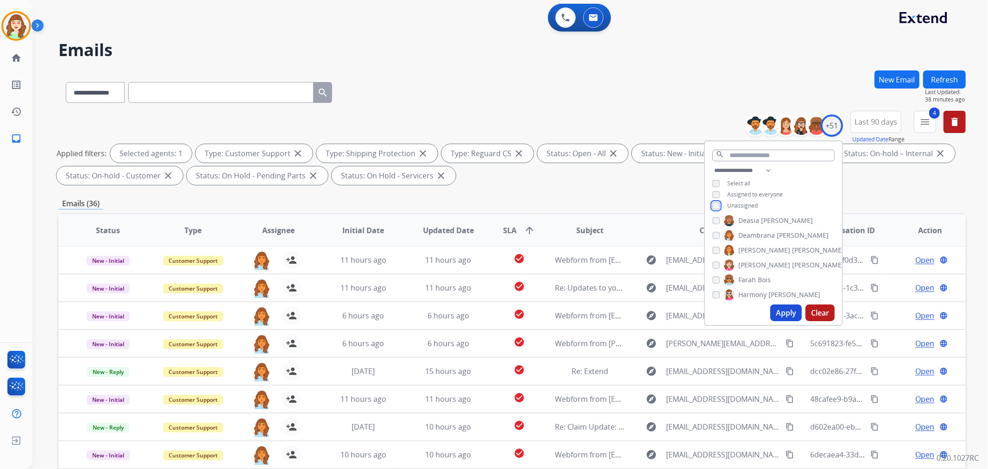
scroll to position [206, 0]
click at [788, 312] on button "Apply" at bounding box center [785, 312] width 31 height 17
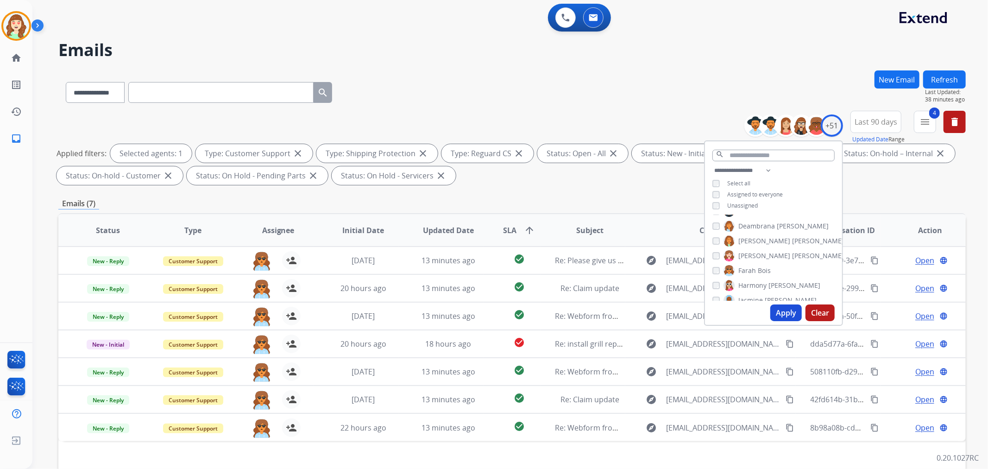
scroll to position [0, 0]
click at [782, 305] on button "Apply" at bounding box center [785, 312] width 31 height 17
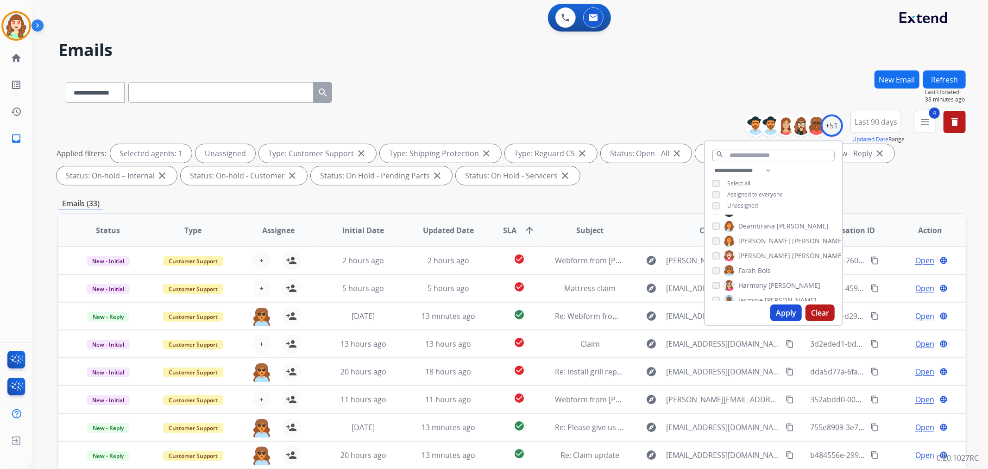
scroll to position [411, 0]
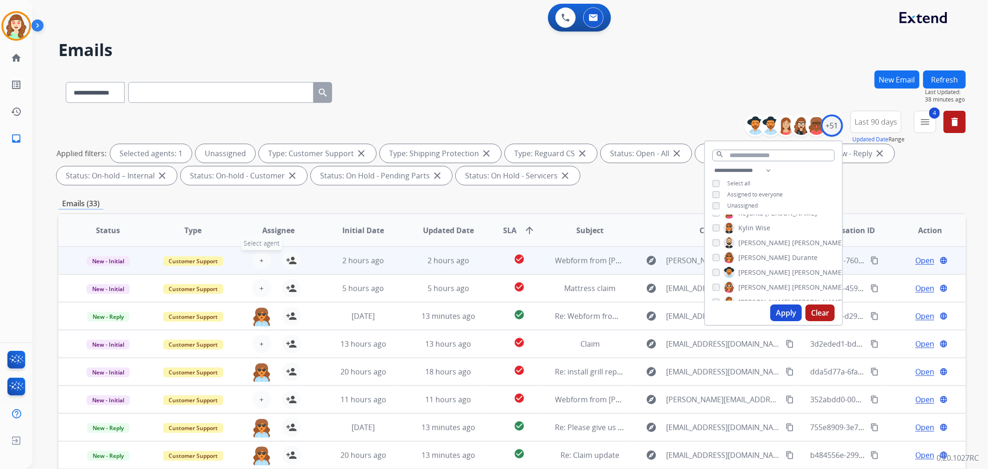
click at [256, 259] on button "+ Select agent" at bounding box center [261, 260] width 19 height 19
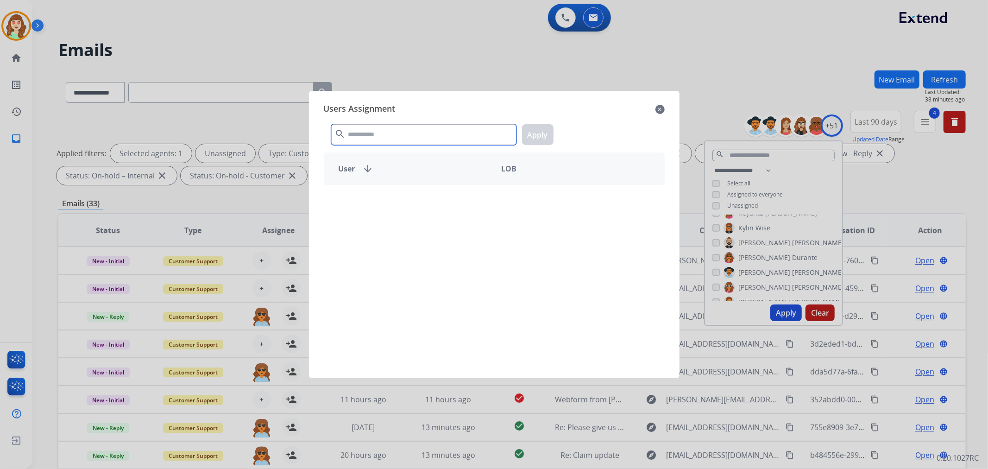
click at [451, 139] on input "text" at bounding box center [423, 134] width 185 height 21
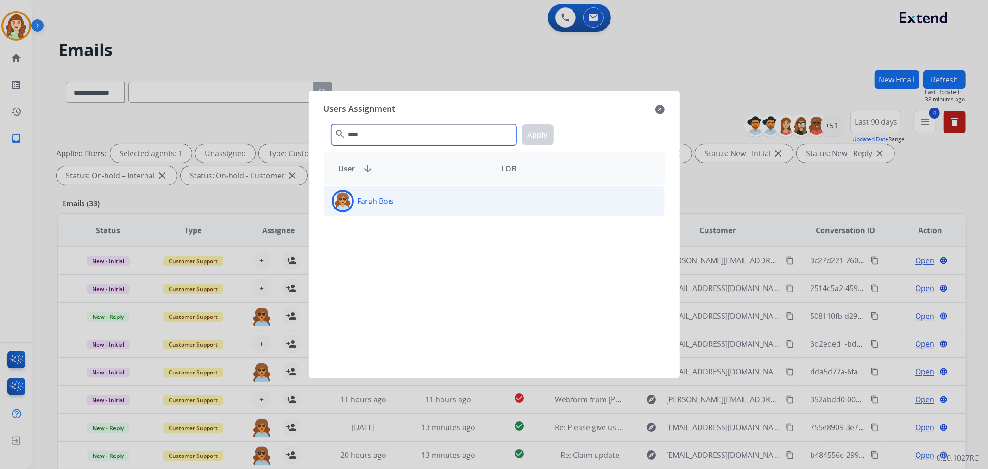
type input "****"
drag, startPoint x: 488, startPoint y: 201, endPoint x: 562, endPoint y: 134, distance: 99.7
click at [488, 200] on div "Farah Bois" at bounding box center [409, 201] width 170 height 22
click at [546, 134] on button "Apply" at bounding box center [537, 134] width 31 height 21
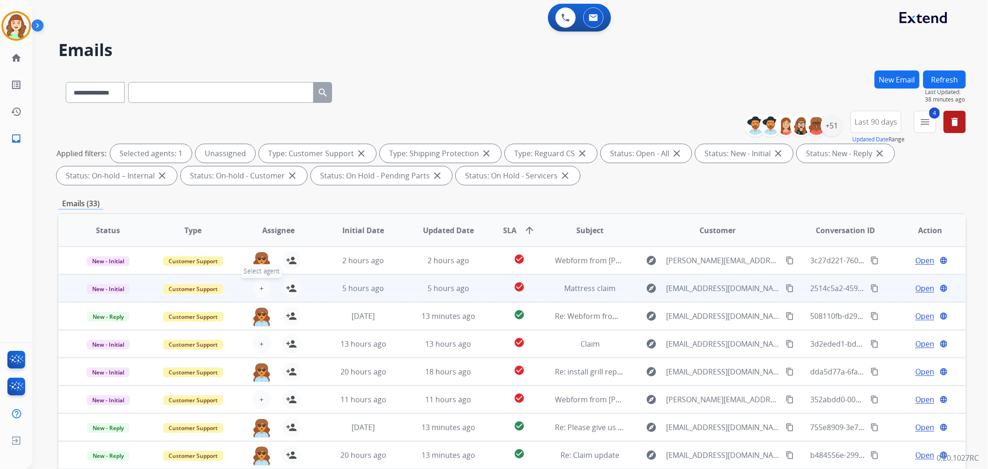
click at [259, 290] on span "+" at bounding box center [261, 287] width 4 height 11
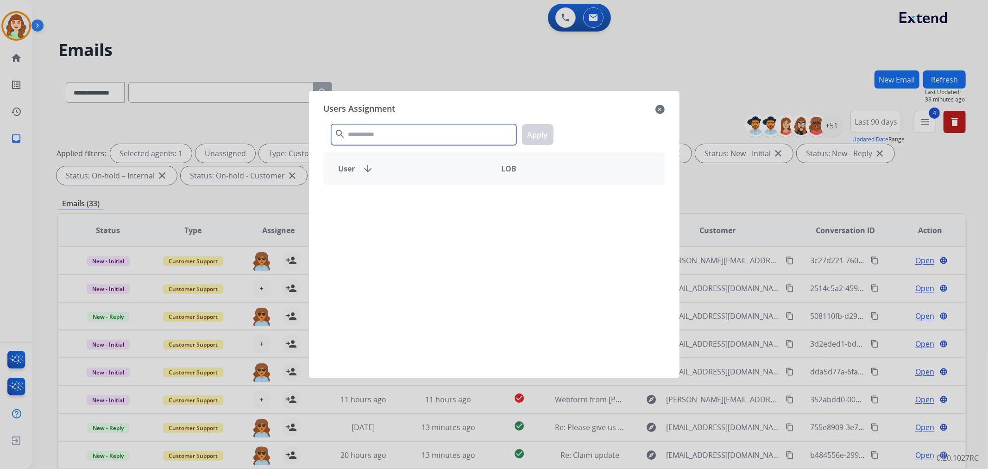
click at [418, 129] on input "text" at bounding box center [423, 134] width 185 height 21
type input "*****"
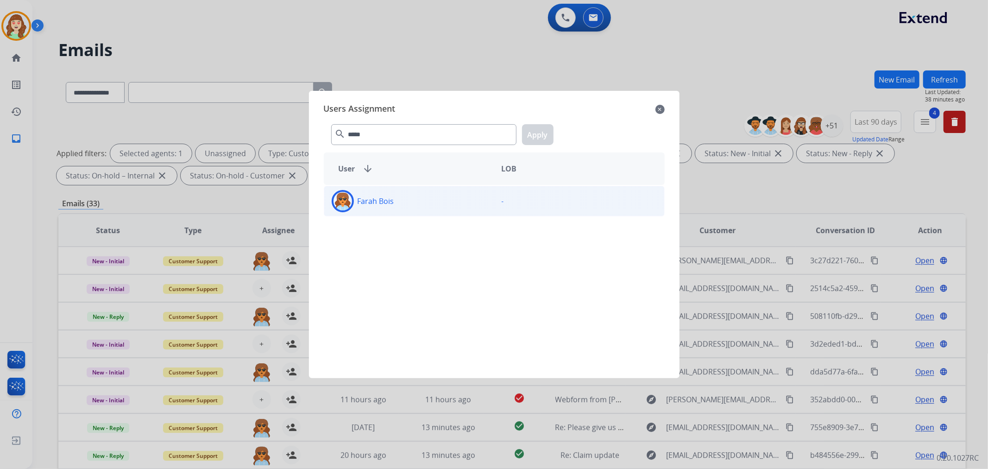
drag, startPoint x: 399, startPoint y: 252, endPoint x: 400, endPoint y: 214, distance: 38.0
click at [400, 214] on div "Farah Bois -" at bounding box center [494, 276] width 341 height 182
drag, startPoint x: 397, startPoint y: 197, endPoint x: 489, endPoint y: 169, distance: 95.9
click at [401, 196] on div "Farah Bois" at bounding box center [409, 201] width 170 height 22
click at [535, 135] on button "Apply" at bounding box center [537, 134] width 31 height 21
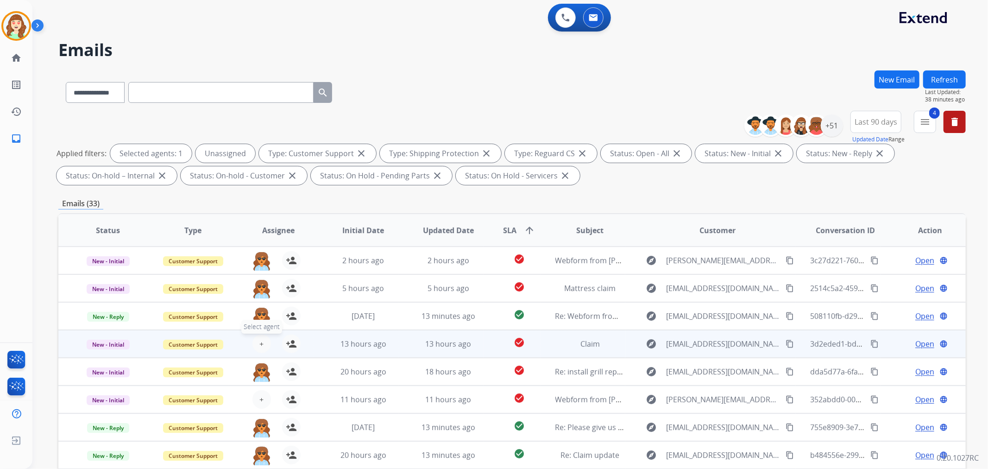
click at [262, 337] on button "+ Select agent" at bounding box center [261, 343] width 19 height 19
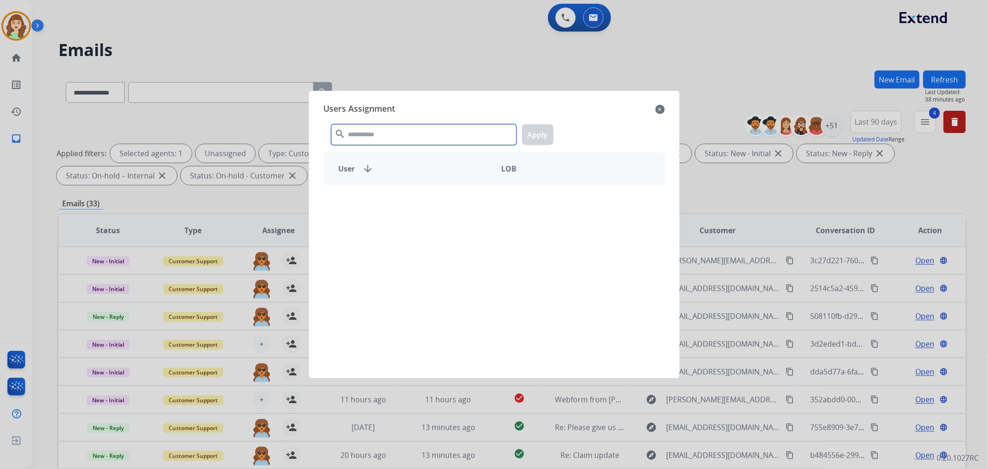
click at [381, 135] on input "text" at bounding box center [423, 134] width 185 height 21
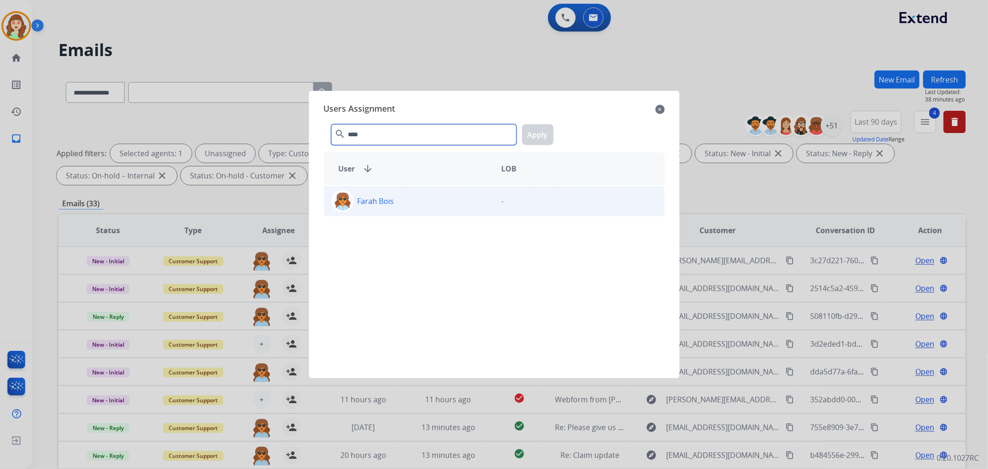
type input "****"
click at [513, 204] on div "-" at bounding box center [579, 201] width 170 height 22
click at [540, 133] on button "Apply" at bounding box center [537, 134] width 31 height 21
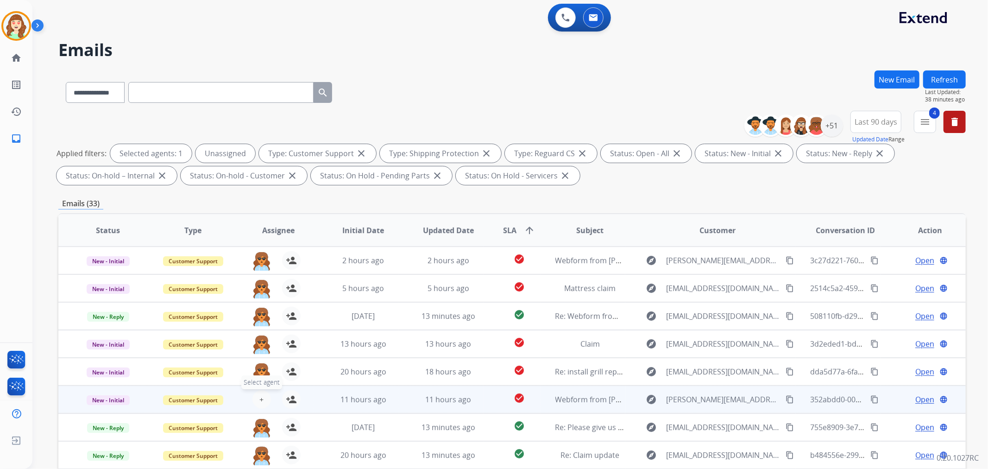
drag, startPoint x: 260, startPoint y: 398, endPoint x: 260, endPoint y: 392, distance: 6.5
click at [260, 392] on button "+ Select agent" at bounding box center [261, 399] width 19 height 19
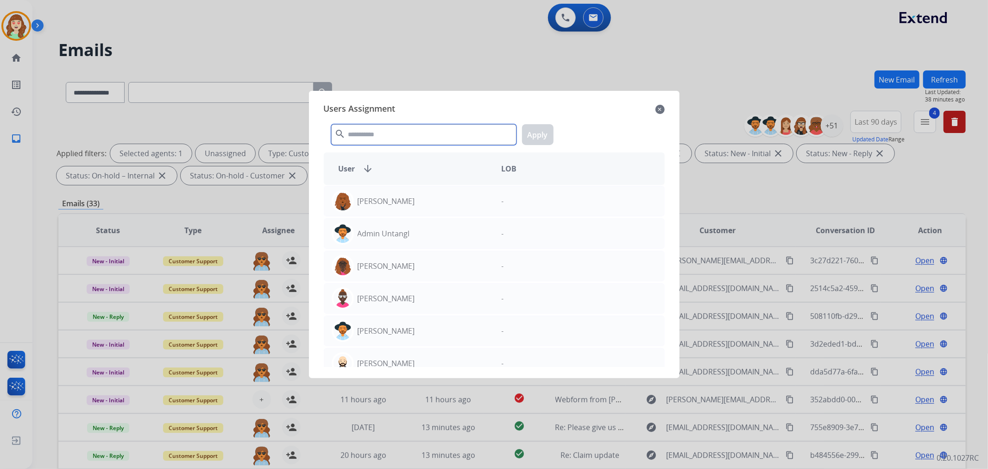
click at [418, 125] on input "text" at bounding box center [423, 134] width 185 height 21
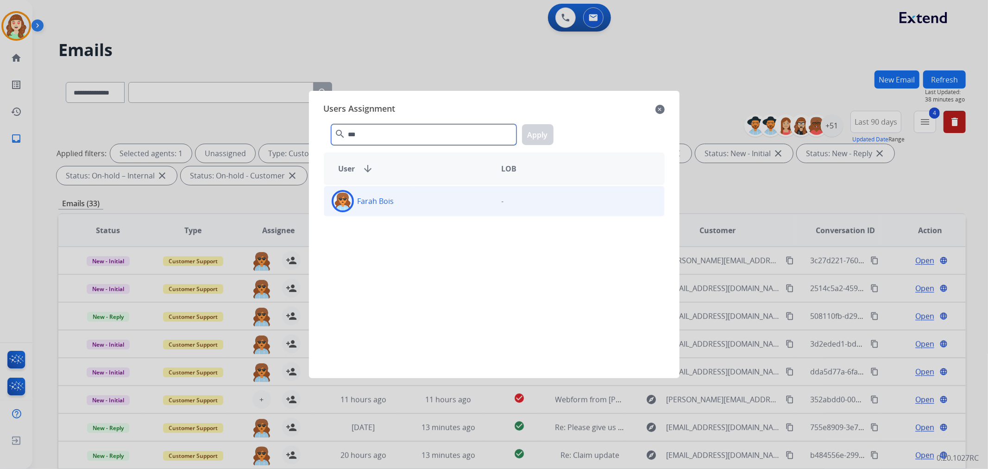
type input "***"
click at [420, 193] on div "Farah Bois" at bounding box center [409, 201] width 170 height 22
drag, startPoint x: 550, startPoint y: 131, endPoint x: 549, endPoint y: 126, distance: 5.2
click at [549, 126] on button "Apply" at bounding box center [537, 134] width 31 height 21
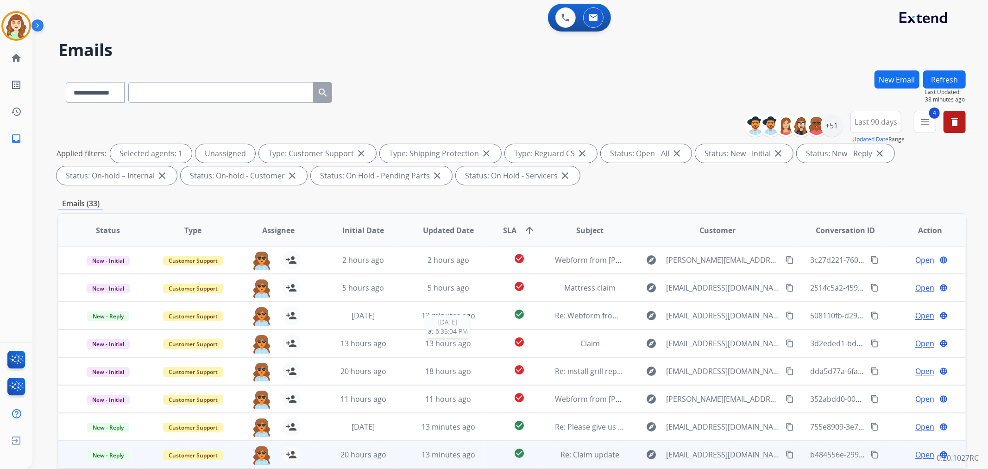
scroll to position [103, 0]
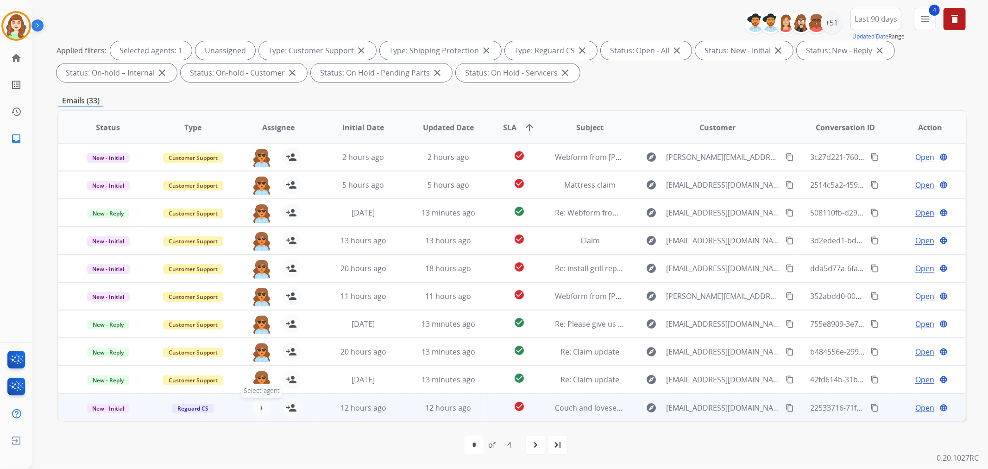
click at [256, 406] on button "+ Select agent" at bounding box center [261, 407] width 19 height 19
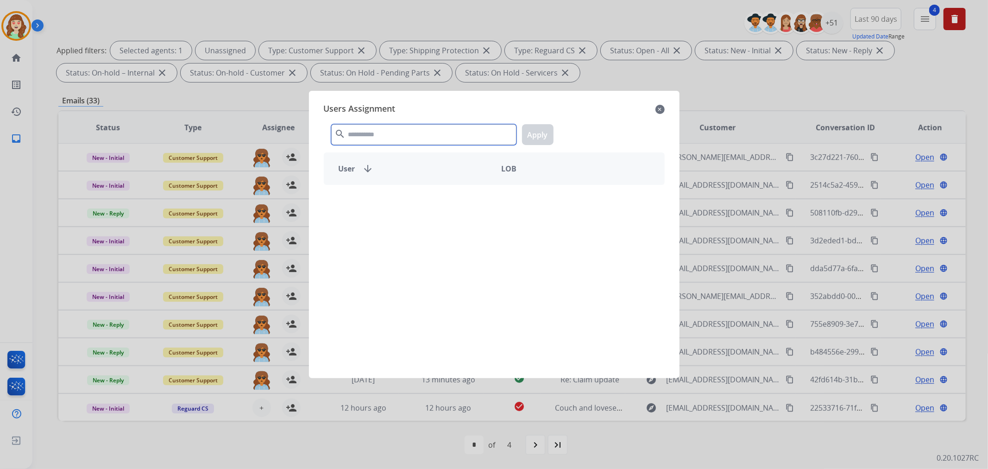
click at [400, 137] on input "text" at bounding box center [423, 134] width 185 height 21
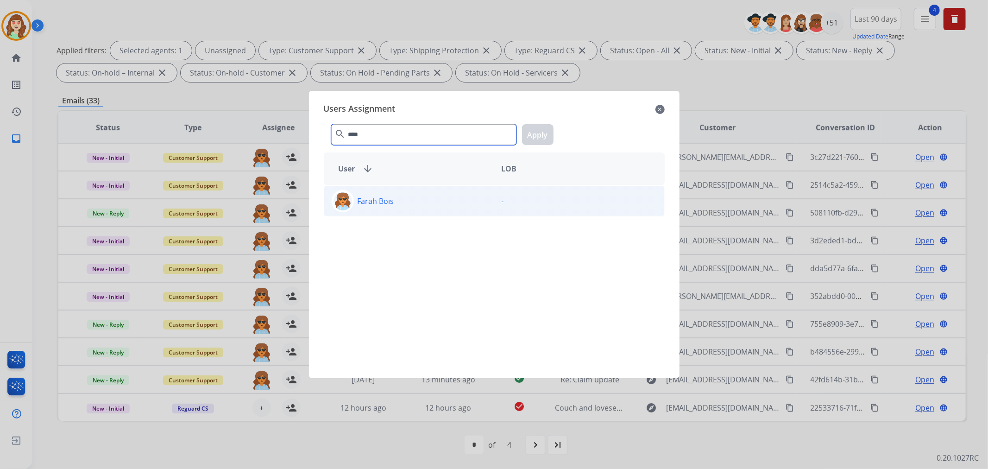
type input "****"
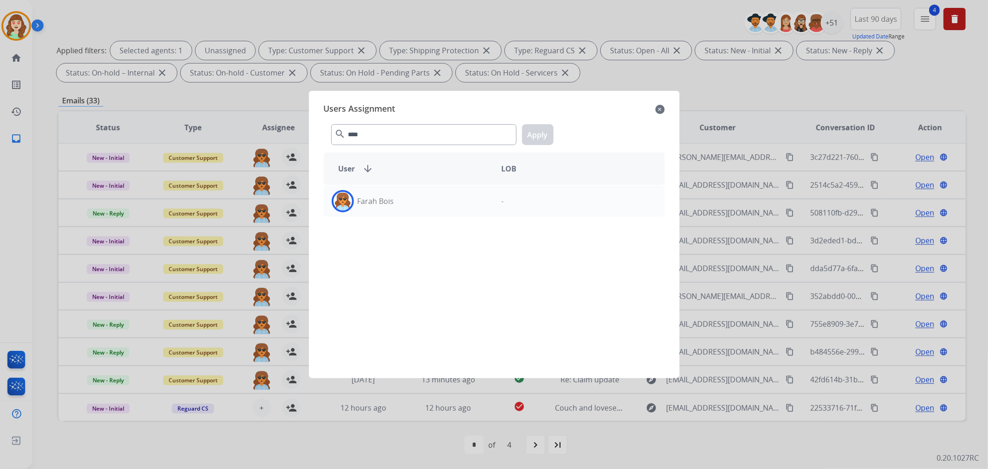
drag, startPoint x: 450, startPoint y: 197, endPoint x: 538, endPoint y: 145, distance: 102.9
click at [450, 197] on div "Farah Bois" at bounding box center [409, 201] width 170 height 22
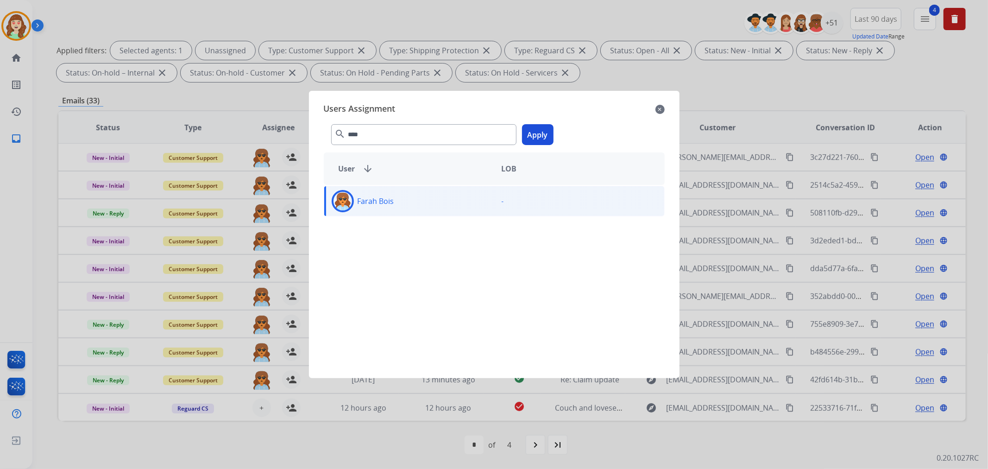
click at [544, 131] on button "Apply" at bounding box center [537, 134] width 31 height 21
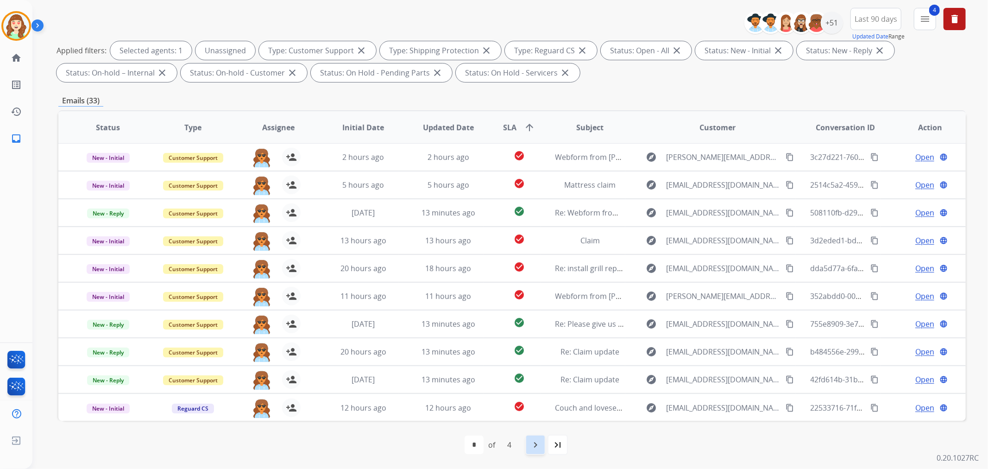
click at [538, 446] on mat-icon "navigate_next" at bounding box center [535, 444] width 11 height 11
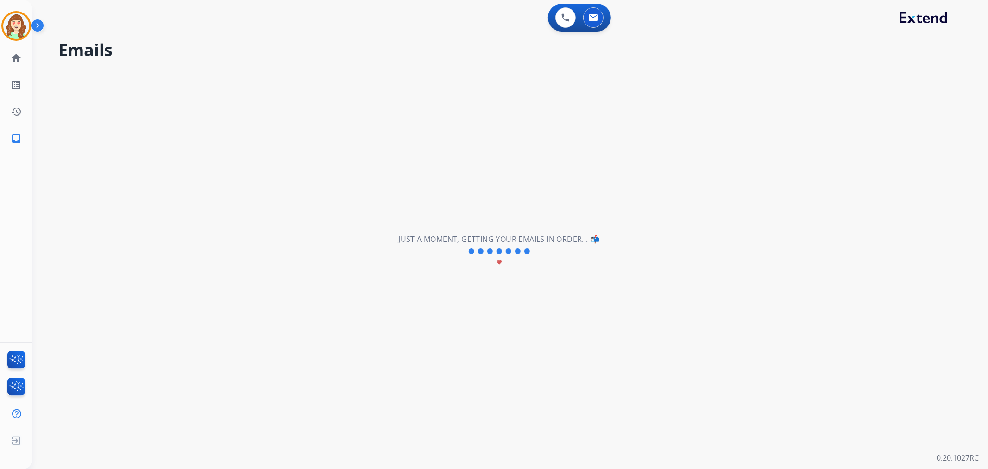
scroll to position [0, 0]
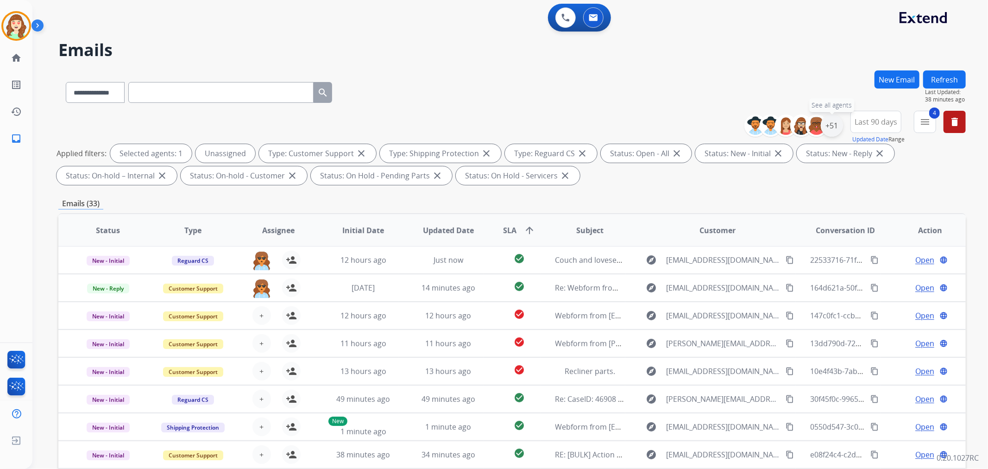
click at [829, 128] on div "+51" at bounding box center [831, 125] width 22 height 22
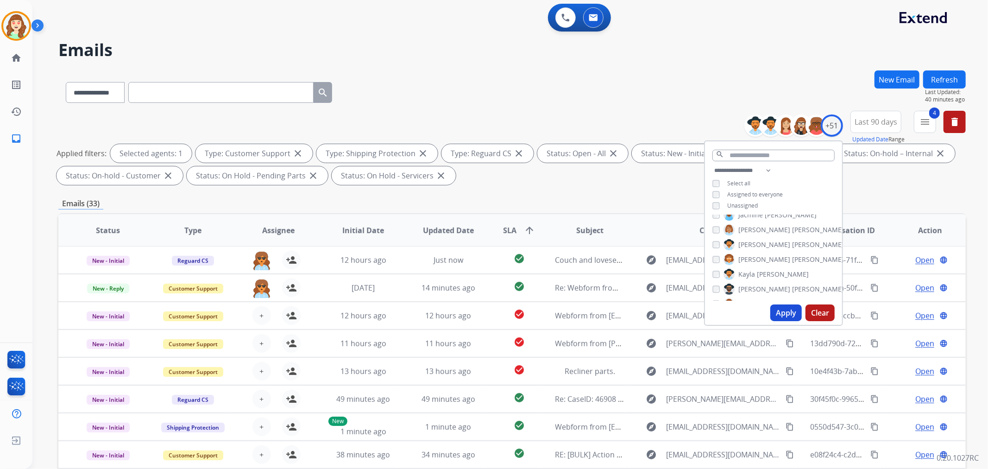
scroll to position [308, 0]
click at [718, 253] on div "[PERSON_NAME]" at bounding box center [760, 256] width 96 height 11
click at [779, 309] on button "Apply" at bounding box center [785, 312] width 31 height 17
select select "*"
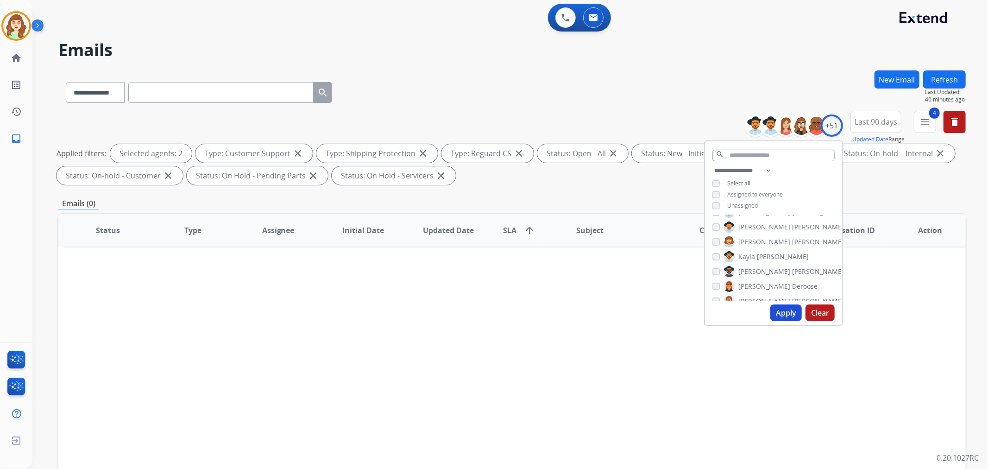
scroll to position [0, 0]
click at [719, 297] on div "[PERSON_NAME] [PERSON_NAME] [PERSON_NAME] [PERSON_NAME] [PERSON_NAME] [PERSON_N…" at bounding box center [773, 258] width 137 height 86
click at [788, 314] on button "Apply" at bounding box center [785, 312] width 31 height 17
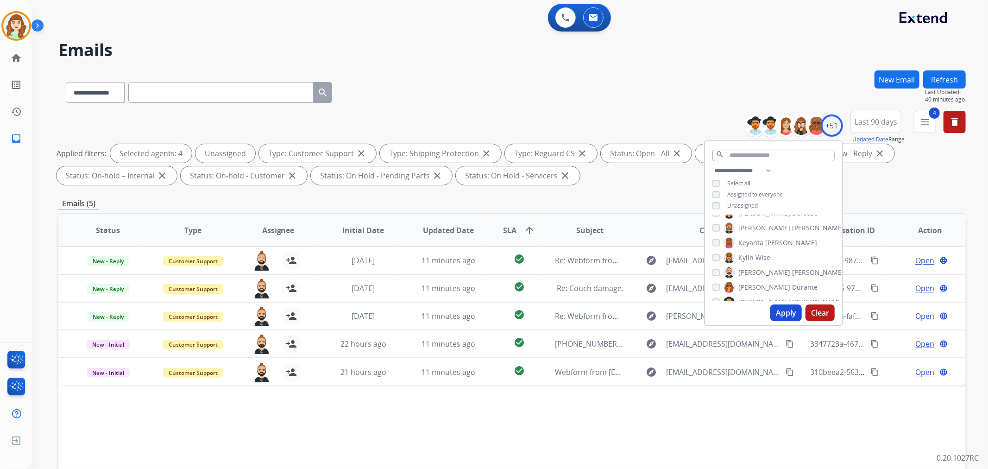
click at [785, 316] on button "Apply" at bounding box center [785, 312] width 31 height 17
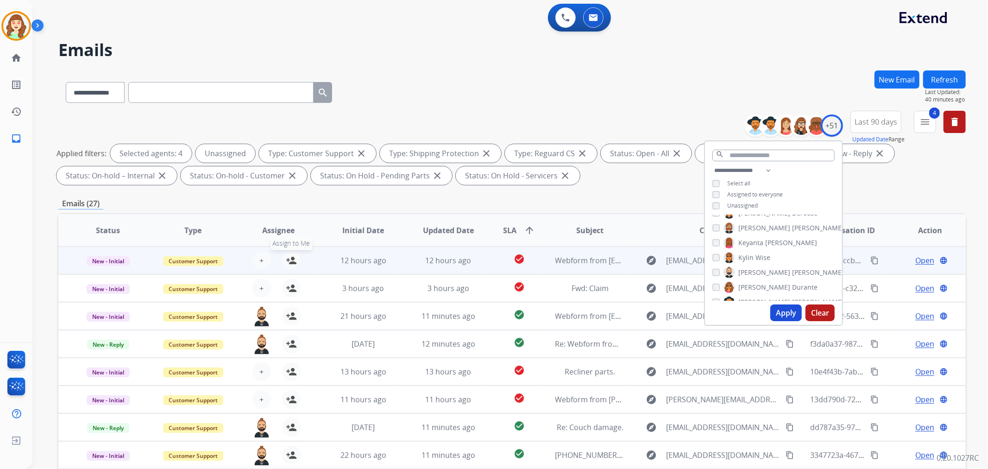
scroll to position [103, 0]
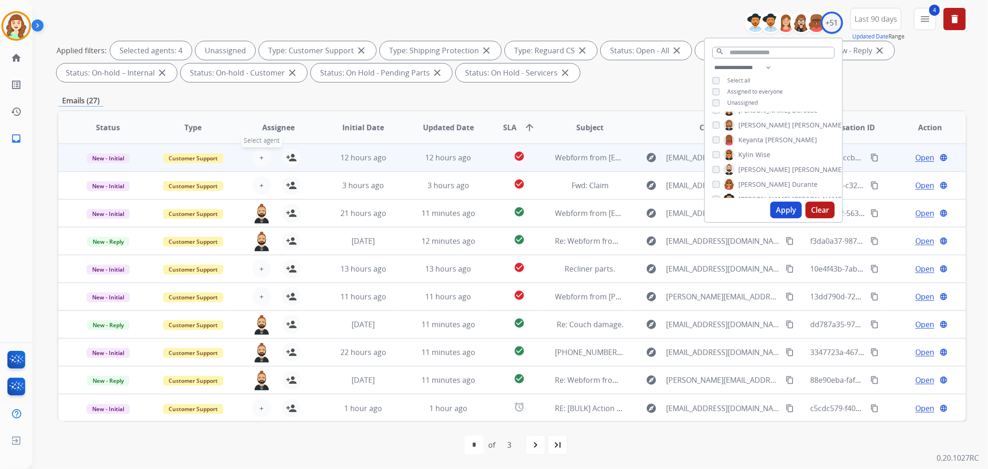
click at [262, 155] on button "+ Select agent" at bounding box center [261, 157] width 19 height 19
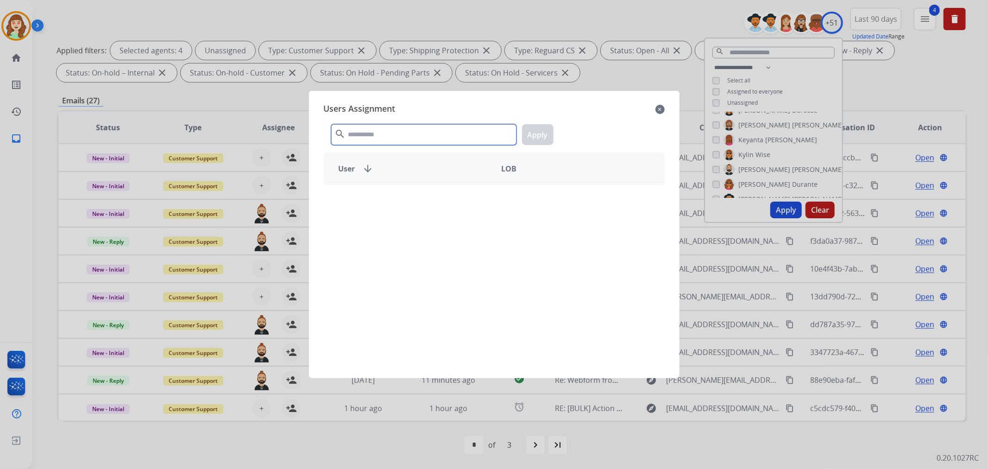
click at [433, 137] on input "text" at bounding box center [423, 134] width 185 height 21
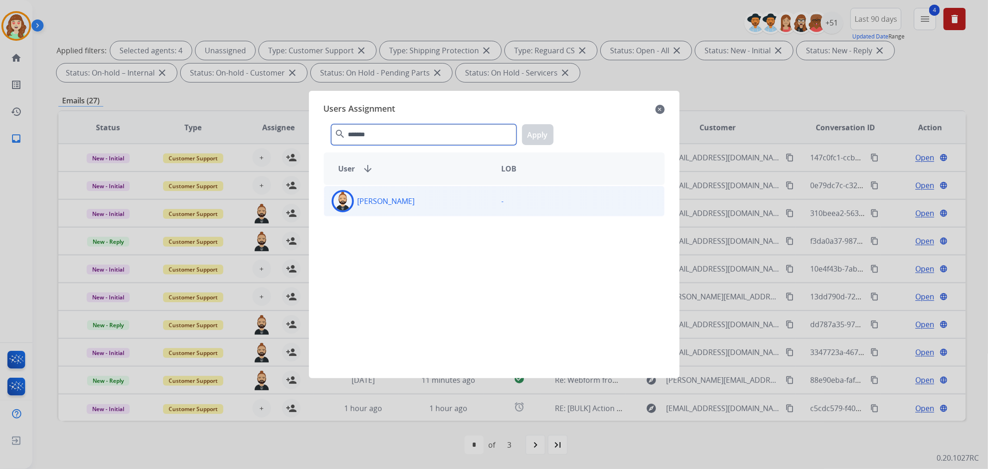
type input "*******"
drag, startPoint x: 460, startPoint y: 199, endPoint x: 544, endPoint y: 161, distance: 92.4
click at [464, 198] on div "[PERSON_NAME]" at bounding box center [409, 201] width 170 height 22
click at [538, 135] on button "Apply" at bounding box center [537, 134] width 31 height 21
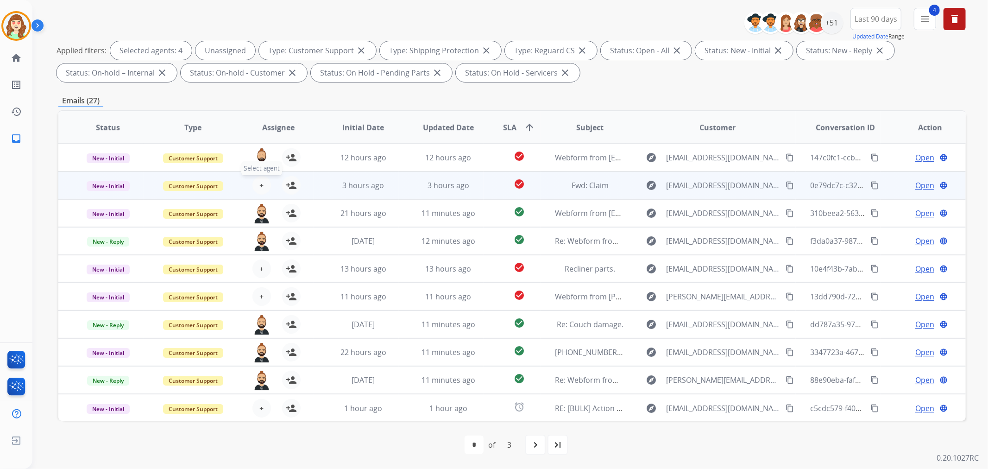
click at [257, 184] on button "+ Select agent" at bounding box center [261, 185] width 19 height 19
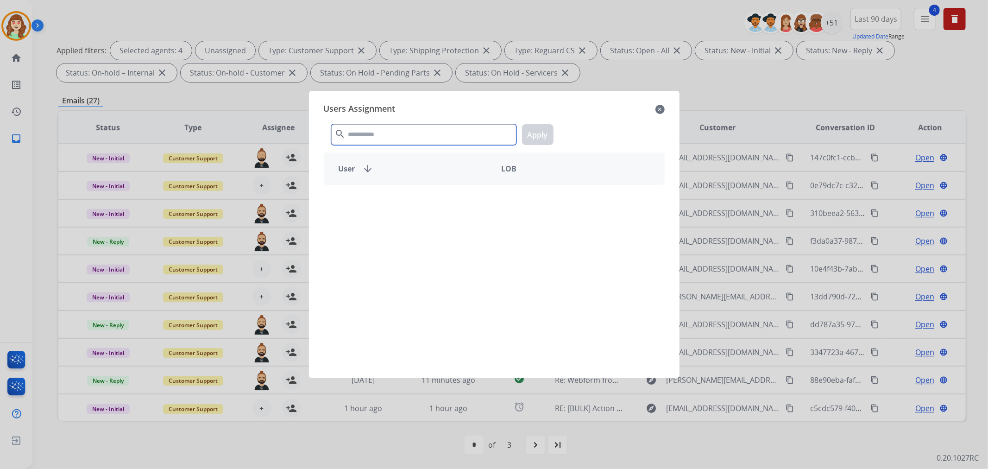
click at [418, 137] on input "text" at bounding box center [423, 134] width 185 height 21
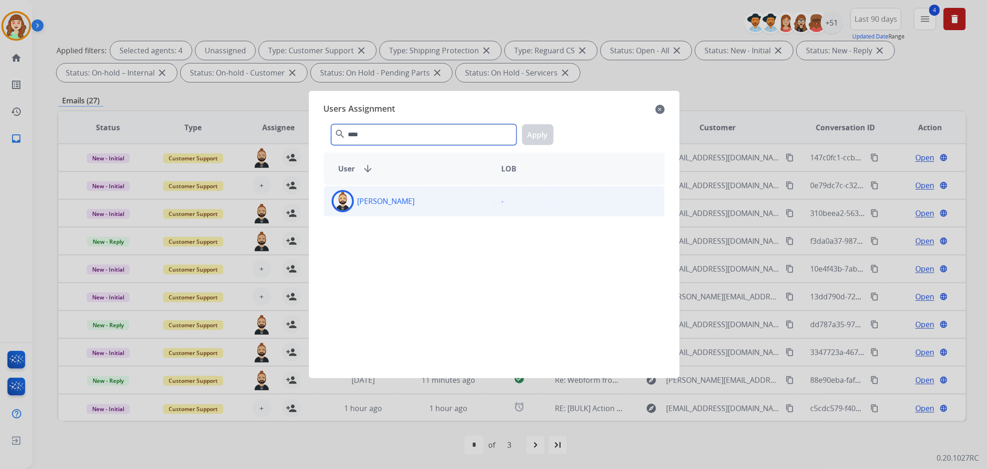
type input "****"
drag, startPoint x: 400, startPoint y: 205, endPoint x: 412, endPoint y: 200, distance: 13.7
click at [403, 203] on p "[PERSON_NAME]" at bounding box center [385, 200] width 57 height 11
click at [539, 131] on button "Apply" at bounding box center [537, 134] width 31 height 21
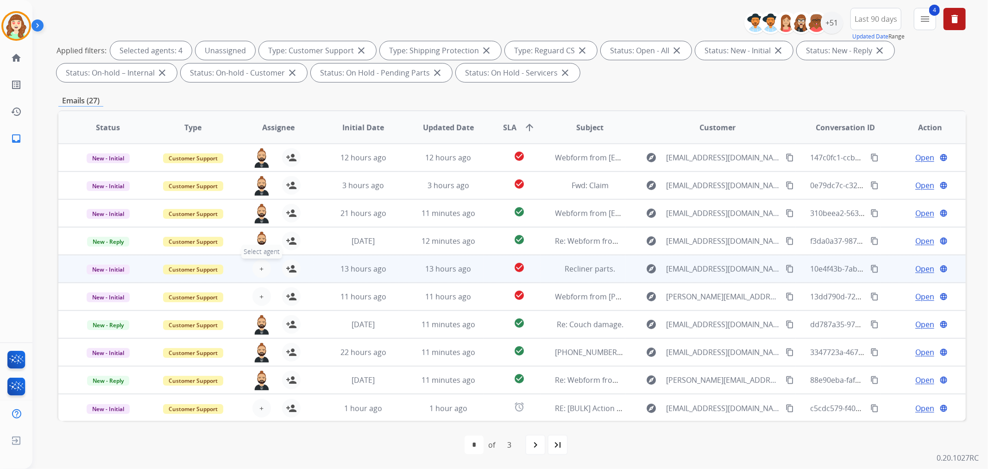
click at [256, 266] on button "+ Select agent" at bounding box center [261, 268] width 19 height 19
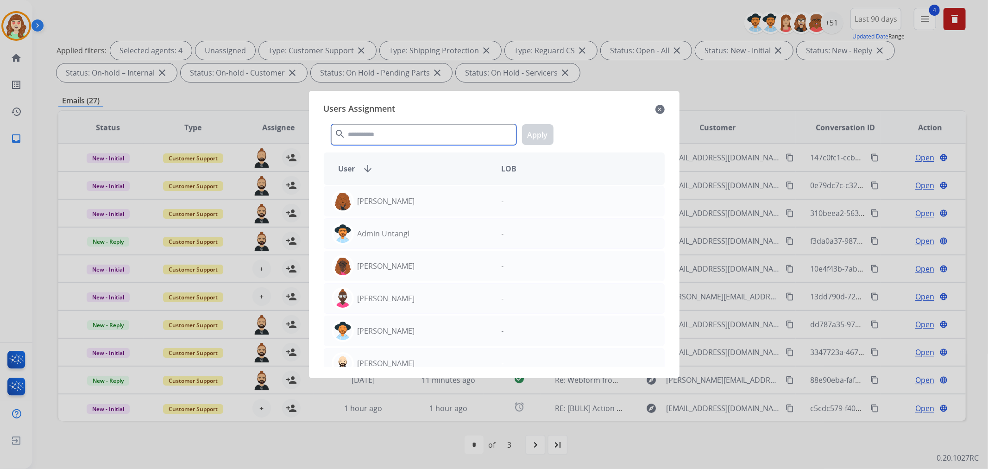
click at [411, 134] on input "text" at bounding box center [423, 134] width 185 height 21
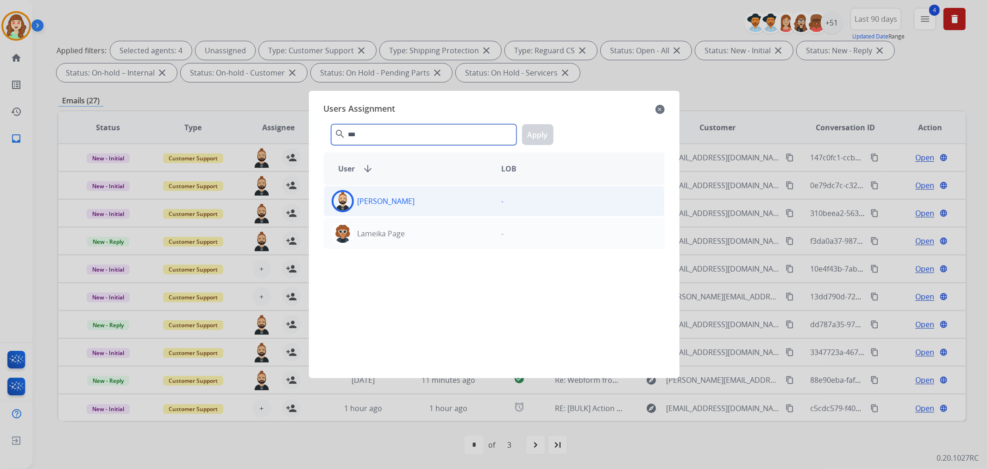
type input "***"
click at [446, 196] on div "[PERSON_NAME]" at bounding box center [409, 201] width 170 height 22
drag, startPoint x: 538, startPoint y: 137, endPoint x: 533, endPoint y: 138, distance: 5.2
click at [538, 136] on button "Apply" at bounding box center [537, 134] width 31 height 21
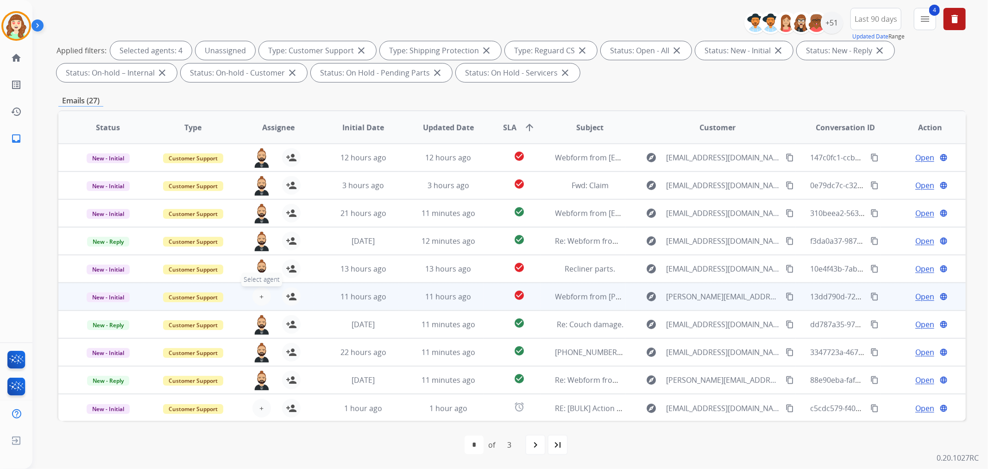
click at [262, 289] on button "+ Select agent" at bounding box center [261, 296] width 19 height 19
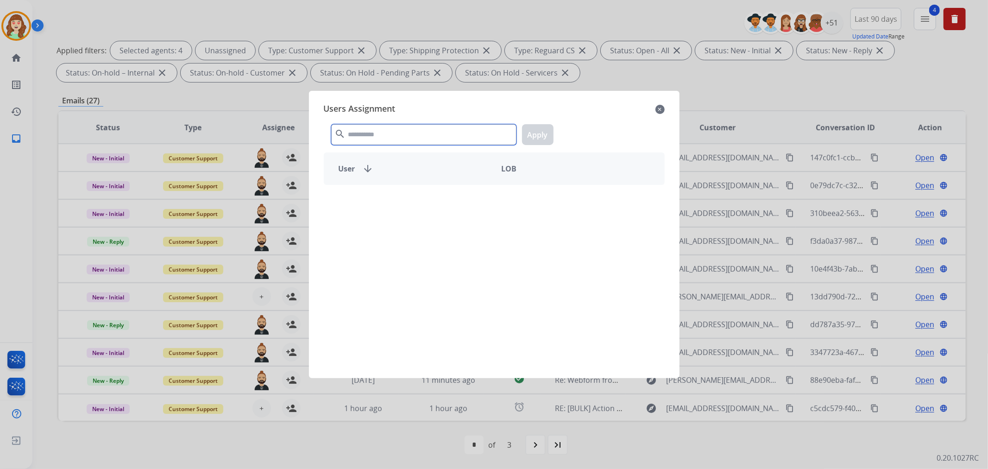
click at [433, 131] on input "text" at bounding box center [423, 134] width 185 height 21
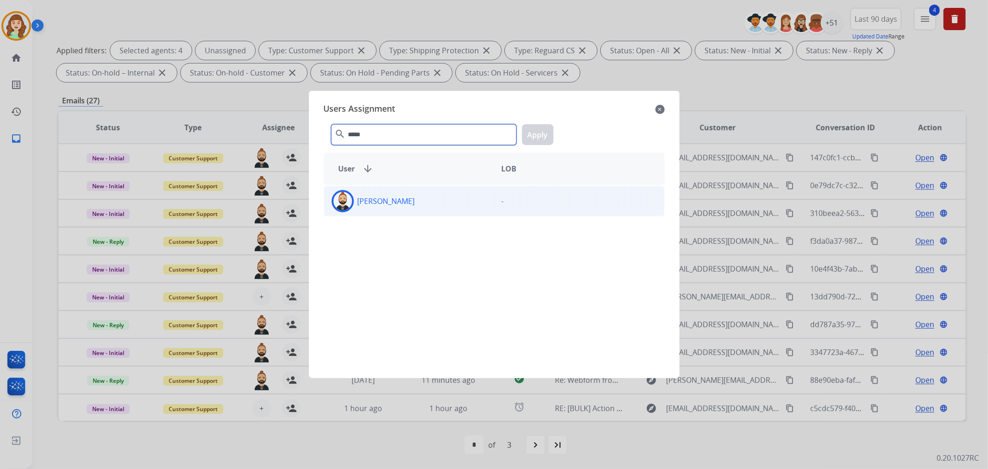
type input "*****"
drag, startPoint x: 451, startPoint y: 204, endPoint x: 458, endPoint y: 204, distance: 6.9
click at [454, 204] on div "[PERSON_NAME]" at bounding box center [409, 201] width 170 height 22
click at [543, 131] on button "Apply" at bounding box center [537, 134] width 31 height 21
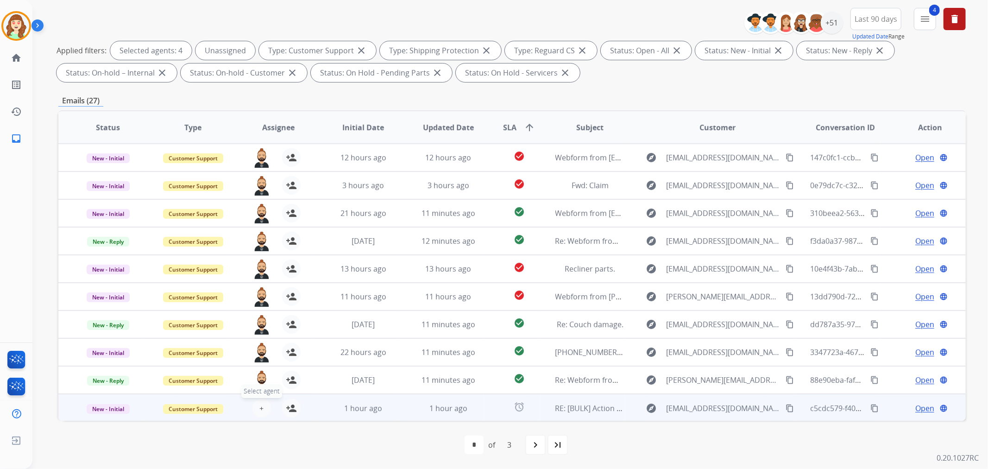
click at [261, 408] on span "+" at bounding box center [261, 407] width 4 height 11
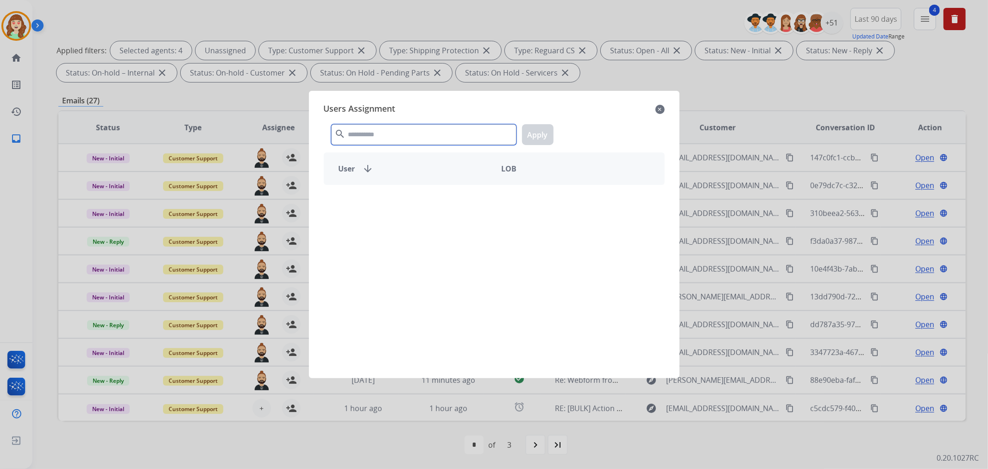
click at [413, 128] on input "text" at bounding box center [423, 134] width 185 height 21
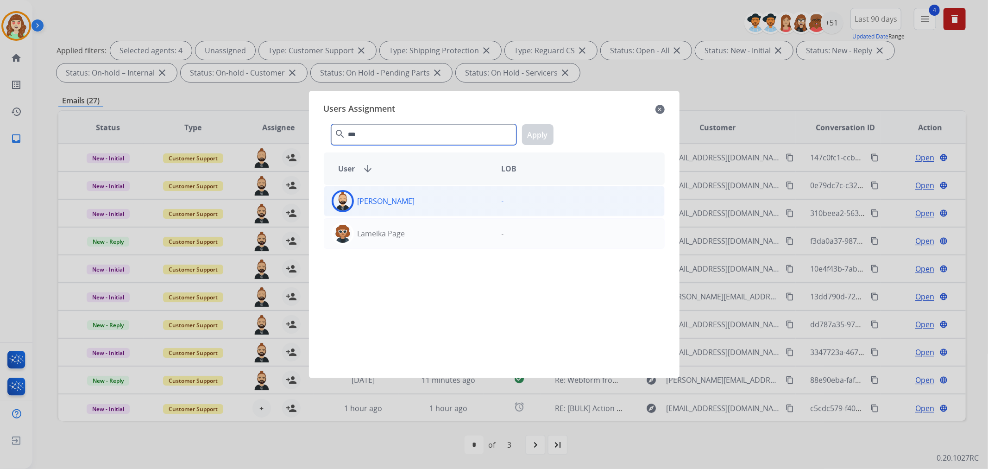
type input "***"
click at [442, 206] on div "[PERSON_NAME]" at bounding box center [409, 201] width 170 height 22
click at [538, 132] on button "Apply" at bounding box center [537, 134] width 31 height 21
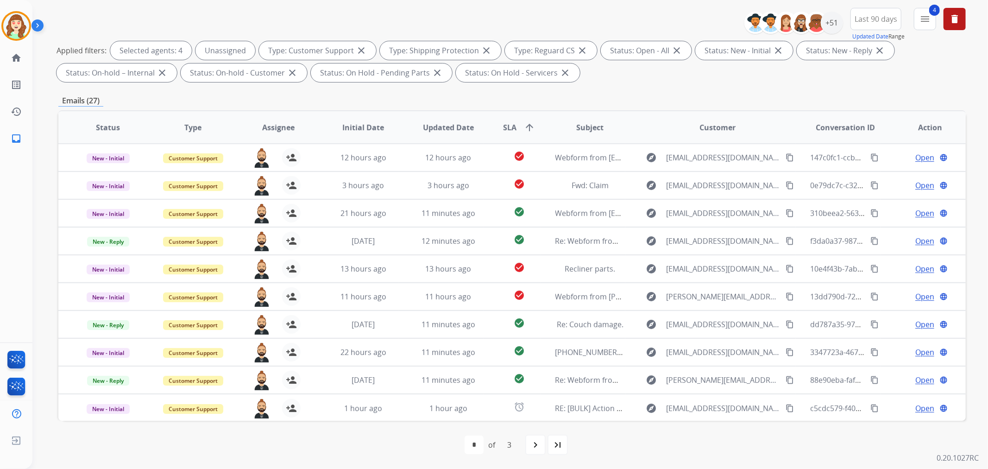
scroll to position [0, 0]
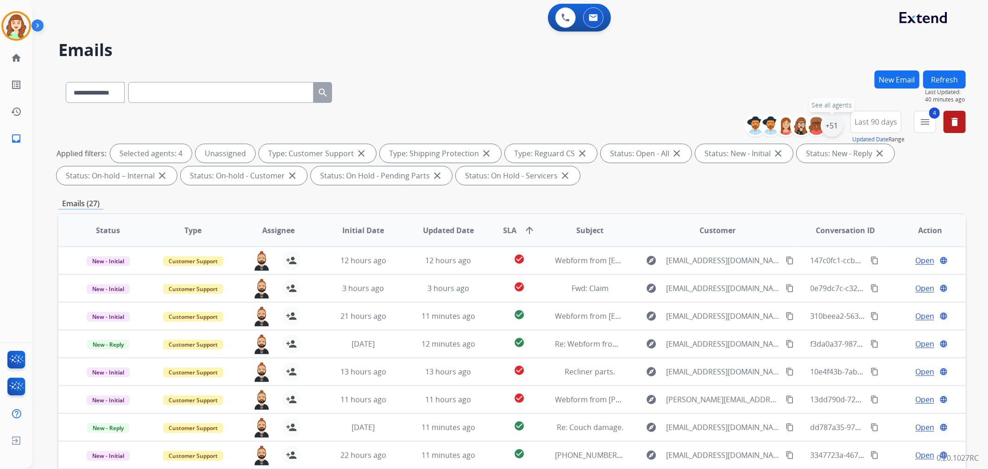
click at [829, 124] on div "+51" at bounding box center [831, 125] width 22 height 22
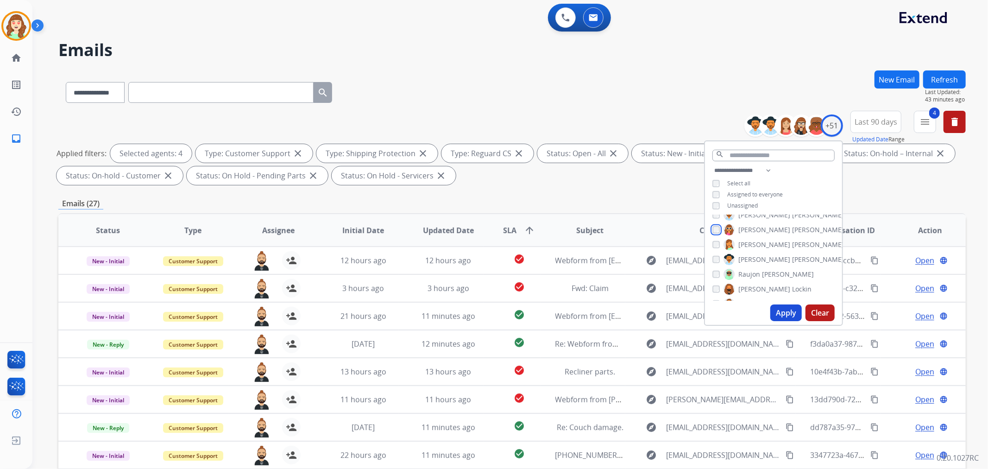
scroll to position [484, 0]
click at [723, 256] on img at bounding box center [728, 258] width 11 height 15
click at [720, 255] on div "[PERSON_NAME]" at bounding box center [762, 258] width 101 height 11
click at [786, 312] on button "Apply" at bounding box center [785, 312] width 31 height 17
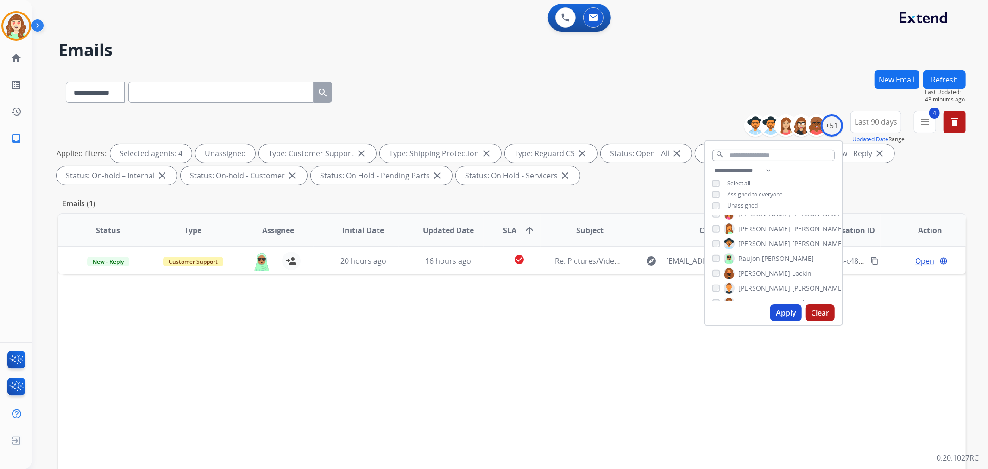
click at [780, 311] on button "Apply" at bounding box center [785, 312] width 31 height 17
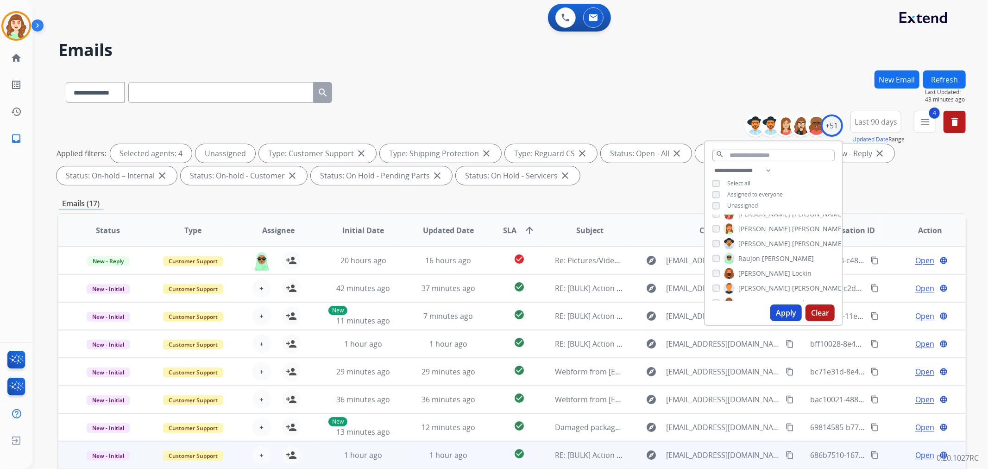
scroll to position [103, 0]
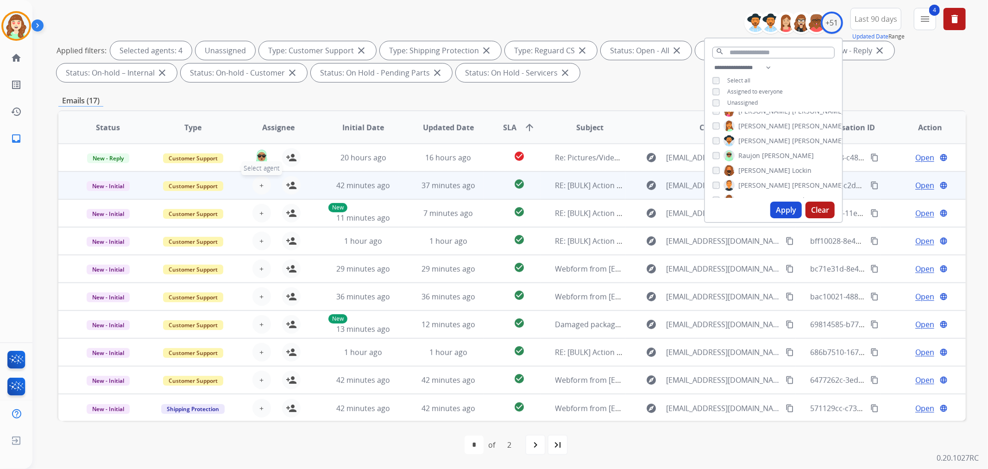
click at [261, 183] on span "+" at bounding box center [261, 185] width 4 height 11
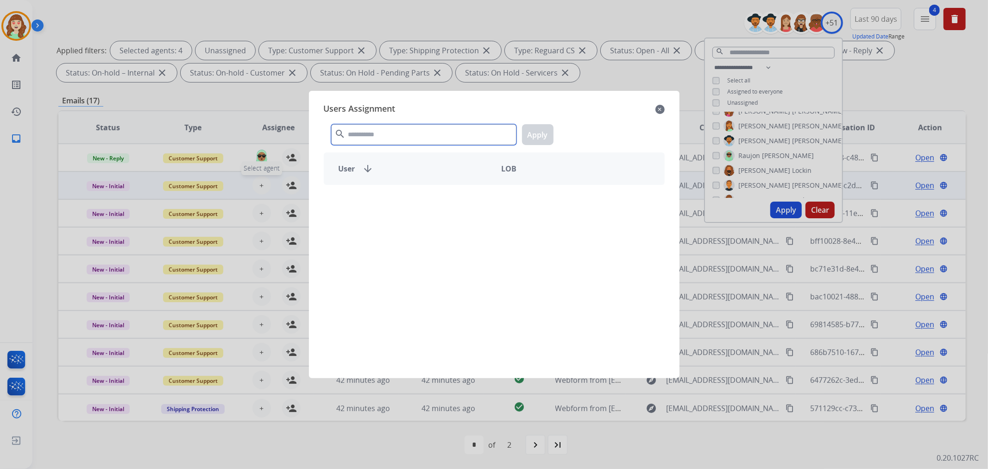
click at [423, 138] on input "text" at bounding box center [423, 134] width 185 height 21
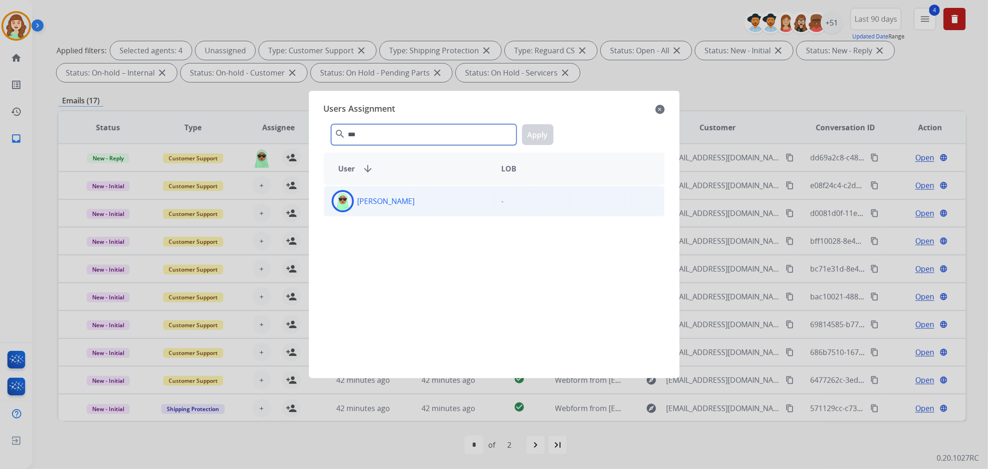
type input "***"
click at [442, 204] on div "[PERSON_NAME]" at bounding box center [409, 201] width 170 height 22
click at [541, 137] on button "Apply" at bounding box center [537, 134] width 31 height 21
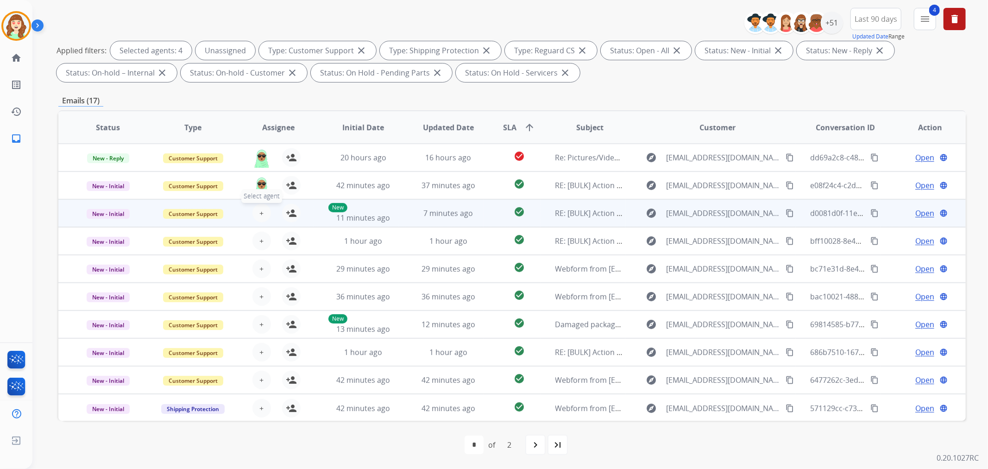
click at [261, 207] on span "+" at bounding box center [261, 212] width 4 height 11
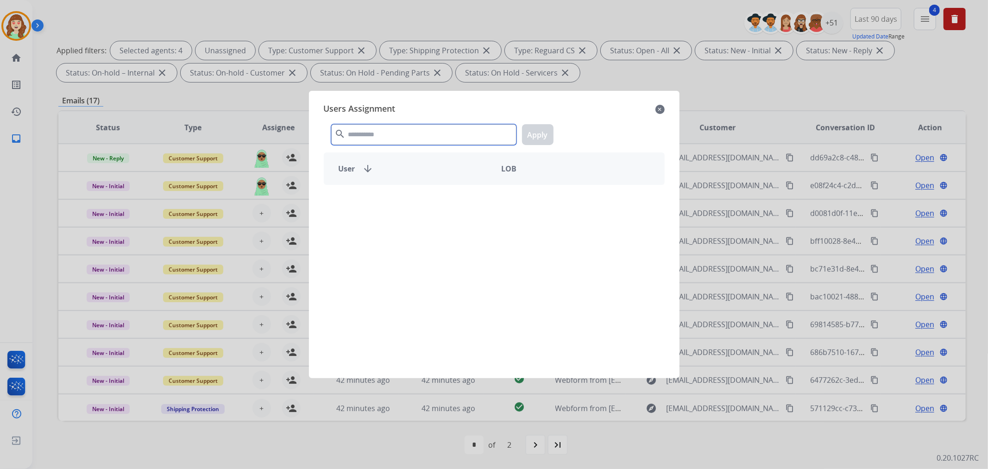
click at [401, 132] on input "text" at bounding box center [423, 134] width 185 height 21
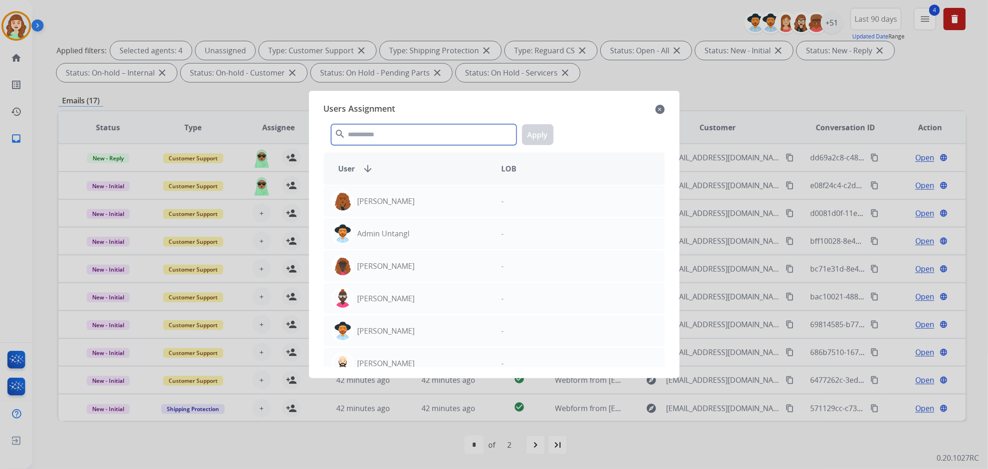
type input "*"
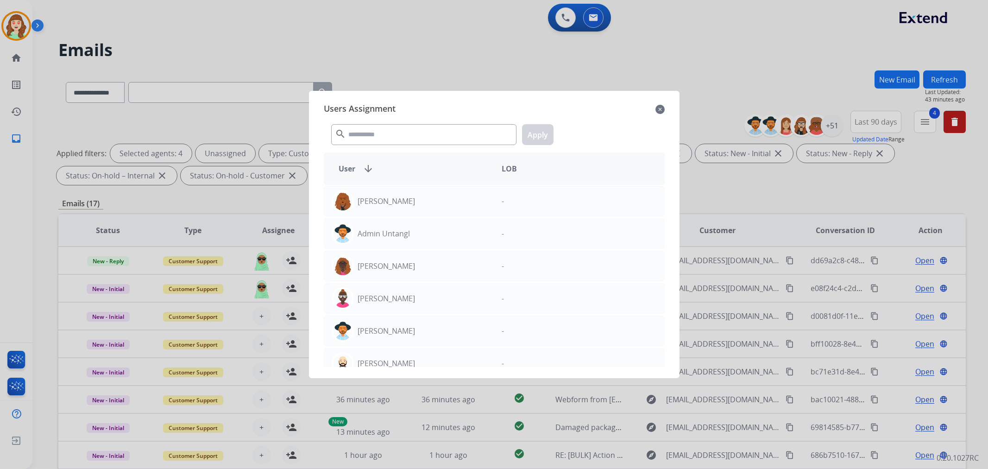
select select "**********"
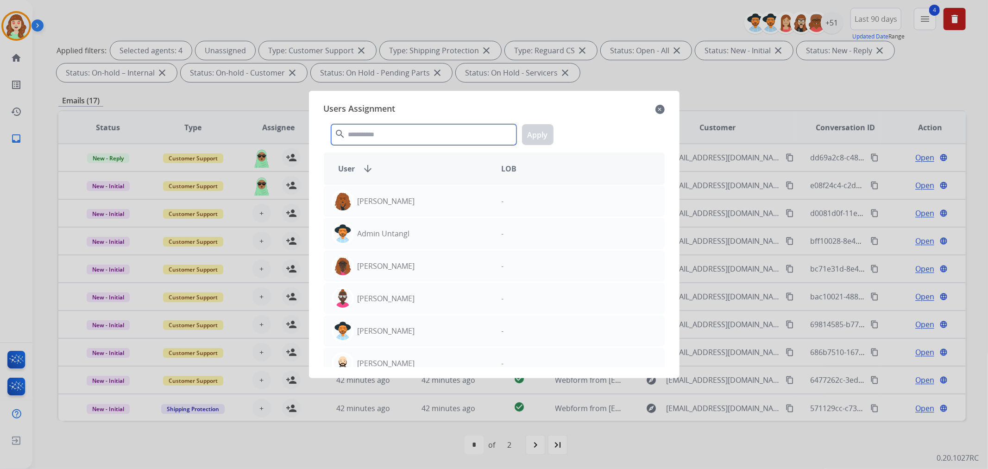
click at [396, 139] on input "text" at bounding box center [423, 134] width 185 height 21
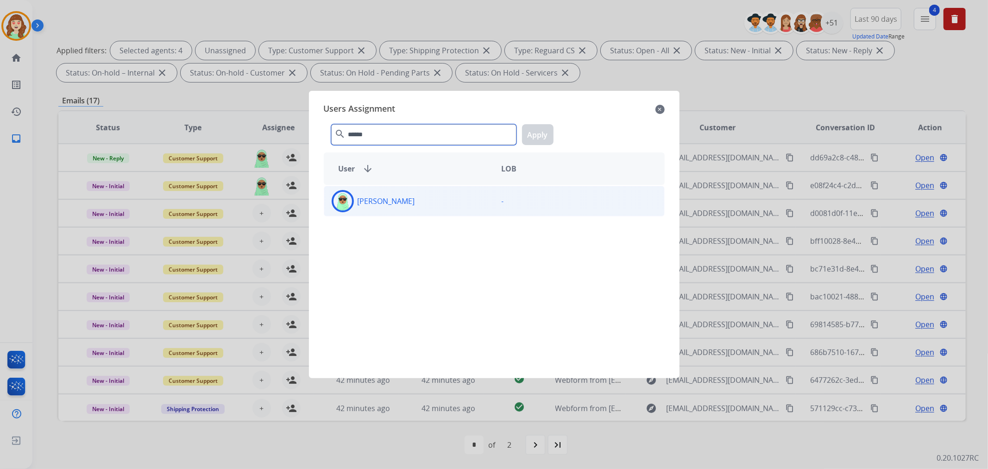
type input "******"
drag, startPoint x: 405, startPoint y: 209, endPoint x: 475, endPoint y: 168, distance: 80.8
click at [406, 208] on div "[PERSON_NAME]" at bounding box center [409, 201] width 170 height 22
click at [535, 141] on button "Apply" at bounding box center [537, 134] width 31 height 21
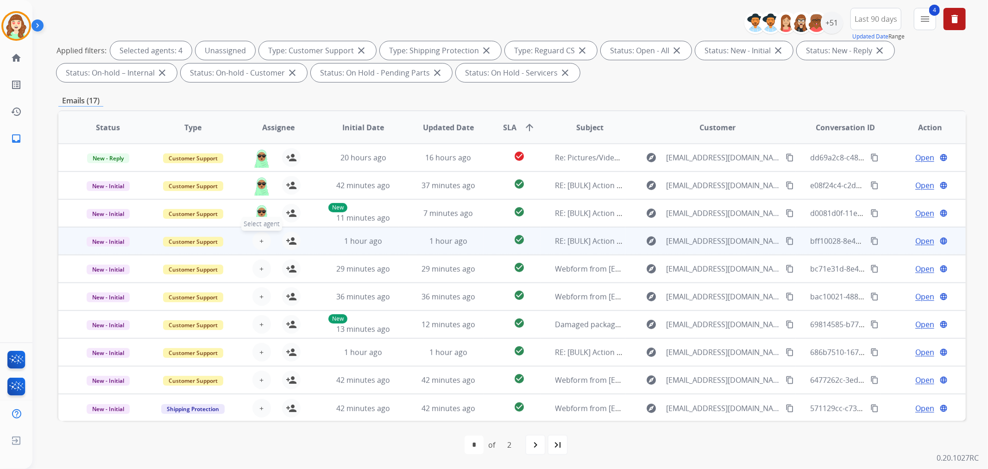
click at [259, 237] on span "+" at bounding box center [261, 240] width 4 height 11
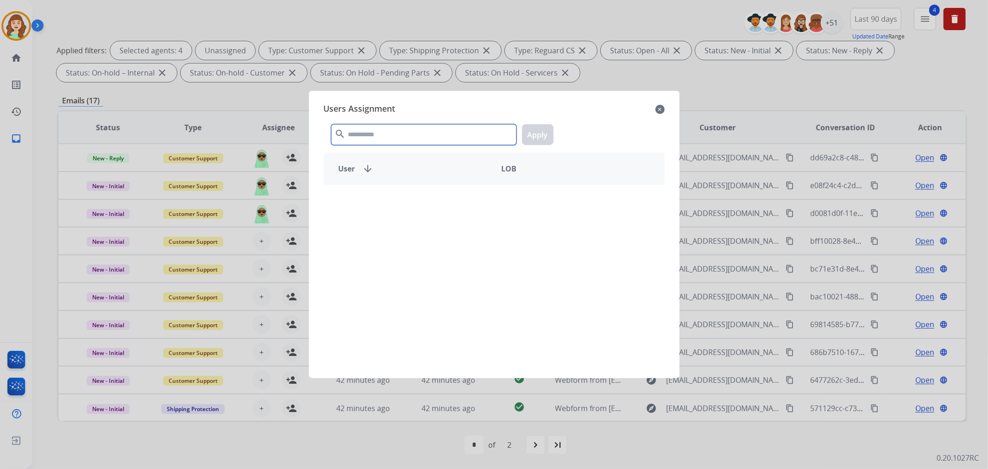
click at [372, 137] on input "text" at bounding box center [423, 134] width 185 height 21
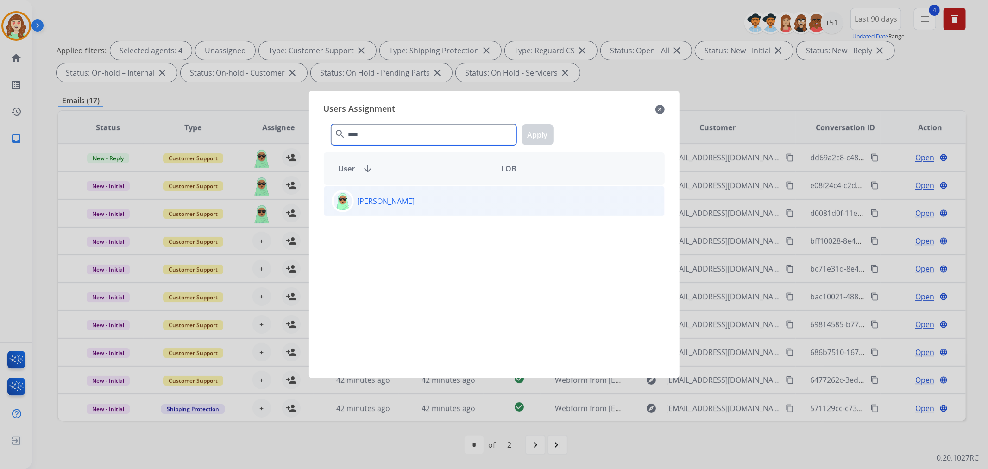
type input "****"
drag, startPoint x: 435, startPoint y: 204, endPoint x: 499, endPoint y: 161, distance: 76.7
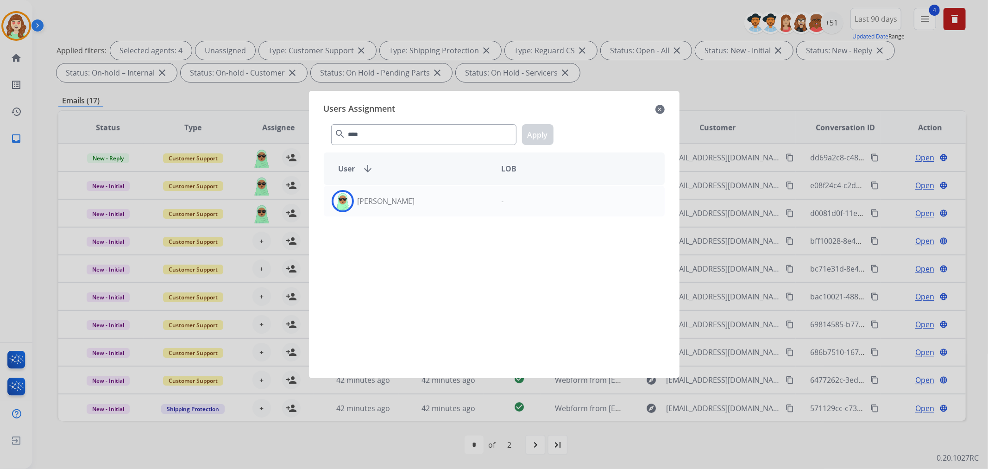
click at [436, 201] on div "[PERSON_NAME]" at bounding box center [409, 201] width 170 height 22
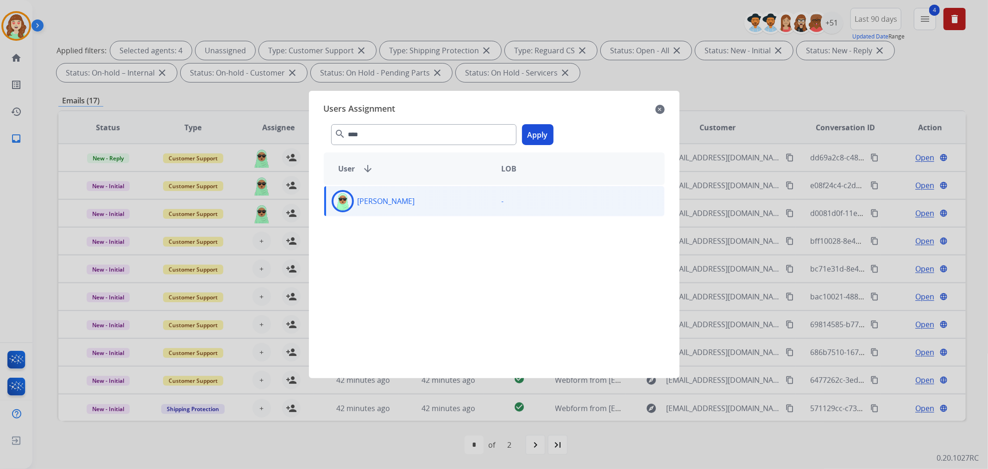
click at [535, 133] on button "Apply" at bounding box center [537, 134] width 31 height 21
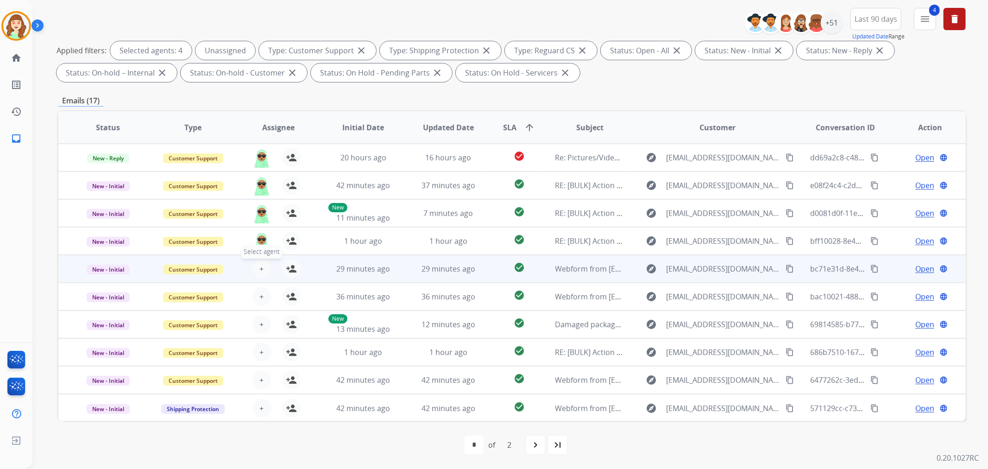
click at [263, 266] on button "+ Select agent" at bounding box center [261, 268] width 19 height 19
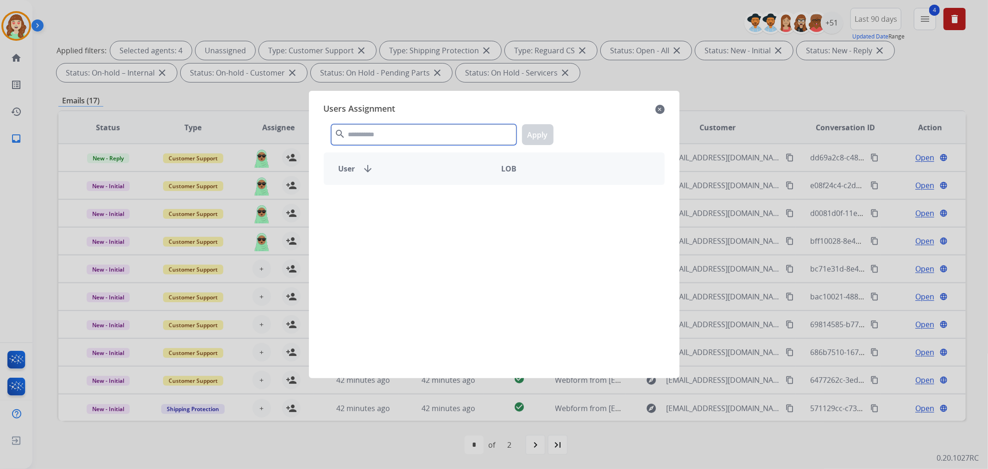
click at [405, 138] on input "text" at bounding box center [423, 134] width 185 height 21
type input "***"
click at [409, 204] on div "[PERSON_NAME]" at bounding box center [409, 201] width 170 height 22
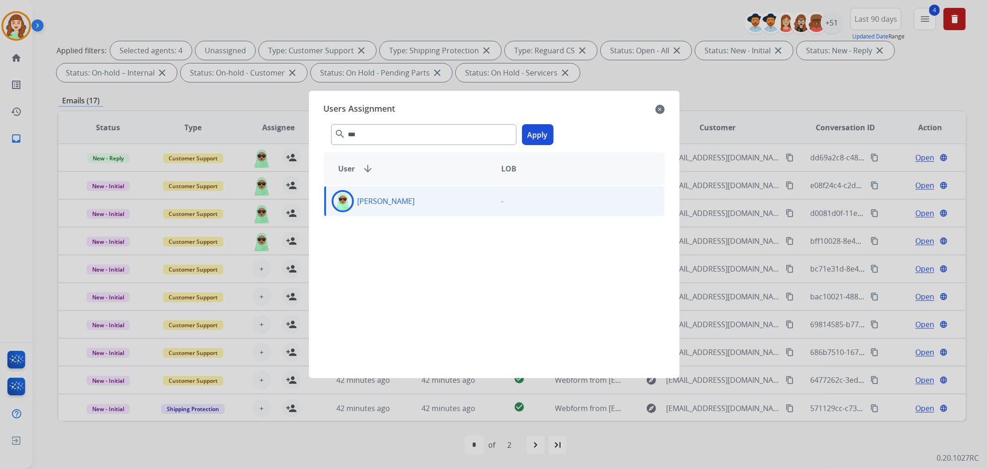
click at [540, 137] on button "Apply" at bounding box center [537, 134] width 31 height 21
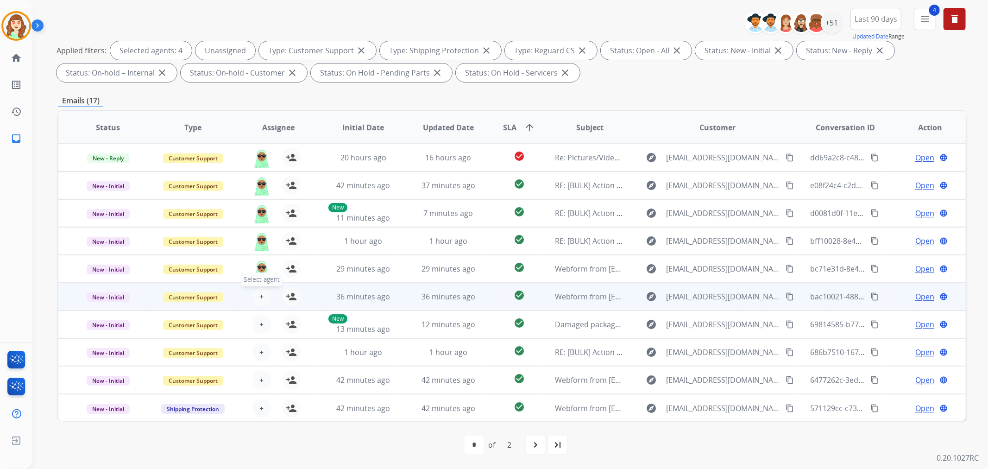
click at [262, 294] on button "+ Select agent" at bounding box center [261, 296] width 19 height 19
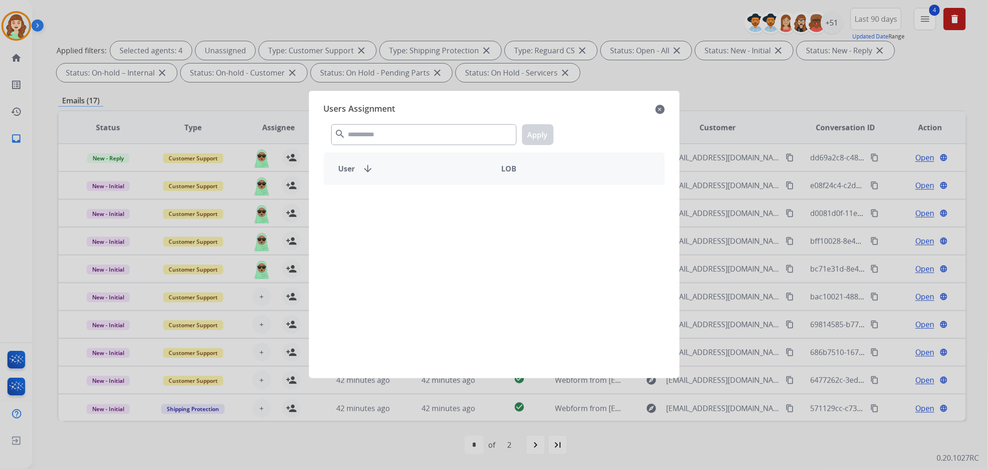
click at [419, 145] on div "search Apply" at bounding box center [494, 133] width 341 height 32
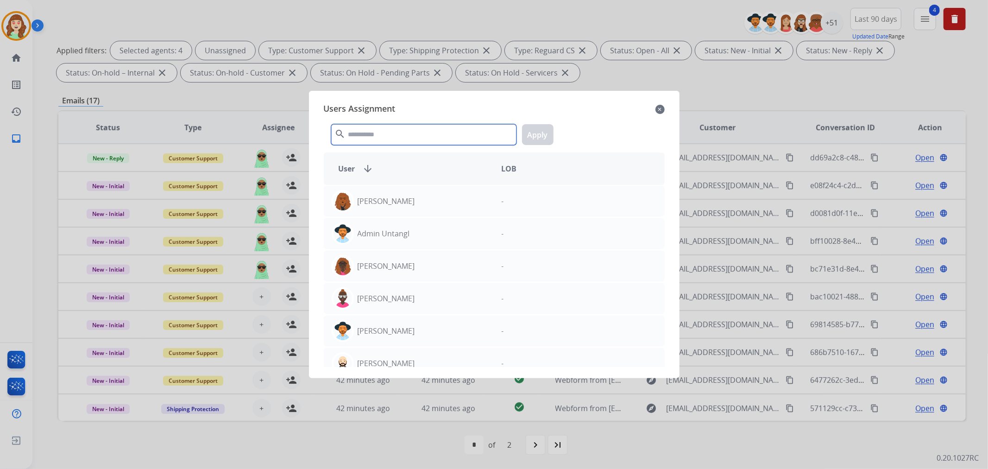
click at [424, 127] on input "text" at bounding box center [423, 134] width 185 height 21
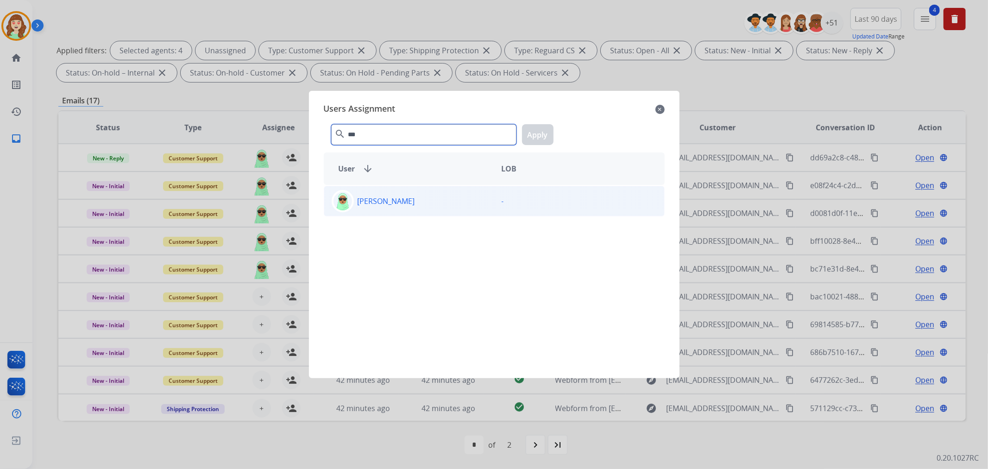
type input "***"
click at [409, 205] on div "[PERSON_NAME]" at bounding box center [409, 201] width 170 height 22
click at [534, 136] on button "Apply" at bounding box center [537, 134] width 31 height 21
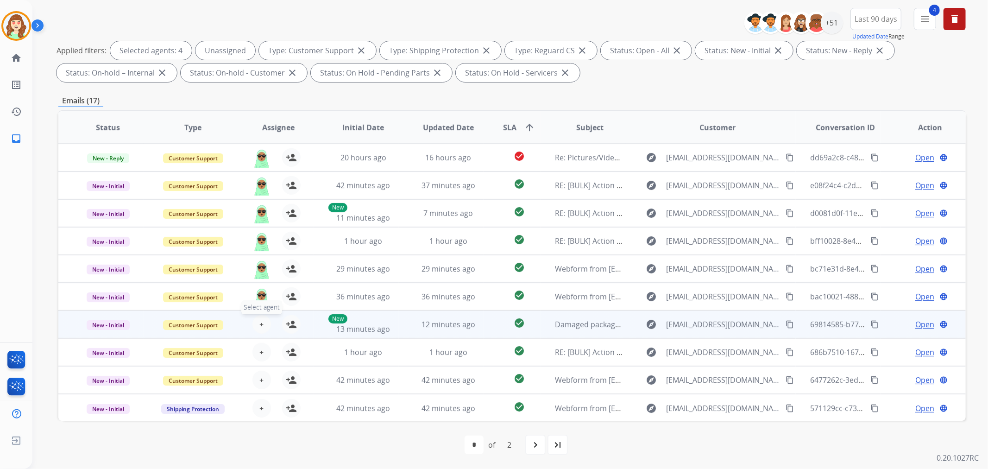
click at [261, 325] on span "+" at bounding box center [261, 324] width 4 height 11
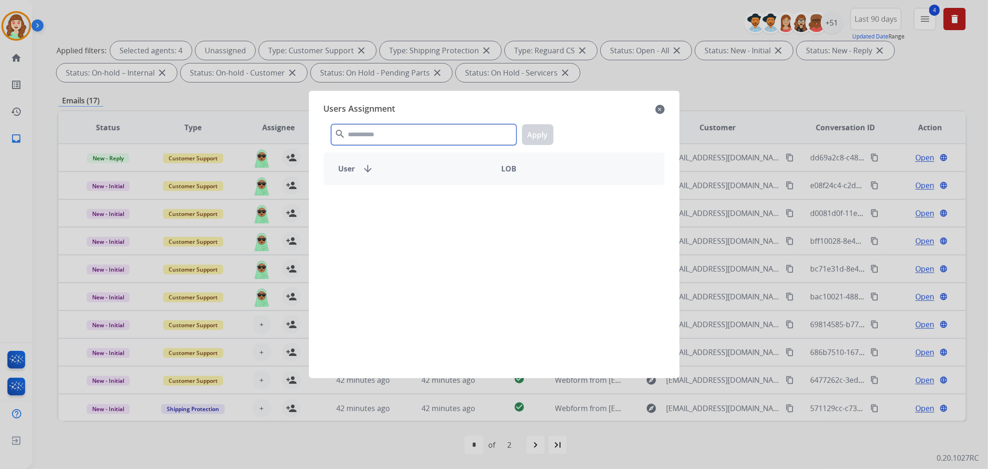
click at [386, 134] on input "text" at bounding box center [423, 134] width 185 height 21
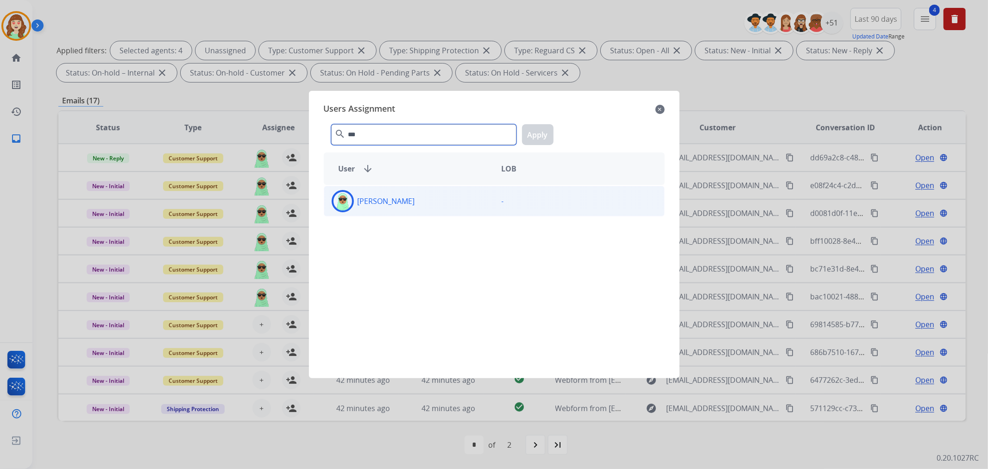
type input "***"
click at [411, 195] on div "[PERSON_NAME]" at bounding box center [409, 201] width 170 height 22
click at [539, 138] on button "Apply" at bounding box center [537, 134] width 31 height 21
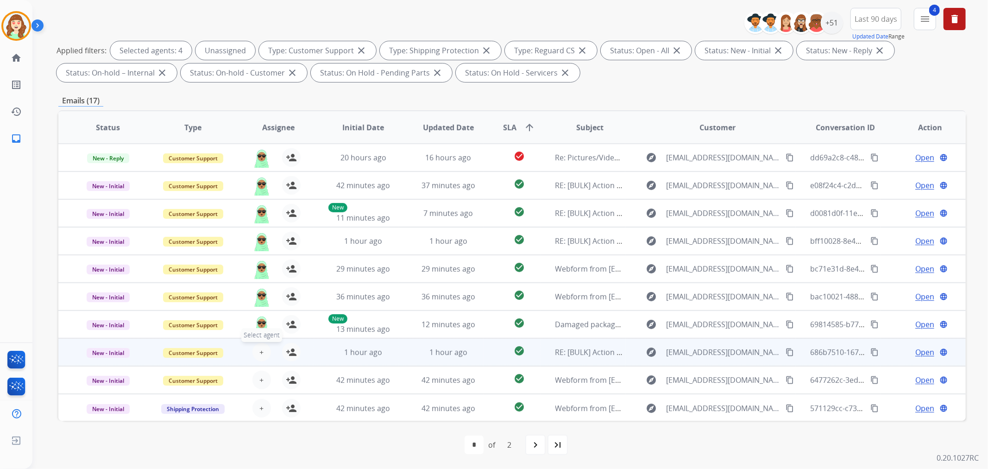
click at [259, 353] on span "+" at bounding box center [261, 351] width 4 height 11
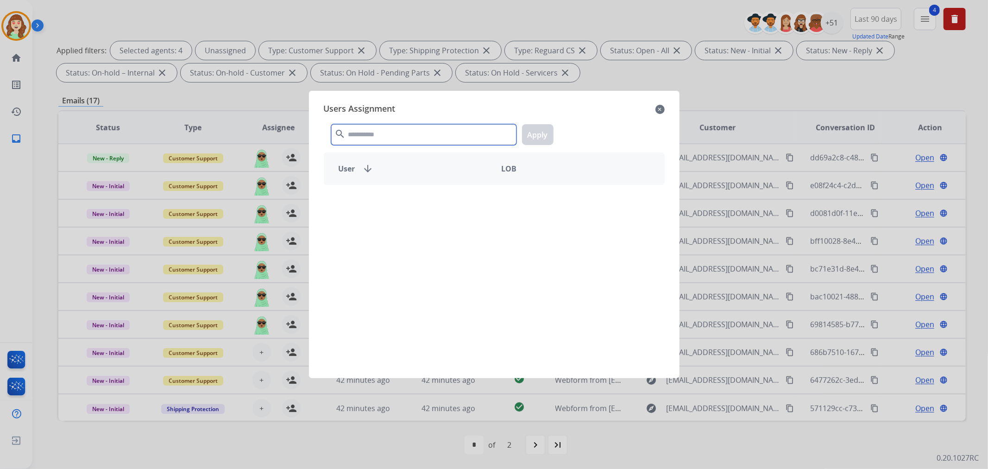
click at [407, 131] on input "text" at bounding box center [423, 134] width 185 height 21
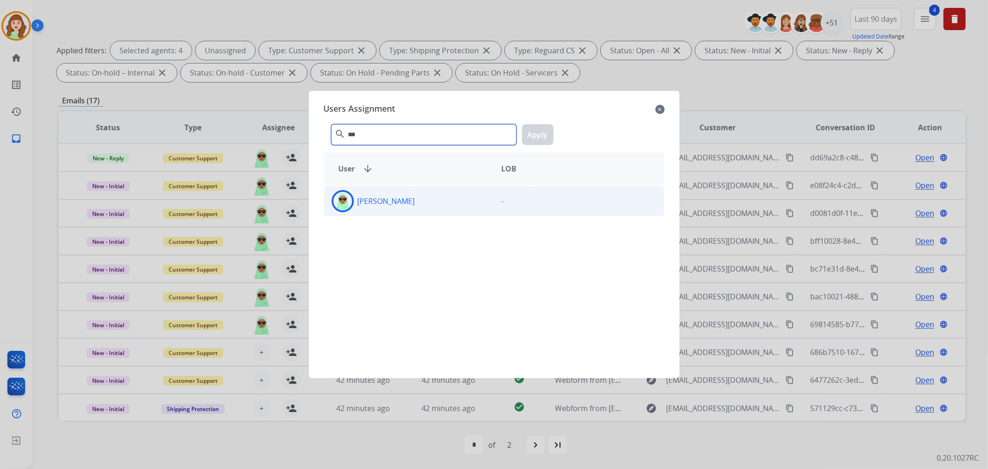
type input "***"
drag, startPoint x: 409, startPoint y: 201, endPoint x: 413, endPoint y: 199, distance: 4.8
click at [410, 201] on div "[PERSON_NAME]" at bounding box center [409, 201] width 170 height 22
drag, startPoint x: 547, startPoint y: 136, endPoint x: 823, endPoint y: 66, distance: 284.5
click at [547, 135] on button "Apply" at bounding box center [537, 134] width 31 height 21
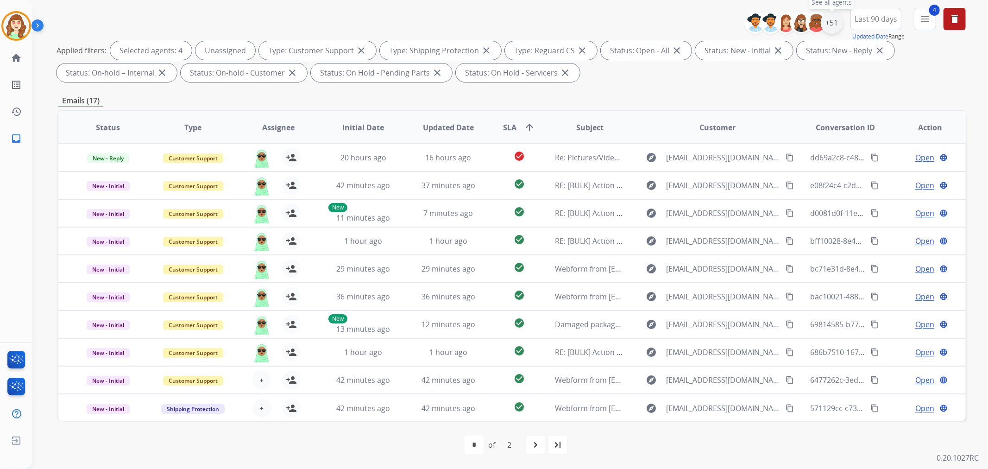
click at [830, 22] on div "+51" at bounding box center [831, 23] width 22 height 22
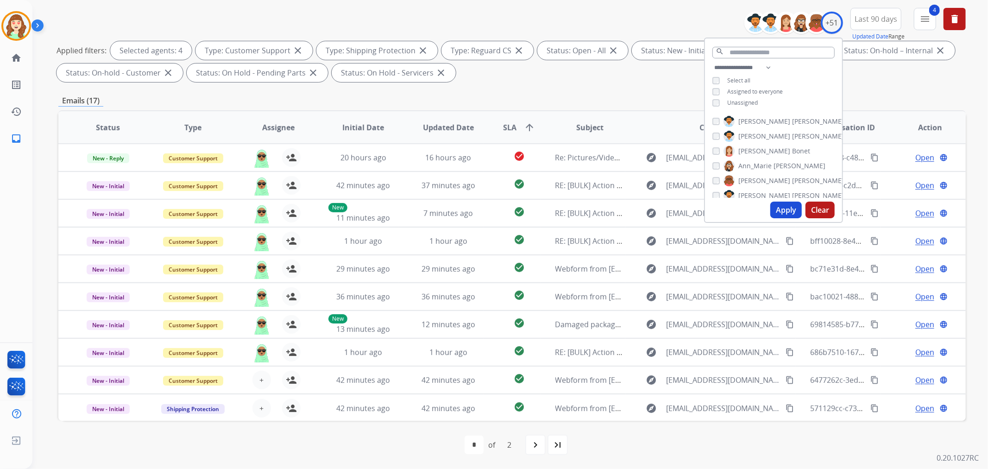
click at [786, 209] on button "Apply" at bounding box center [785, 209] width 31 height 17
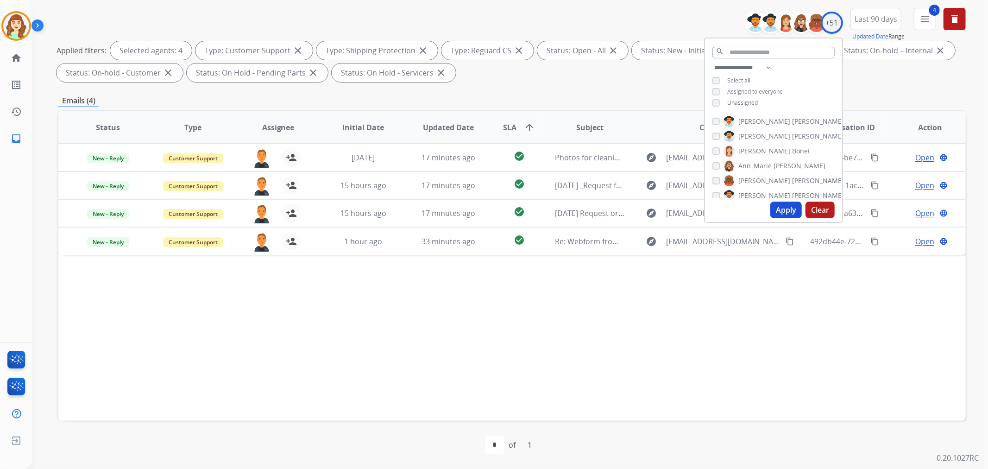
scroll to position [536, 0]
click at [782, 210] on button "Apply" at bounding box center [785, 209] width 31 height 17
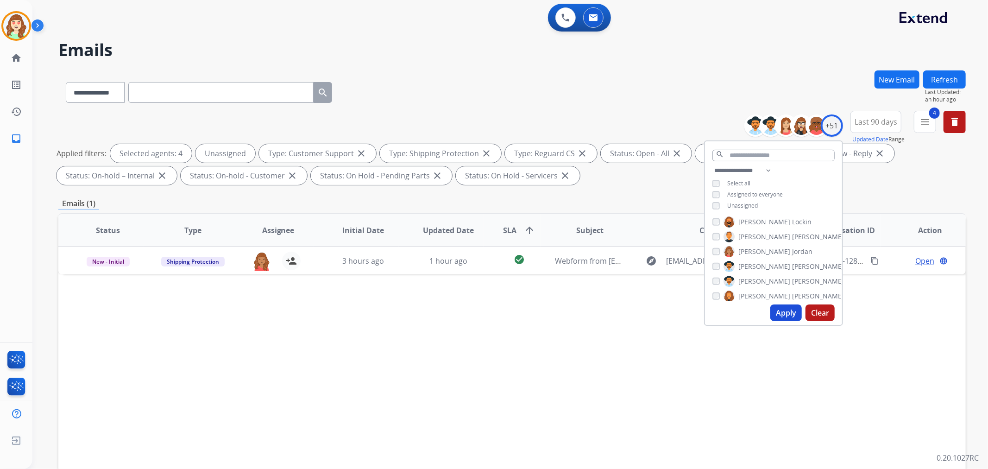
click at [781, 314] on button "Apply" at bounding box center [785, 312] width 31 height 17
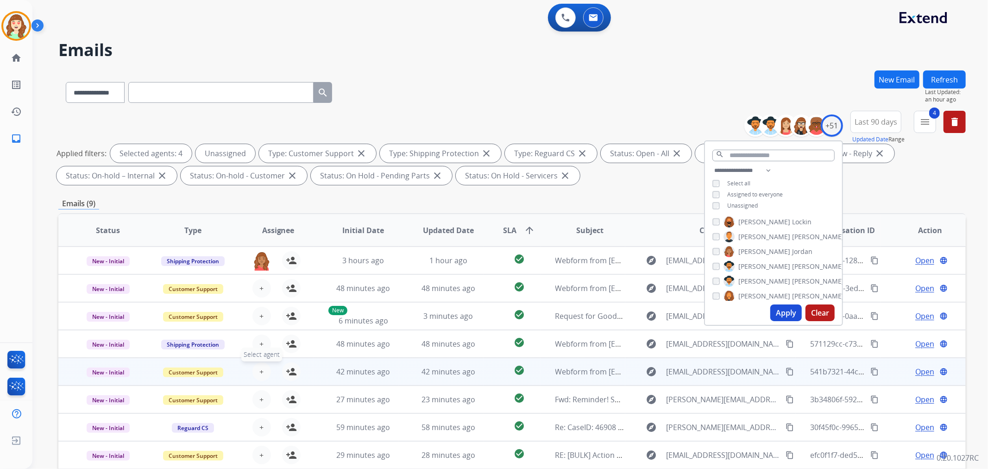
scroll to position [103, 0]
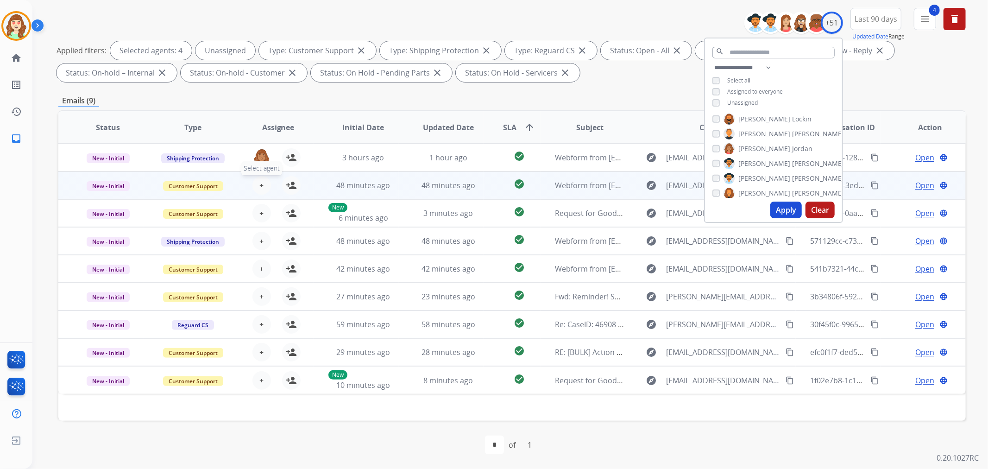
click at [259, 183] on span "+" at bounding box center [261, 185] width 4 height 11
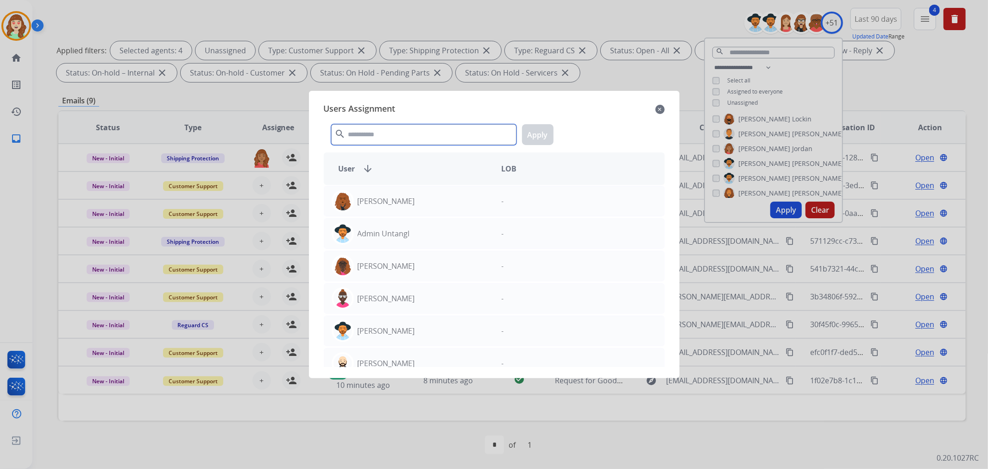
click at [352, 135] on input "text" at bounding box center [423, 134] width 185 height 21
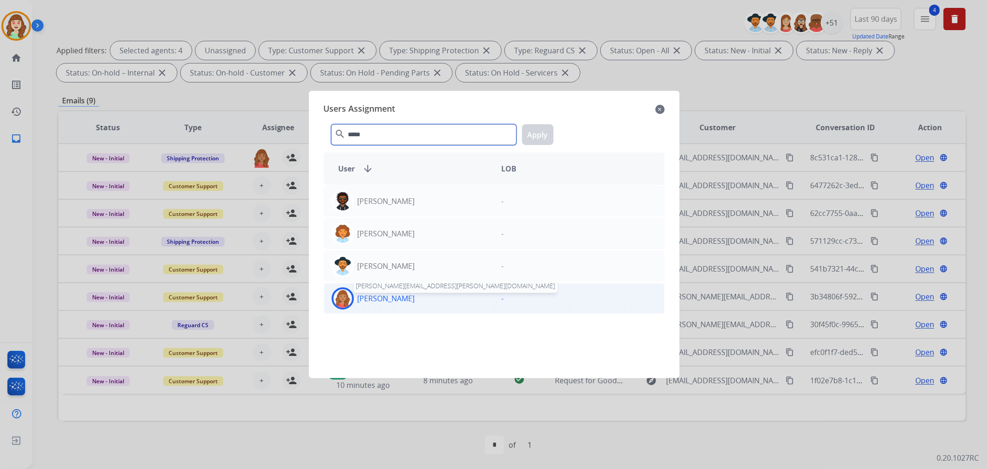
type input "*****"
click at [408, 300] on p "[PERSON_NAME]" at bounding box center [385, 298] width 57 height 11
drag, startPoint x: 534, startPoint y: 136, endPoint x: 299, endPoint y: 200, distance: 243.8
click at [533, 136] on button "Apply" at bounding box center [537, 134] width 31 height 21
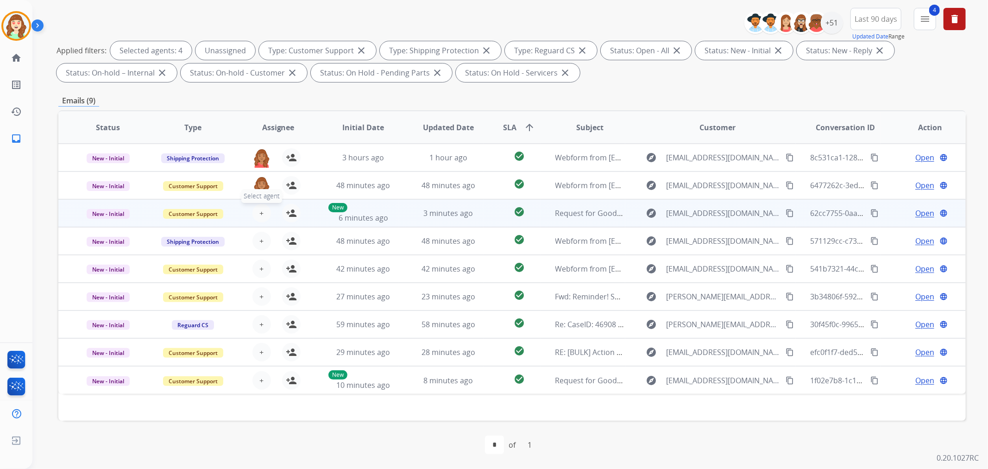
click at [261, 207] on span "+" at bounding box center [261, 212] width 4 height 11
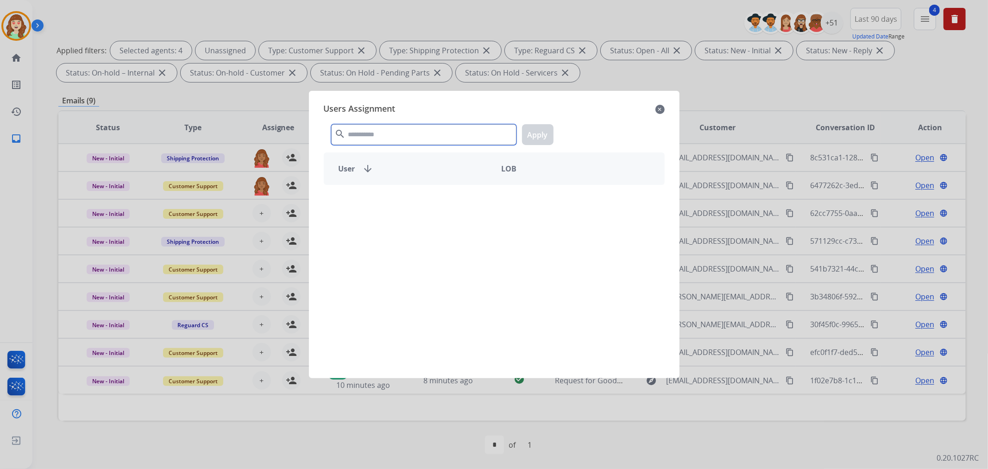
click at [354, 131] on input "text" at bounding box center [423, 134] width 185 height 21
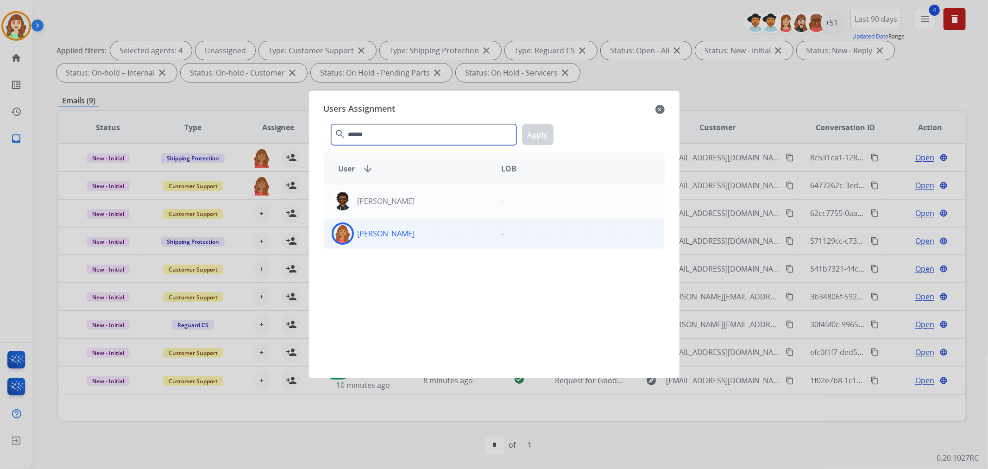
type input "******"
click at [419, 237] on div "[PERSON_NAME]" at bounding box center [409, 233] width 170 height 22
drag, startPoint x: 538, startPoint y: 136, endPoint x: 526, endPoint y: 143, distance: 14.1
click at [539, 136] on button "Apply" at bounding box center [537, 134] width 31 height 21
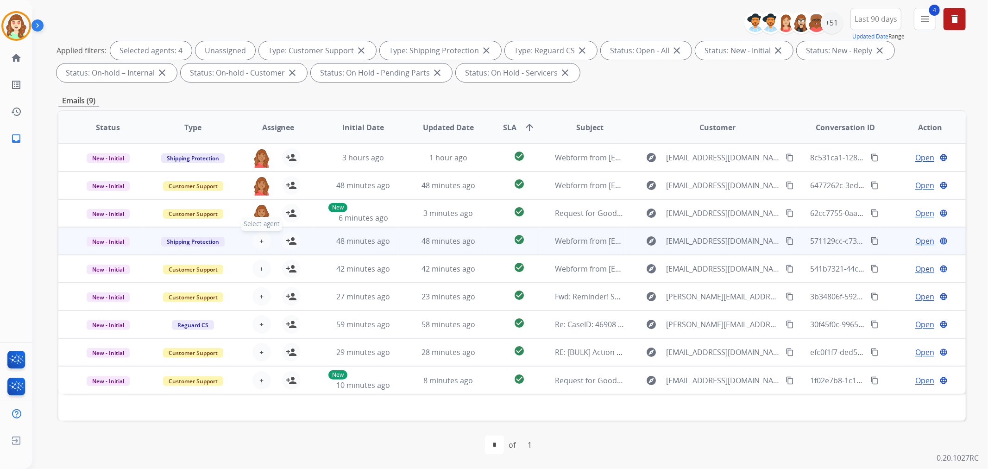
click at [265, 240] on button "+ Select agent" at bounding box center [261, 240] width 19 height 19
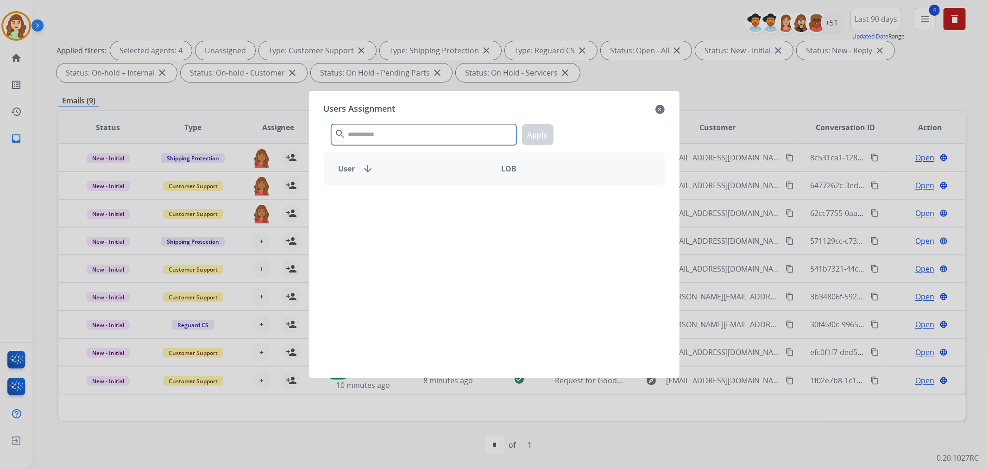
click at [418, 140] on input "text" at bounding box center [423, 134] width 185 height 21
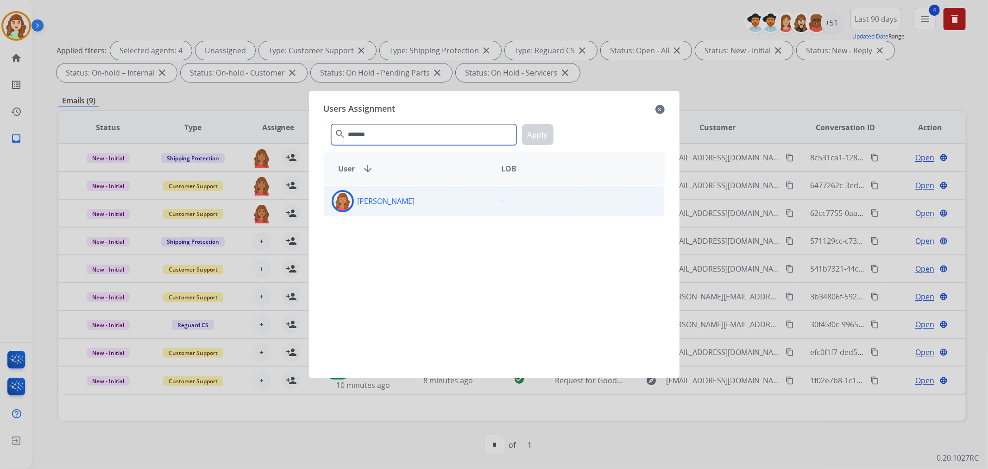
type input "*******"
click at [396, 192] on div "[PERSON_NAME]" at bounding box center [409, 201] width 170 height 22
drag, startPoint x: 543, startPoint y: 133, endPoint x: 309, endPoint y: 248, distance: 260.3
click at [542, 135] on button "Apply" at bounding box center [537, 134] width 31 height 21
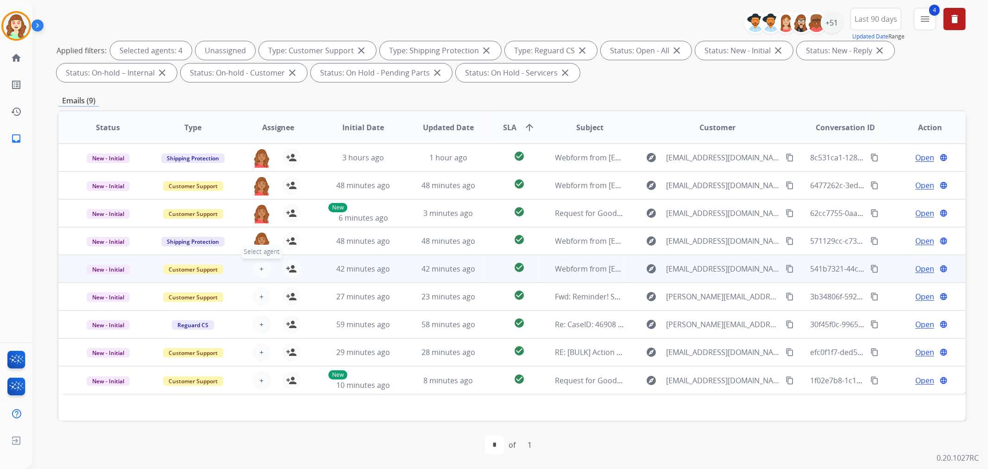
click at [259, 264] on span "+" at bounding box center [261, 268] width 4 height 11
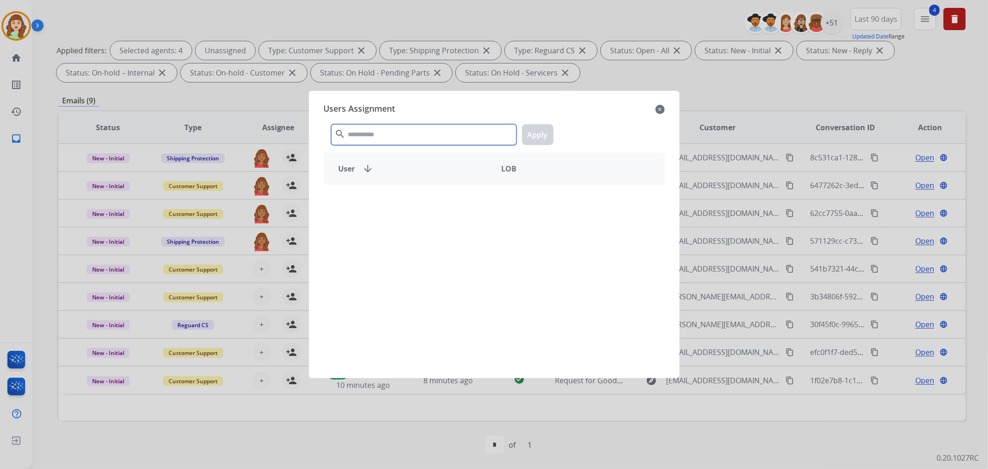
click at [419, 133] on input "text" at bounding box center [423, 134] width 185 height 21
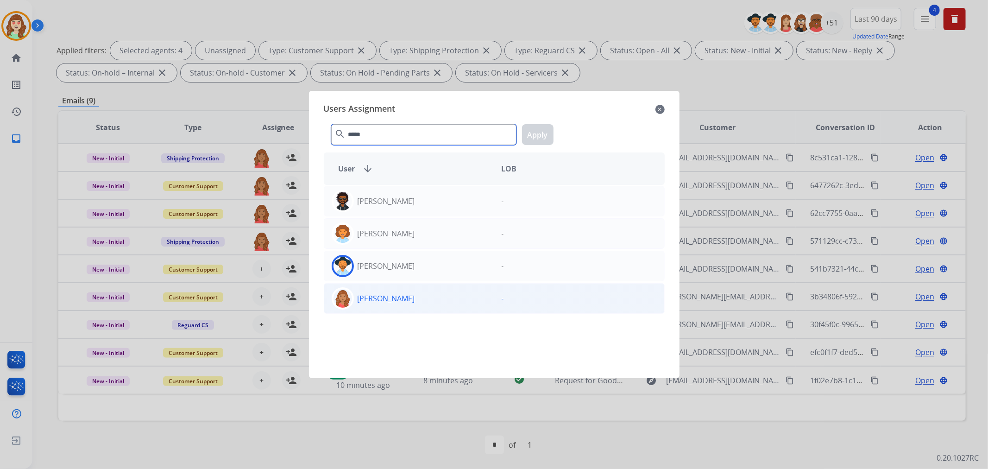
type input "*****"
click at [433, 297] on div "[PERSON_NAME]" at bounding box center [409, 298] width 170 height 22
click at [546, 133] on button "Apply" at bounding box center [537, 134] width 31 height 21
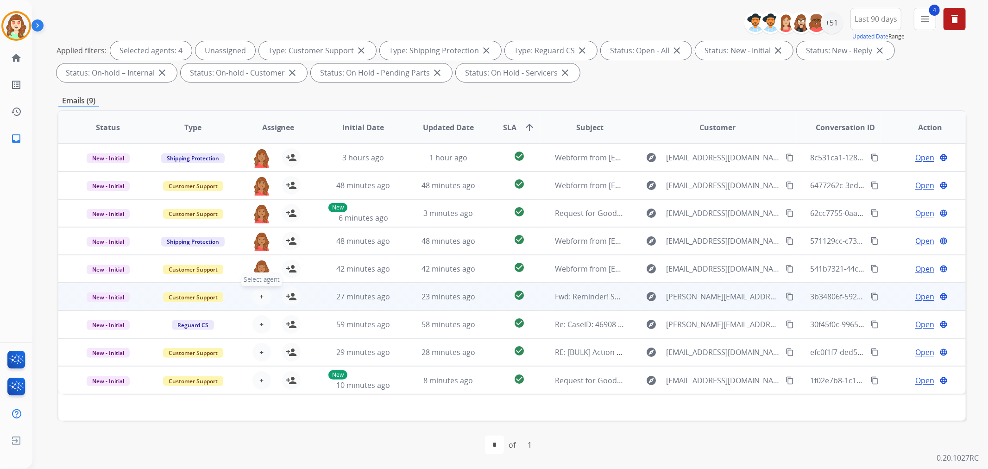
click at [260, 292] on span "+" at bounding box center [261, 296] width 4 height 11
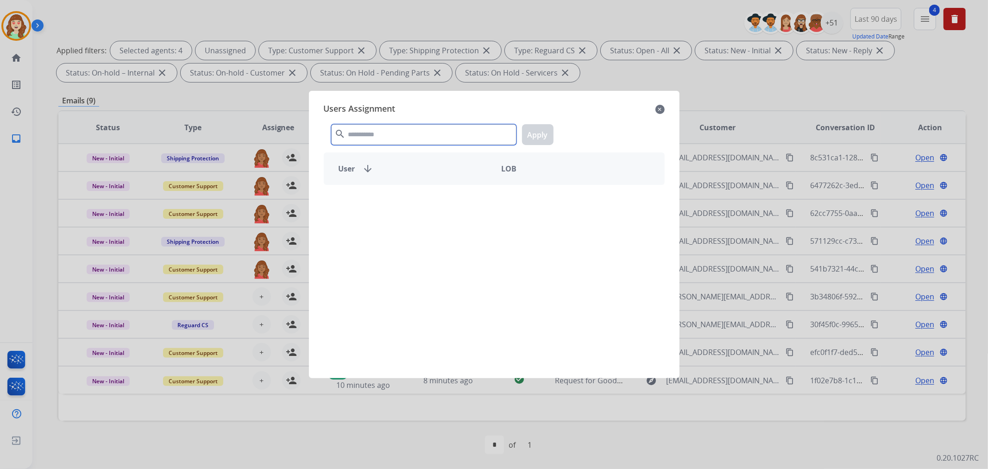
click at [426, 131] on input "text" at bounding box center [423, 134] width 185 height 21
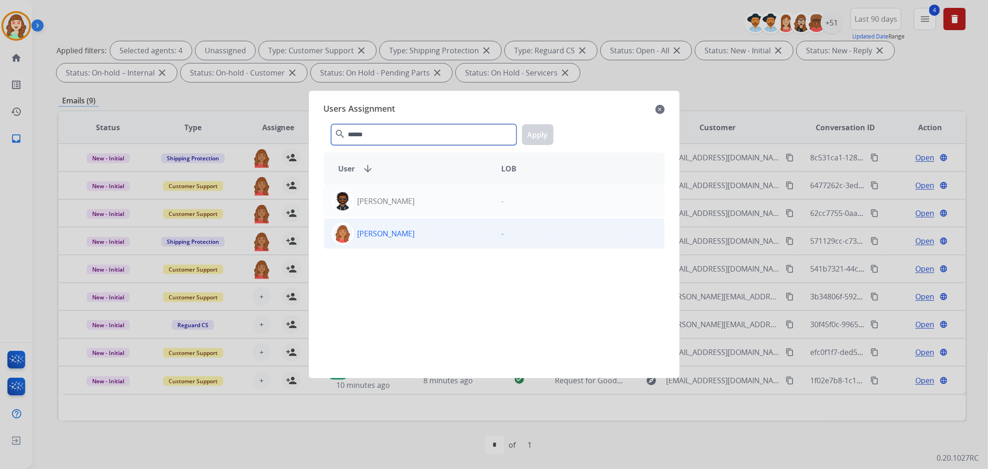
type input "******"
click at [418, 234] on div "[PERSON_NAME]" at bounding box center [409, 233] width 170 height 22
drag, startPoint x: 540, startPoint y: 131, endPoint x: 485, endPoint y: 154, distance: 59.6
click at [535, 132] on button "Apply" at bounding box center [537, 134] width 31 height 21
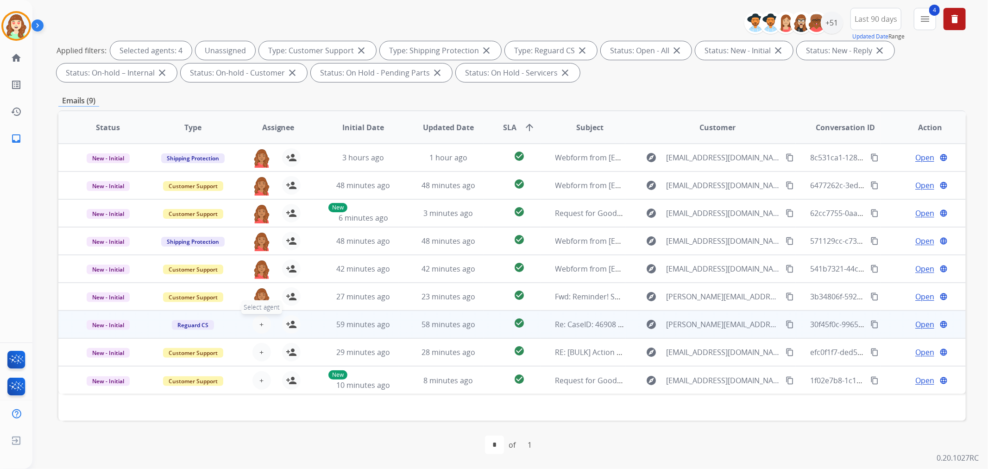
click at [261, 321] on span "+" at bounding box center [261, 324] width 4 height 11
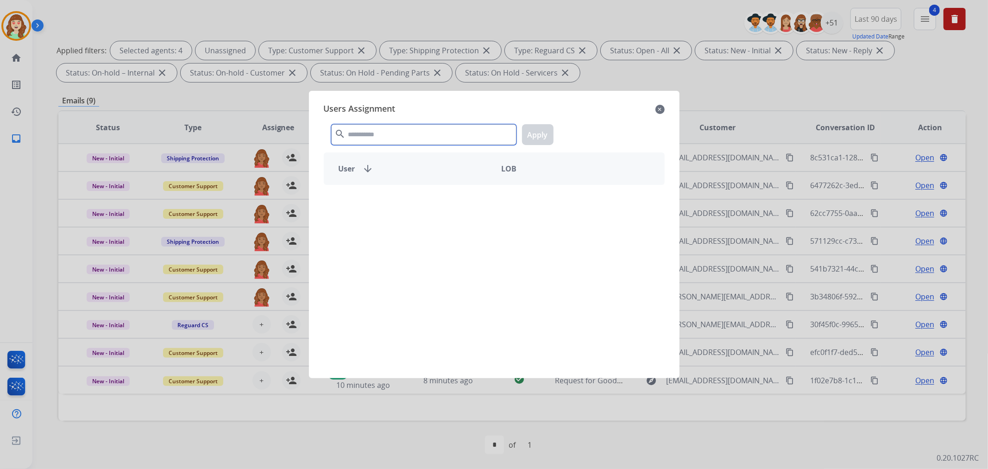
click at [433, 131] on input "text" at bounding box center [423, 134] width 185 height 21
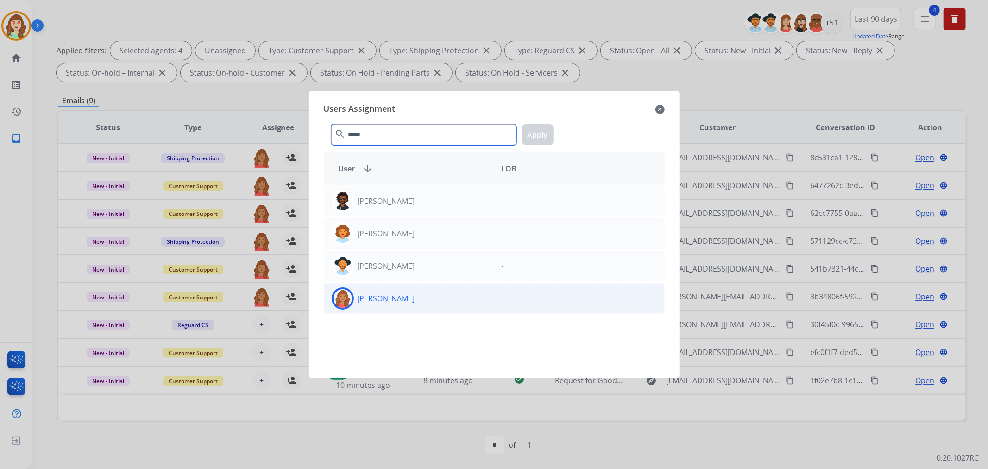
type input "*****"
click at [410, 298] on div "[PERSON_NAME]" at bounding box center [409, 298] width 170 height 22
click at [526, 127] on button "Apply" at bounding box center [537, 134] width 31 height 21
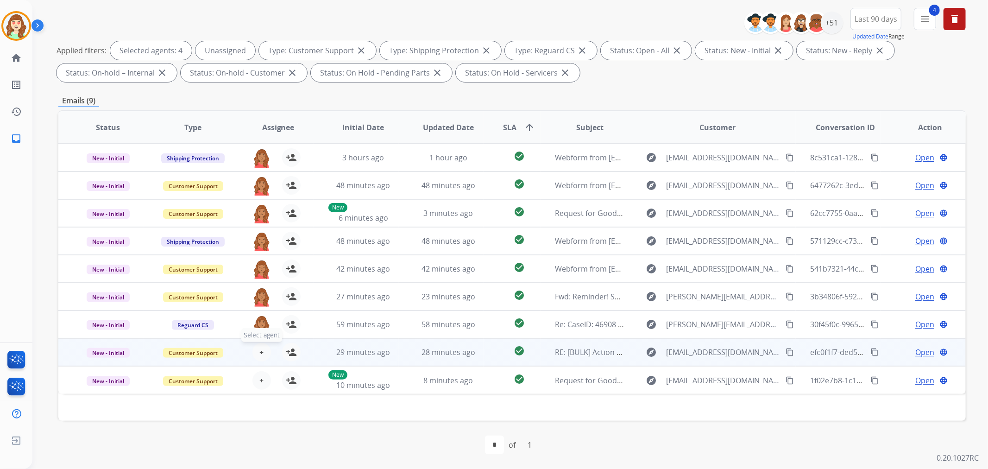
click at [261, 348] on span "+" at bounding box center [261, 351] width 4 height 11
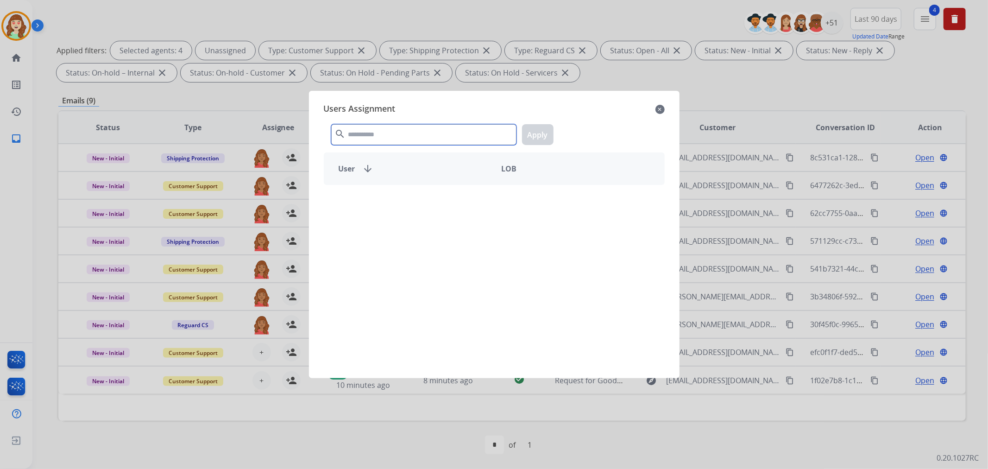
click at [436, 133] on input "text" at bounding box center [423, 134] width 185 height 21
type input "******"
click at [463, 232] on div "[PERSON_NAME]" at bounding box center [409, 233] width 170 height 22
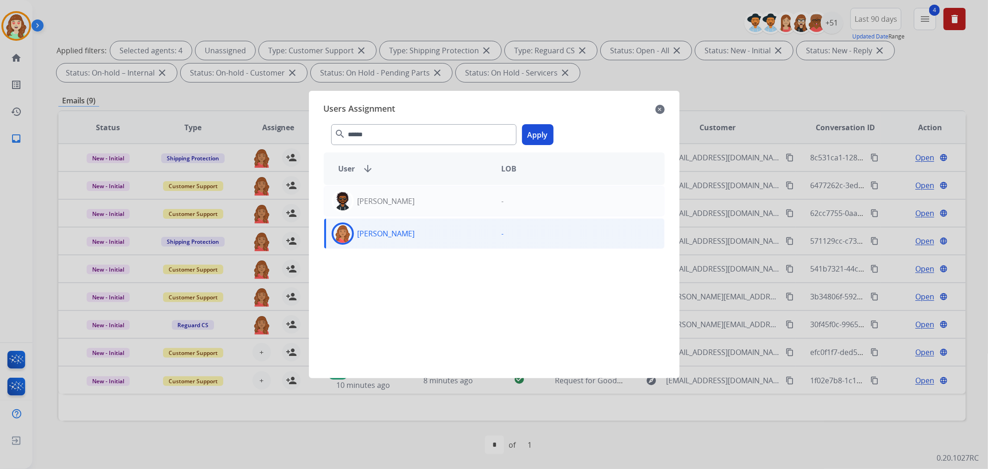
click at [542, 130] on button "Apply" at bounding box center [537, 134] width 31 height 21
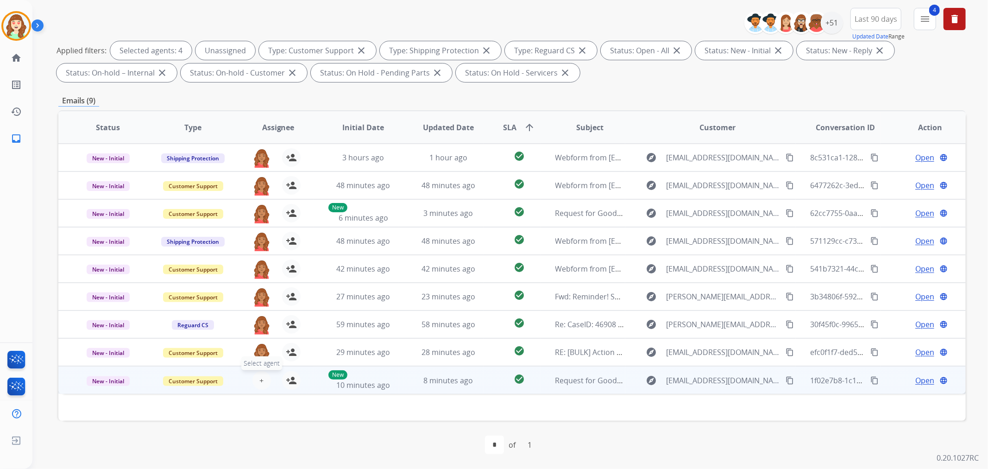
click at [259, 379] on span "+" at bounding box center [261, 380] width 4 height 11
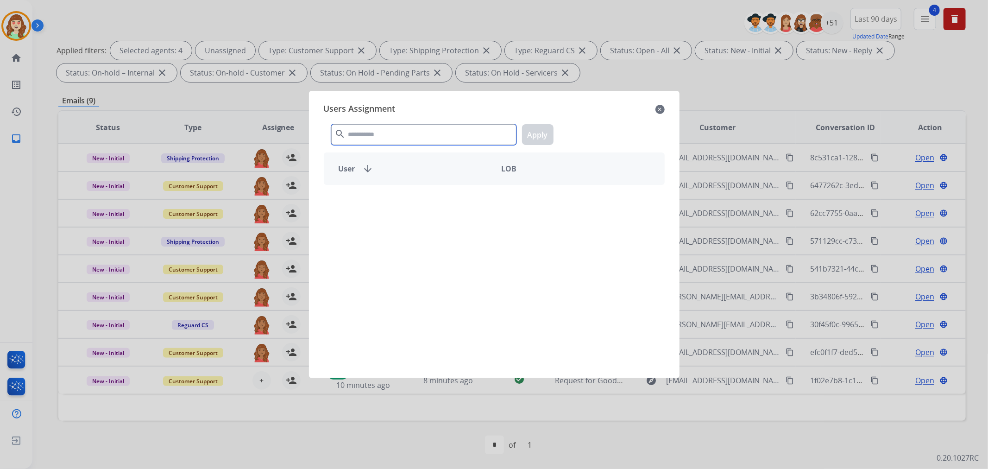
click at [410, 134] on input "text" at bounding box center [423, 134] width 185 height 21
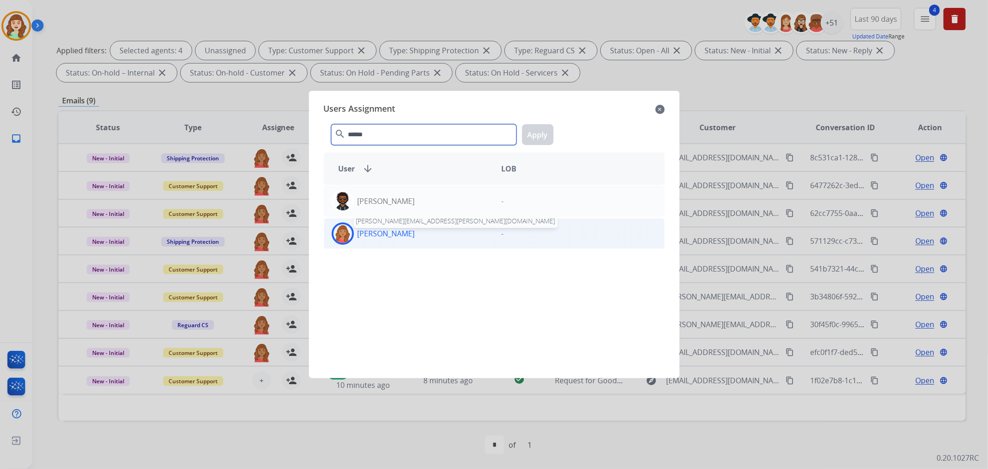
type input "******"
click at [395, 227] on div "Roberta Jordan roberta.jordan@eccogroupusa.com" at bounding box center [409, 233] width 170 height 22
click at [532, 138] on button "Apply" at bounding box center [537, 134] width 31 height 21
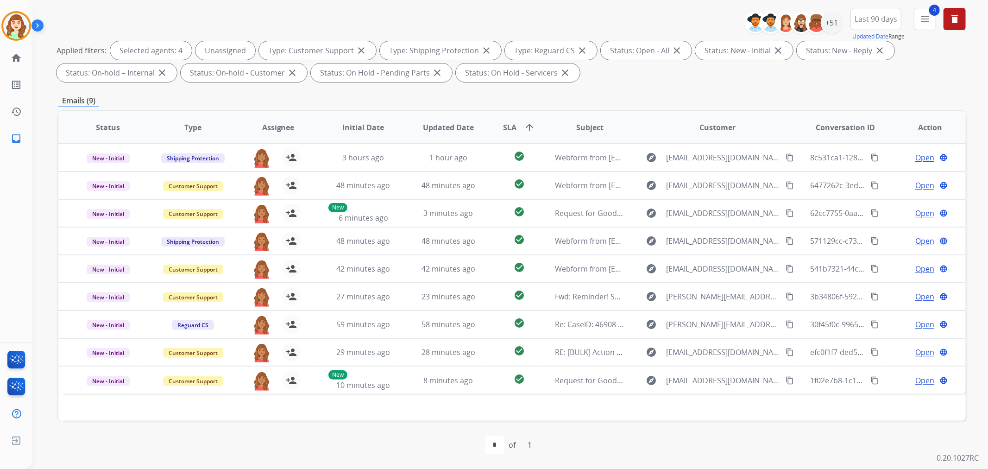
scroll to position [0, 0]
